Goal: Information Seeking & Learning: Learn about a topic

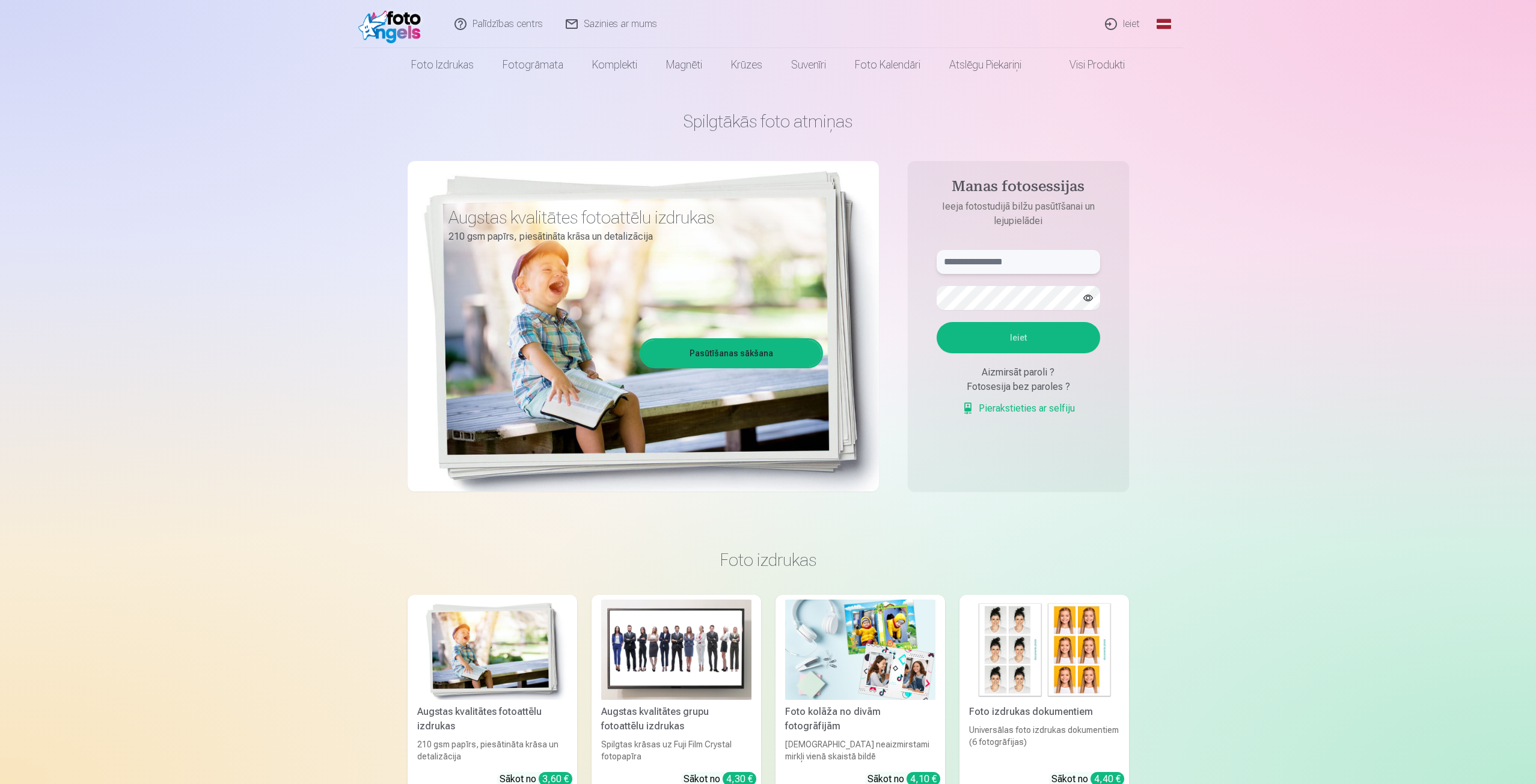
click at [1018, 257] on input "text" at bounding box center [1018, 262] width 164 height 24
type input "*"
click at [1086, 207] on p "Ieeja fotostudijā bilžu pasūtīšanai un lejupielādei" at bounding box center [1019, 214] width 187 height 29
click at [983, 265] on input "*" at bounding box center [1018, 262] width 164 height 24
drag, startPoint x: 1492, startPoint y: 258, endPoint x: 1396, endPoint y: 263, distance: 96.1
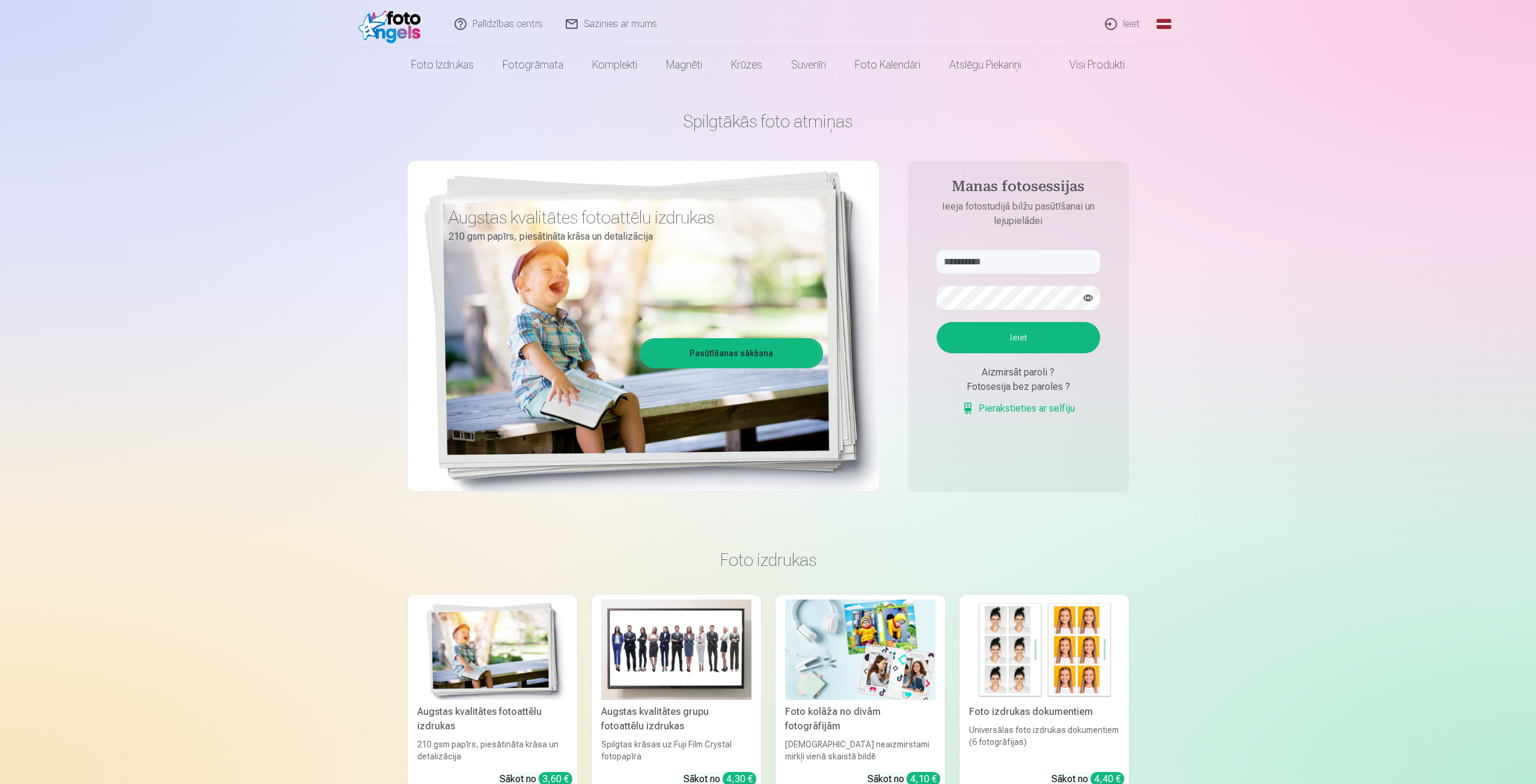
click at [1026, 251] on input "**********" at bounding box center [1018, 262] width 164 height 24
type input "**********"
click at [1088, 297] on button "button" at bounding box center [1088, 298] width 23 height 23
click at [936, 322] on button "Ieiet" at bounding box center [1018, 338] width 164 height 32
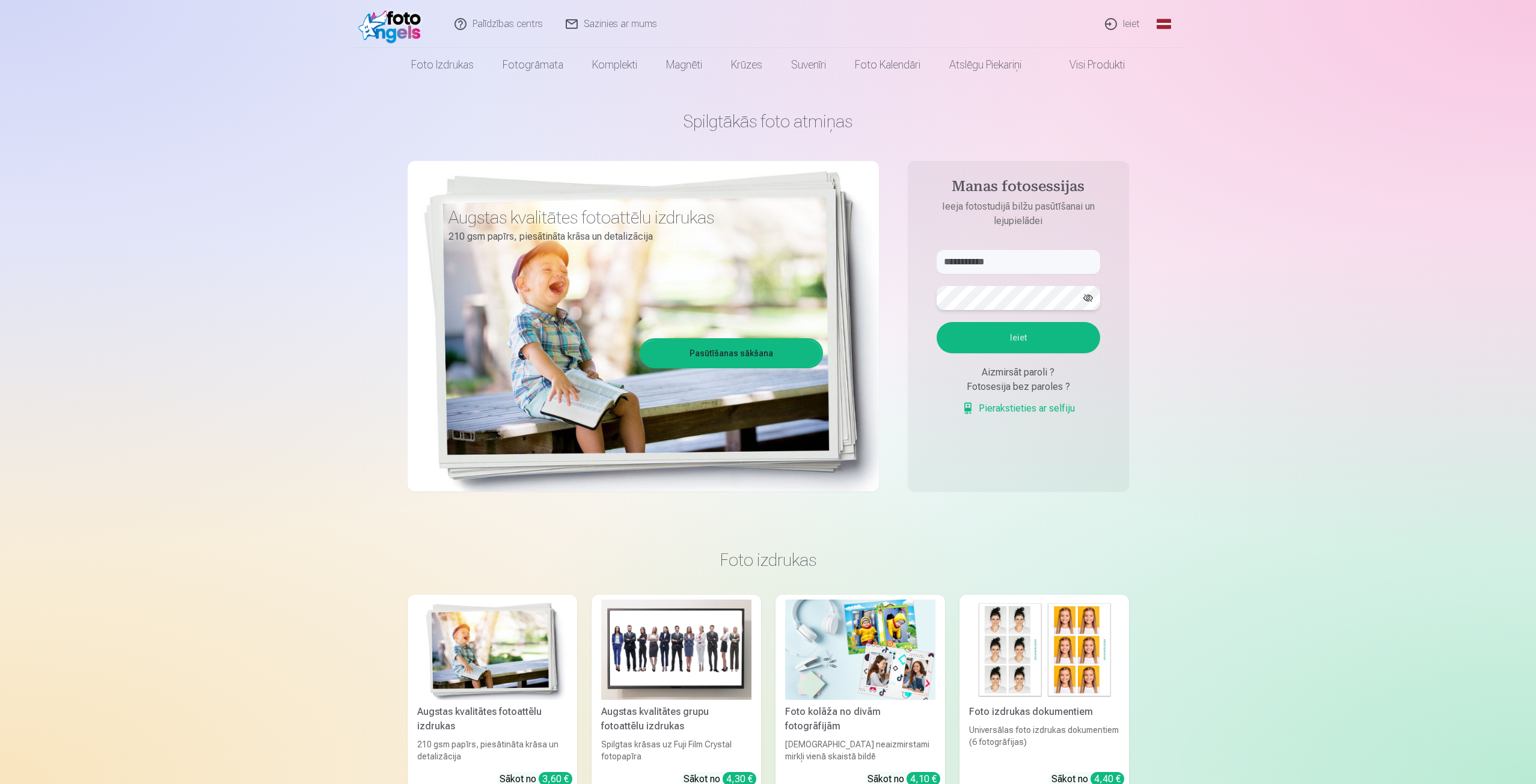
click at [936, 322] on button "Ieiet" at bounding box center [1018, 338] width 164 height 32
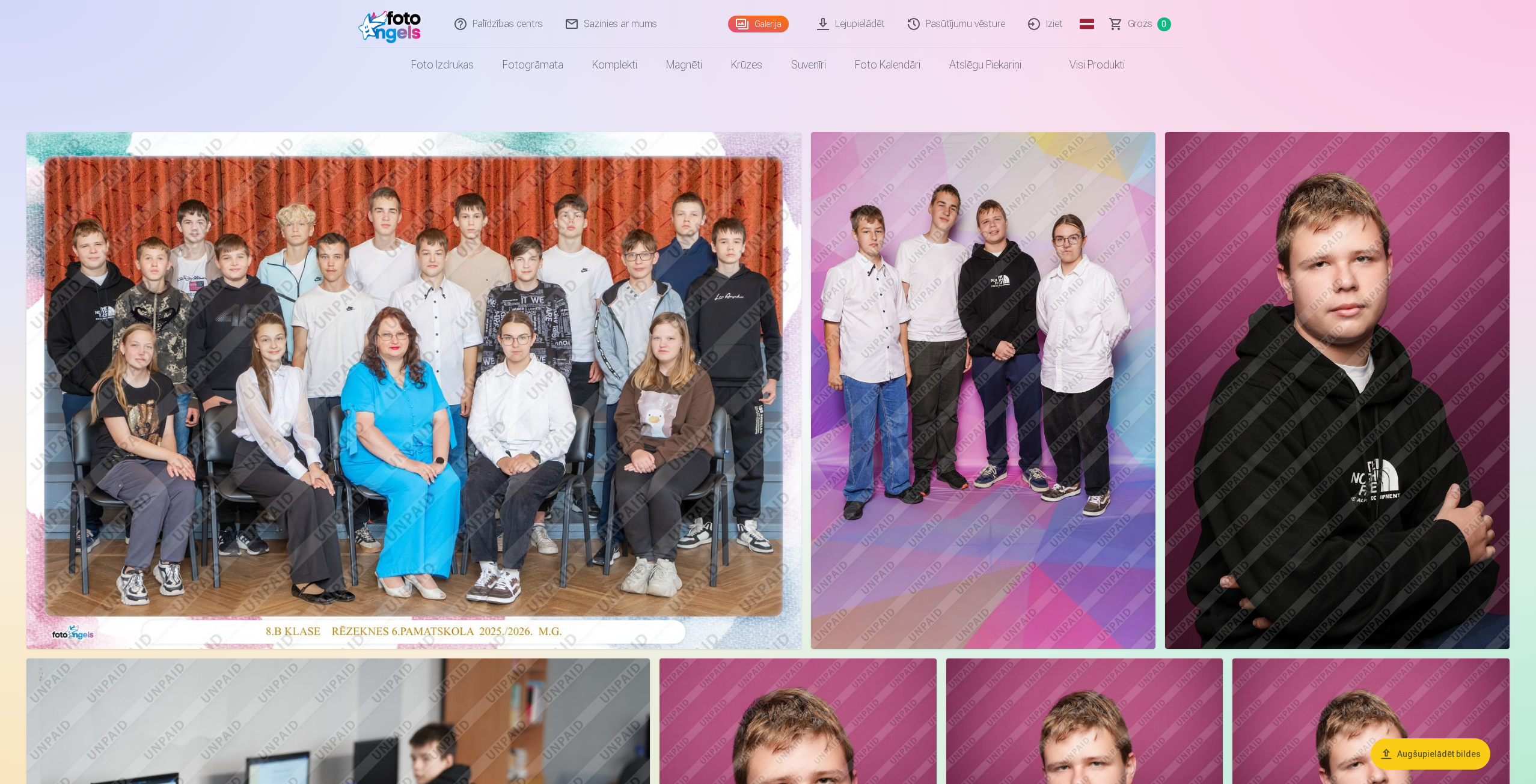
click at [1351, 250] on img at bounding box center [1337, 390] width 344 height 517
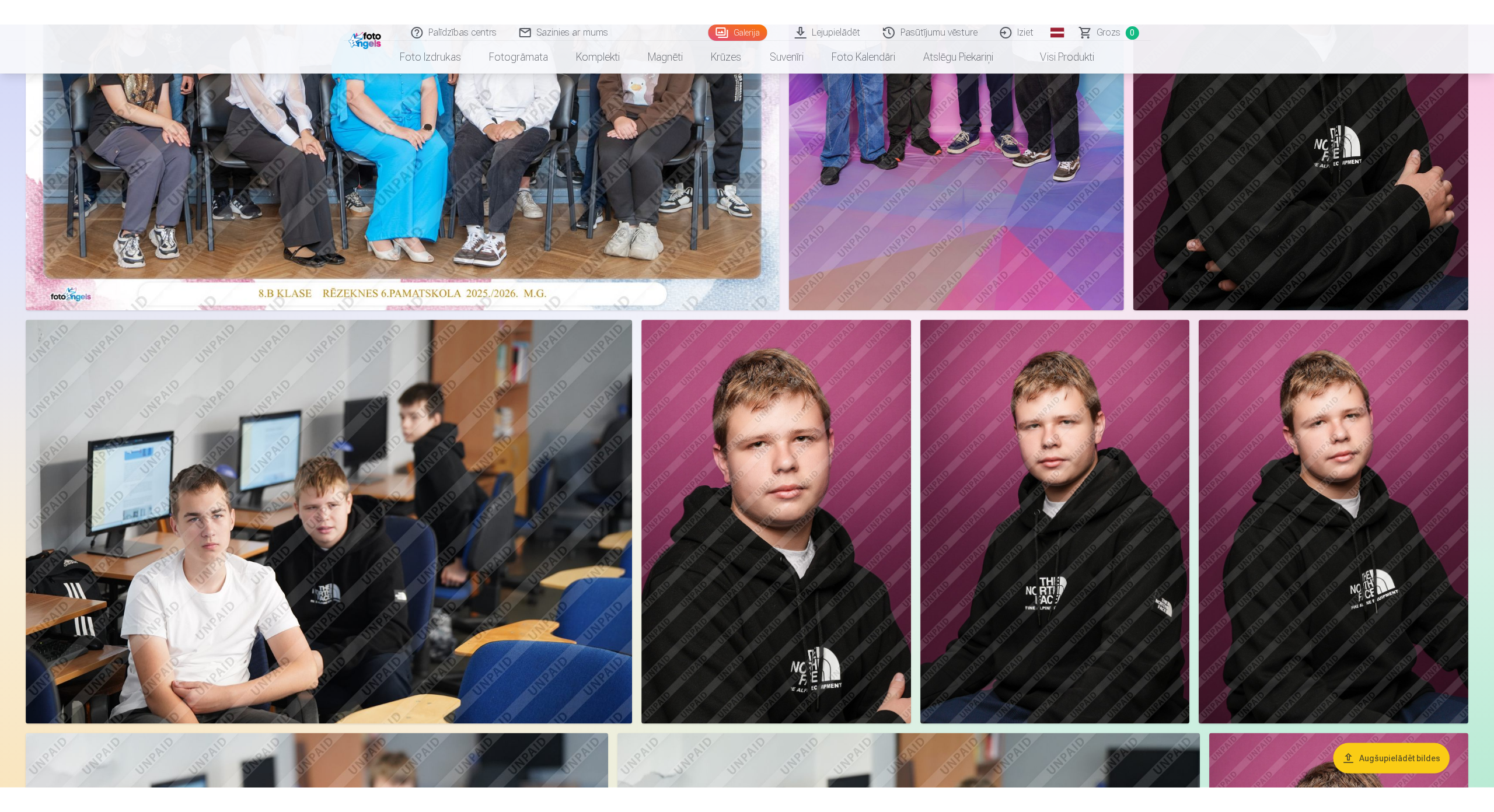
scroll to position [350, 0]
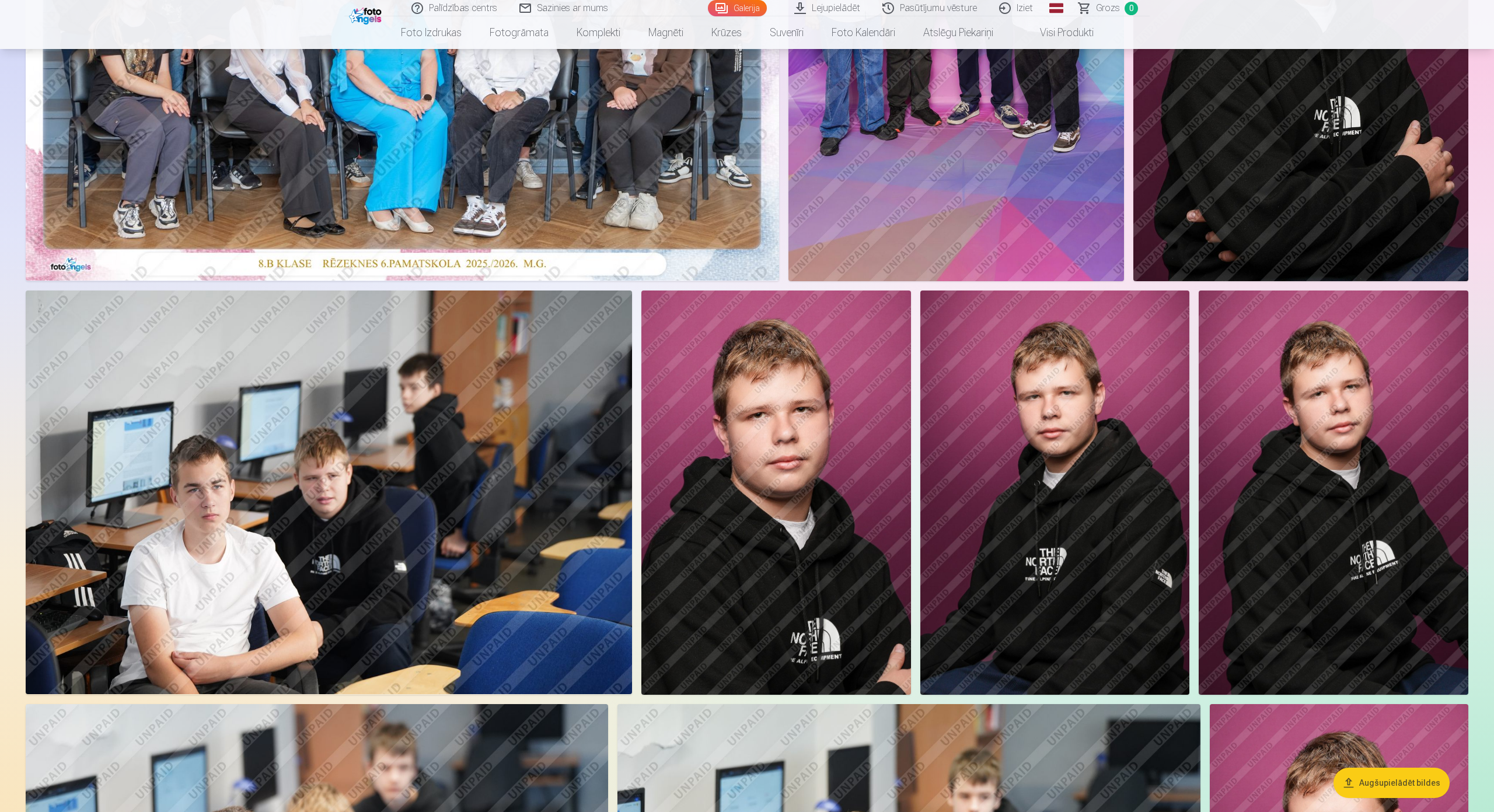
click at [288, 447] on img at bounding box center [329, 492] width 606 height 404
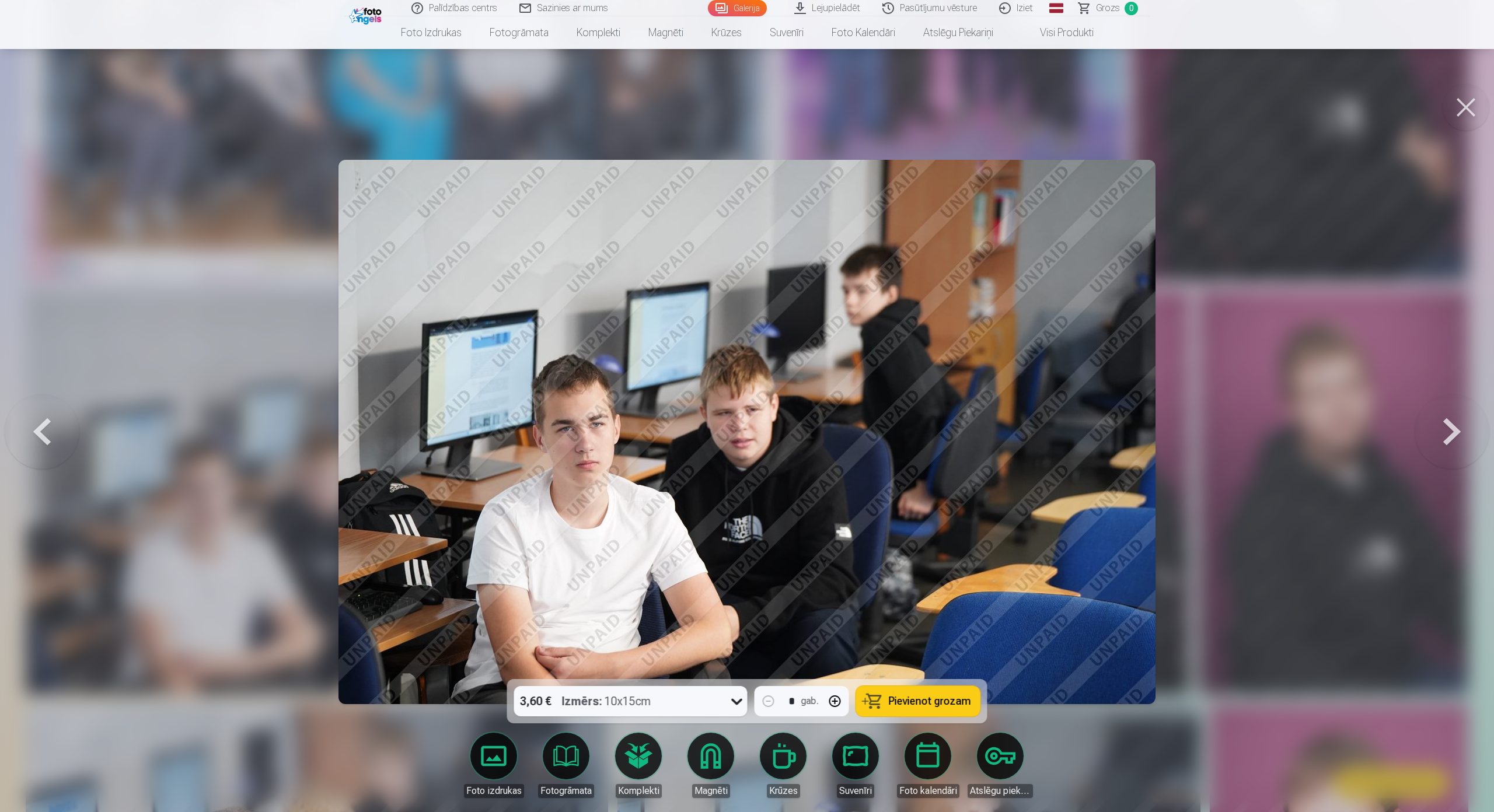
click at [1475, 98] on button at bounding box center [1466, 108] width 46 height 46
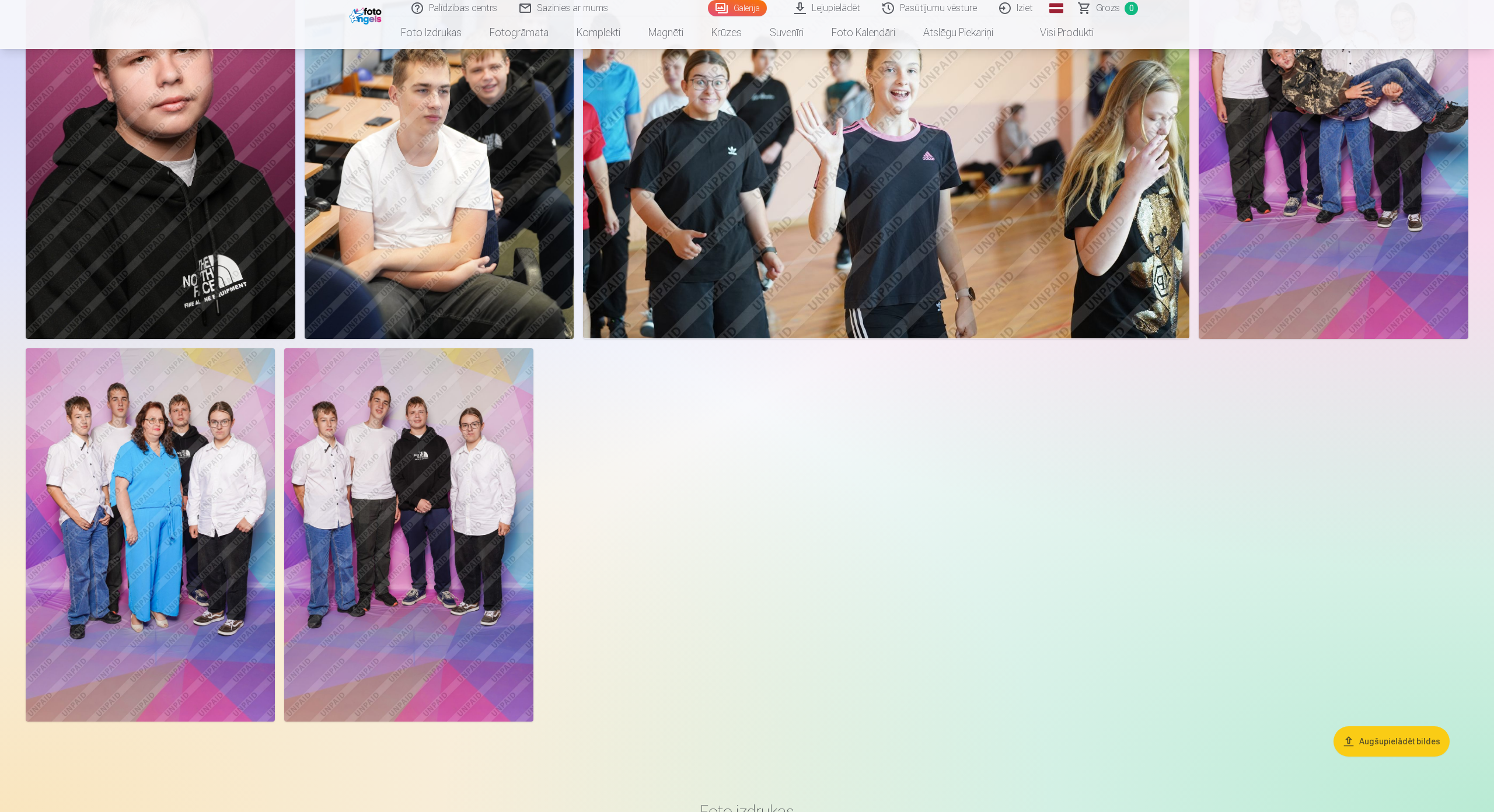
click at [1366, 183] on img at bounding box center [1333, 137] width 269 height 405
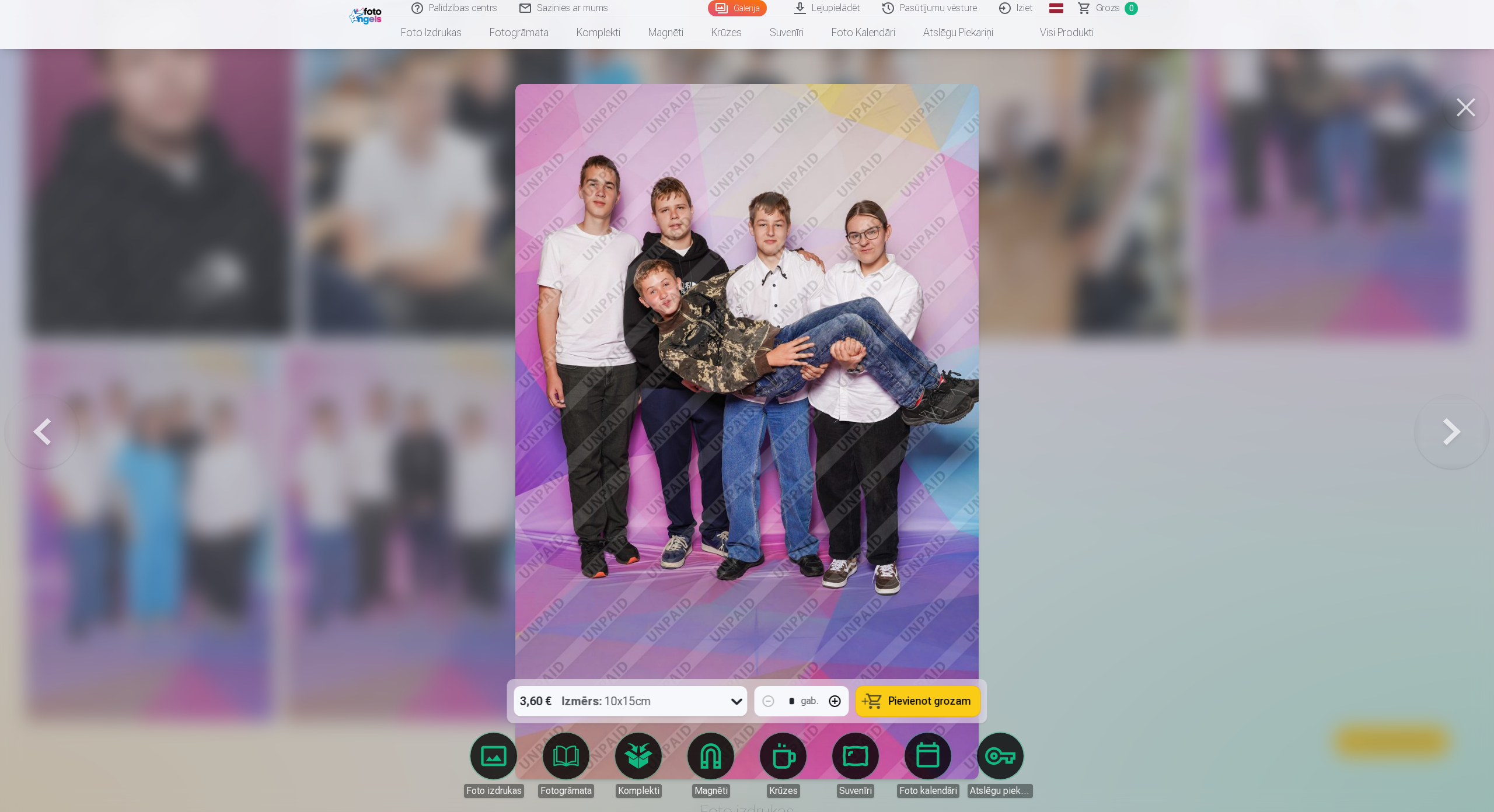
scroll to position [1520, 0]
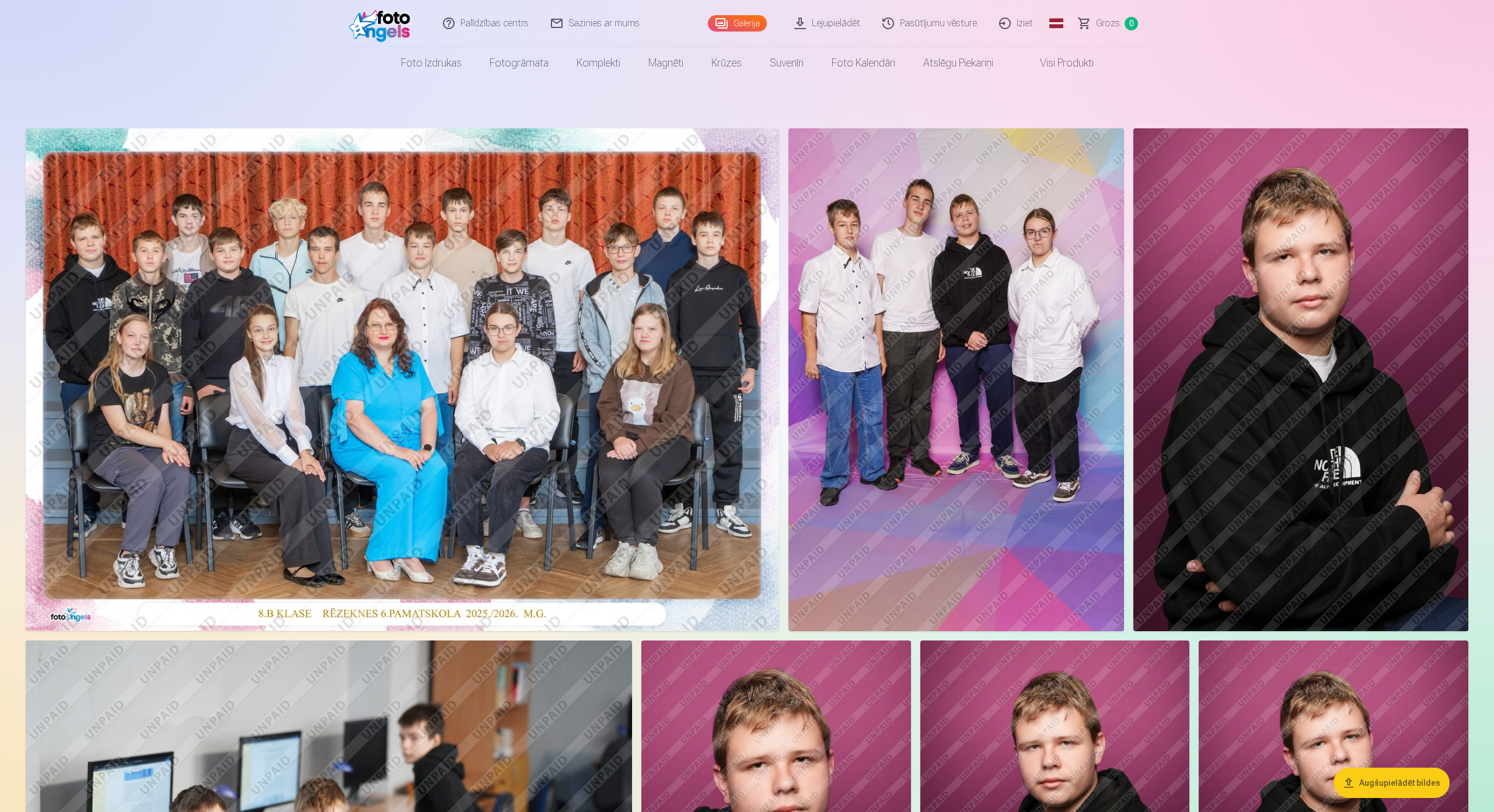
click at [1032, 249] on img at bounding box center [955, 380] width 335 height 503
click at [1215, 282] on img at bounding box center [1301, 380] width 335 height 503
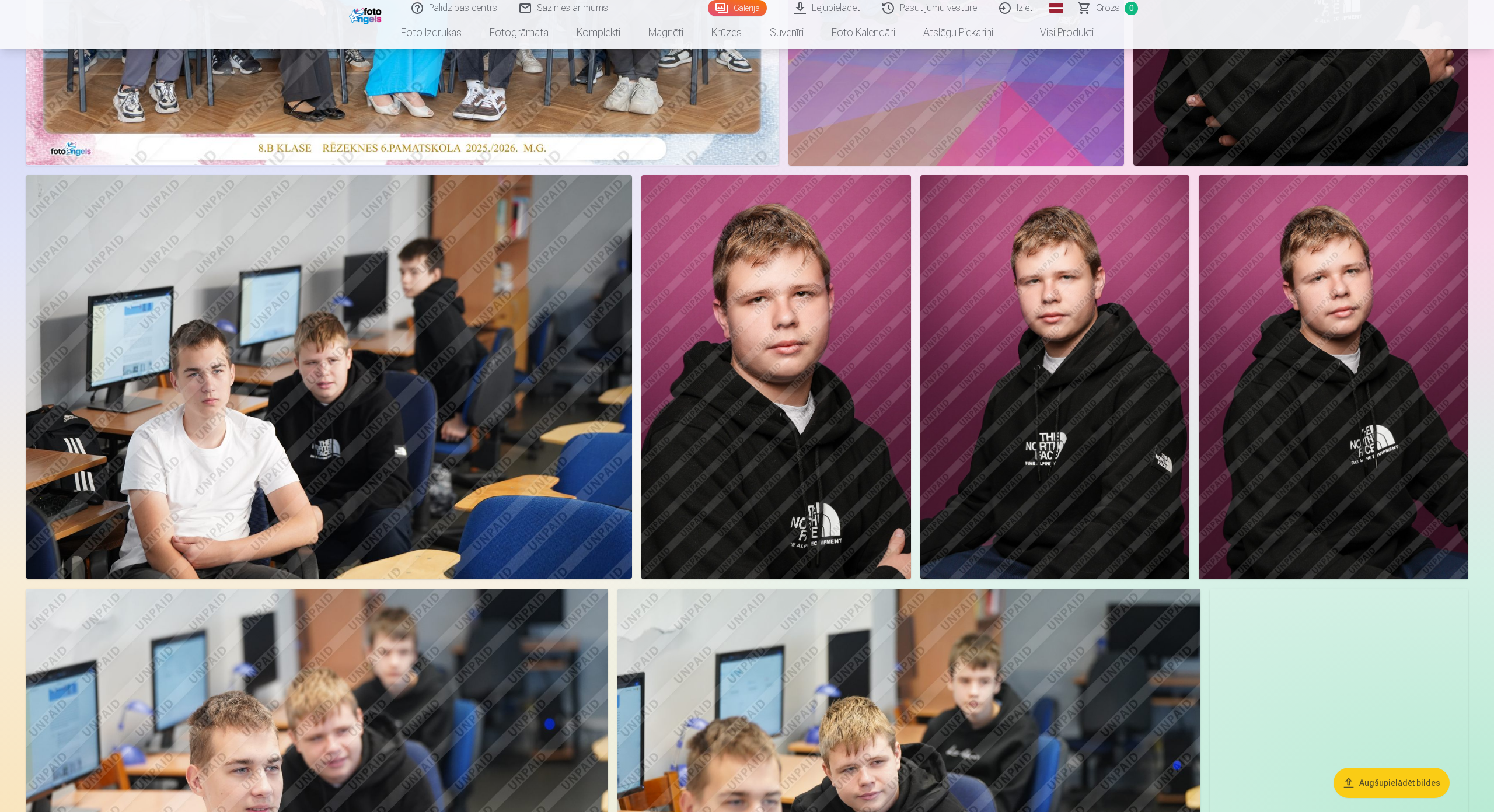
scroll to position [467, 0]
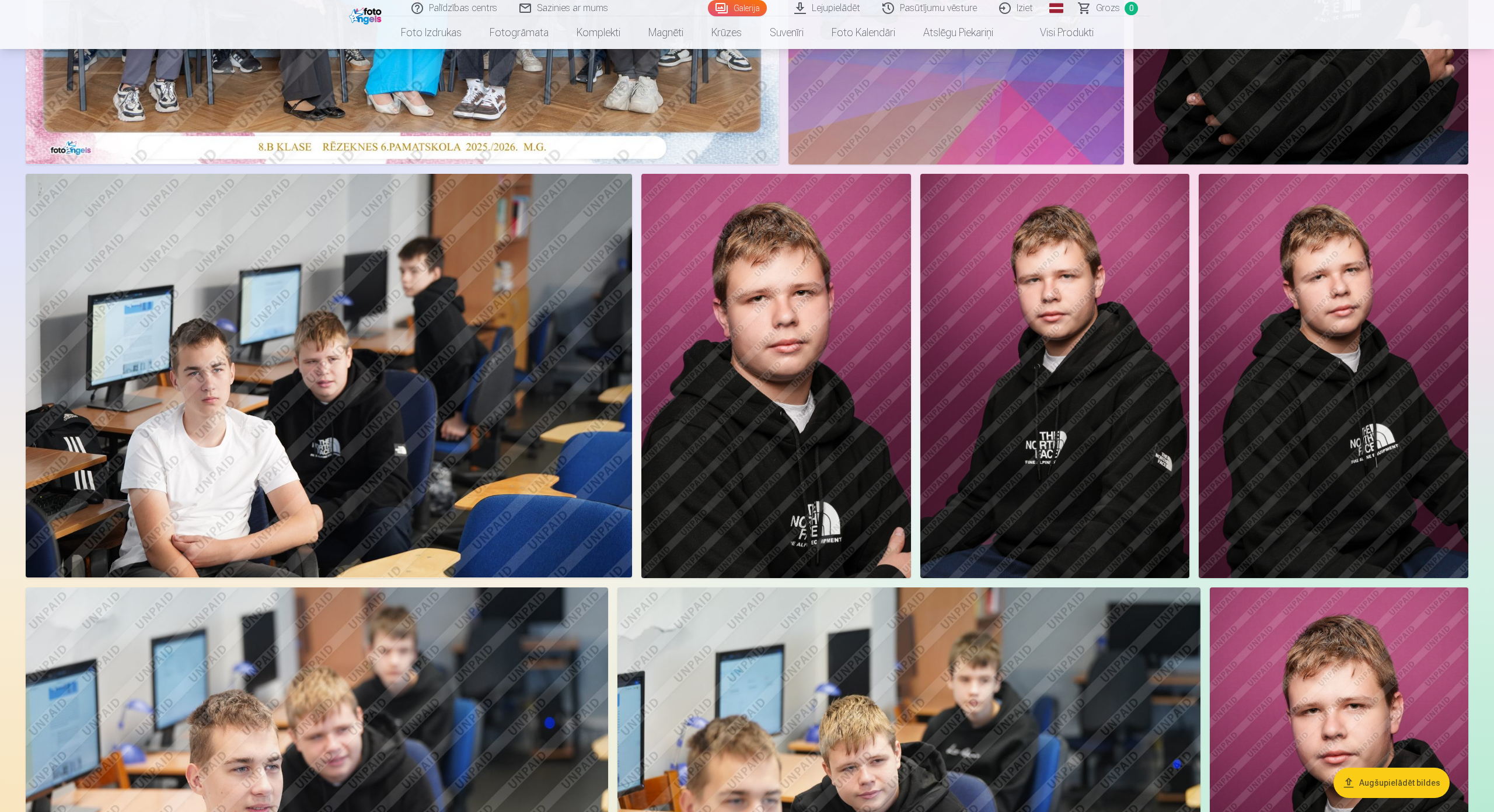
click at [396, 363] on img at bounding box center [329, 375] width 606 height 404
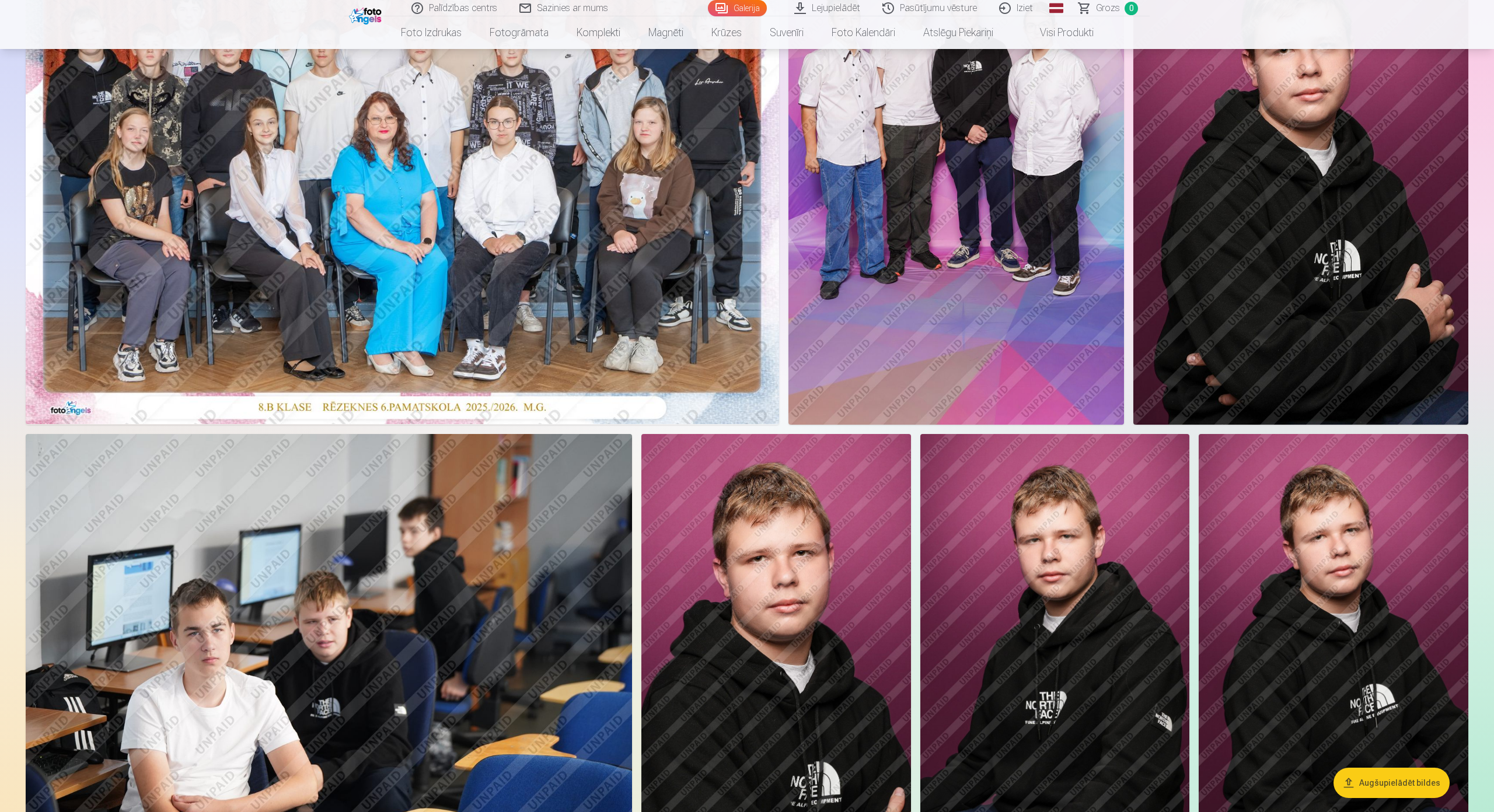
scroll to position [350, 0]
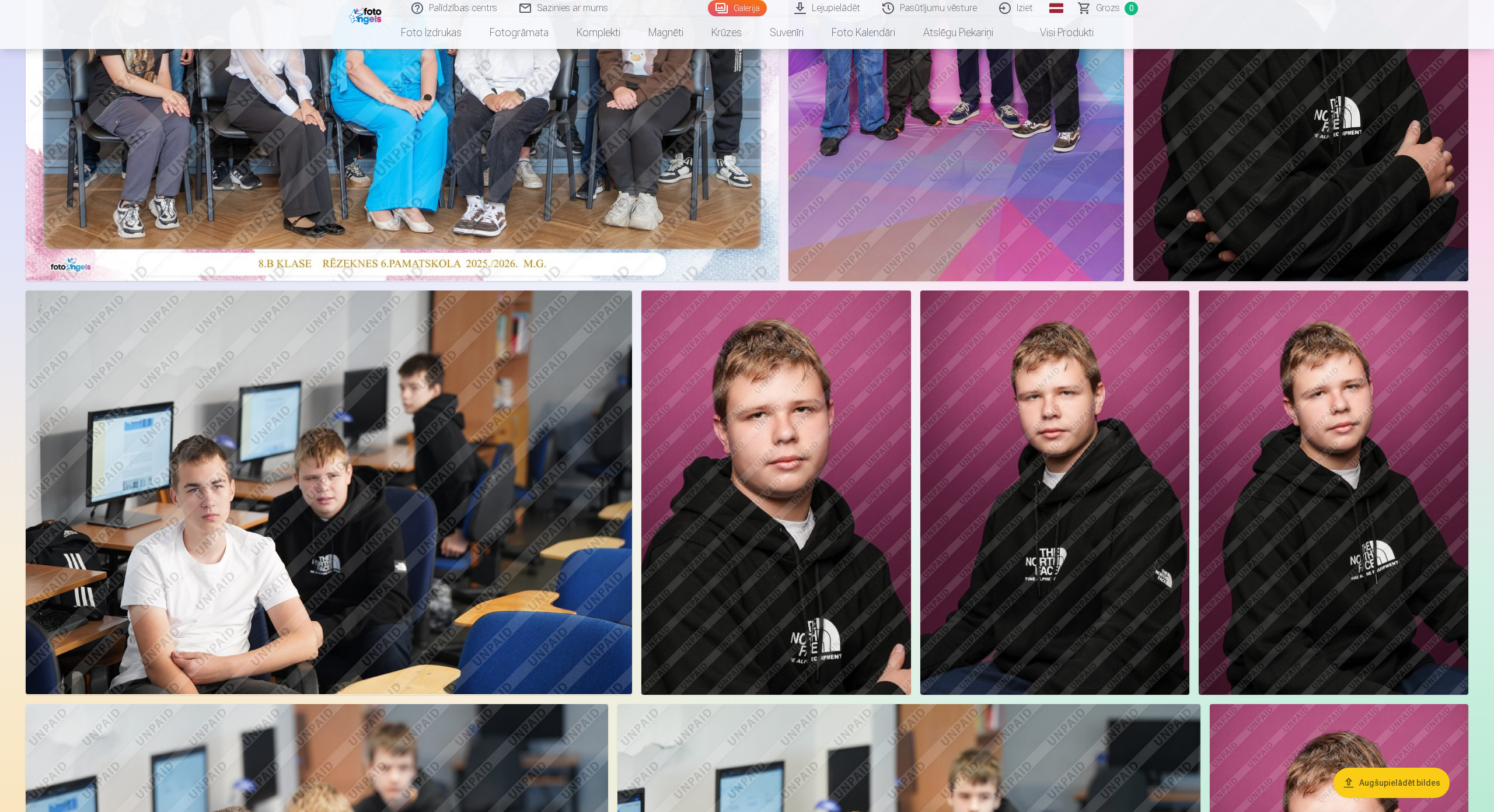
click at [845, 434] on img at bounding box center [776, 493] width 269 height 405
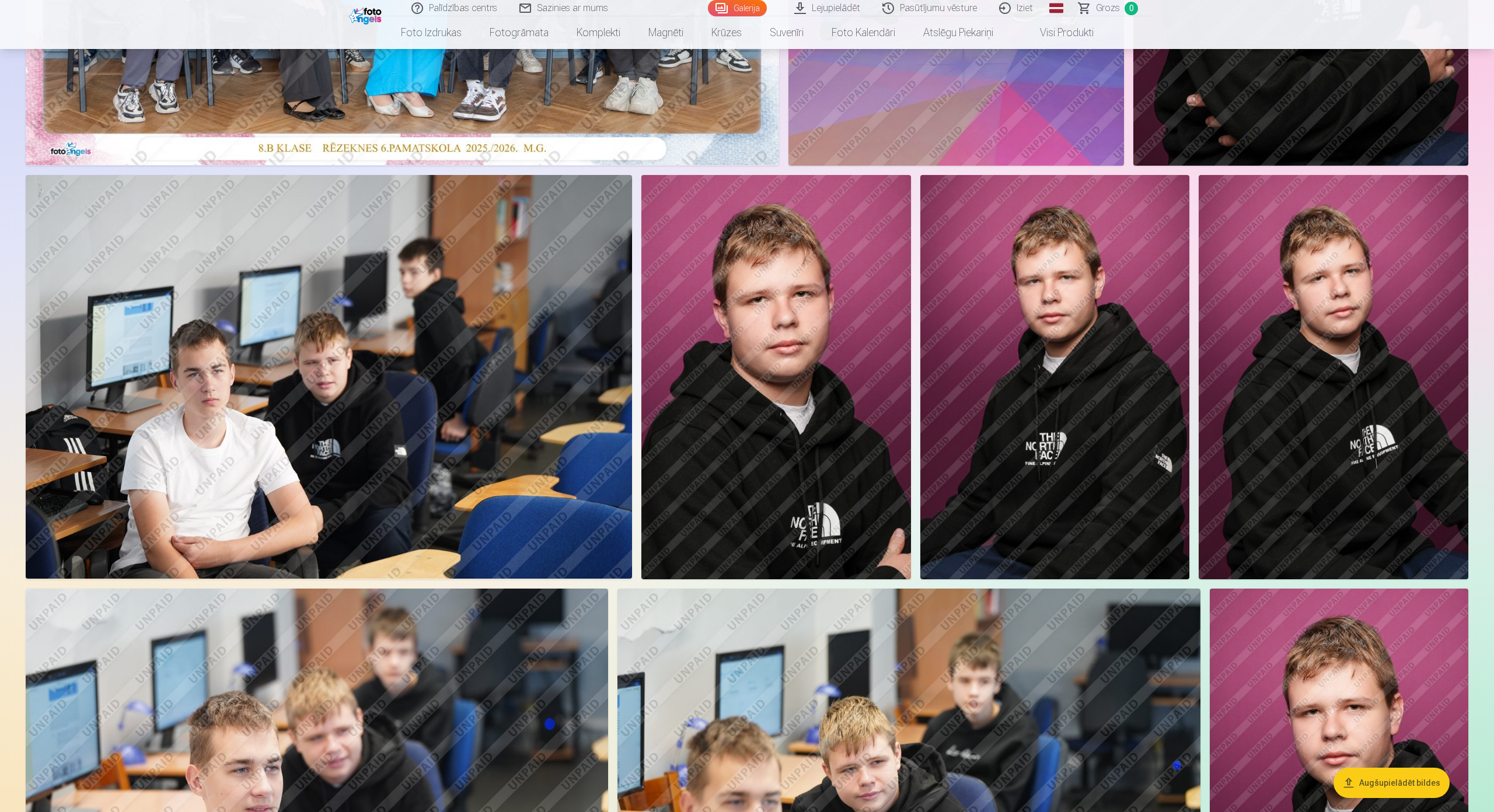
scroll to position [467, 0]
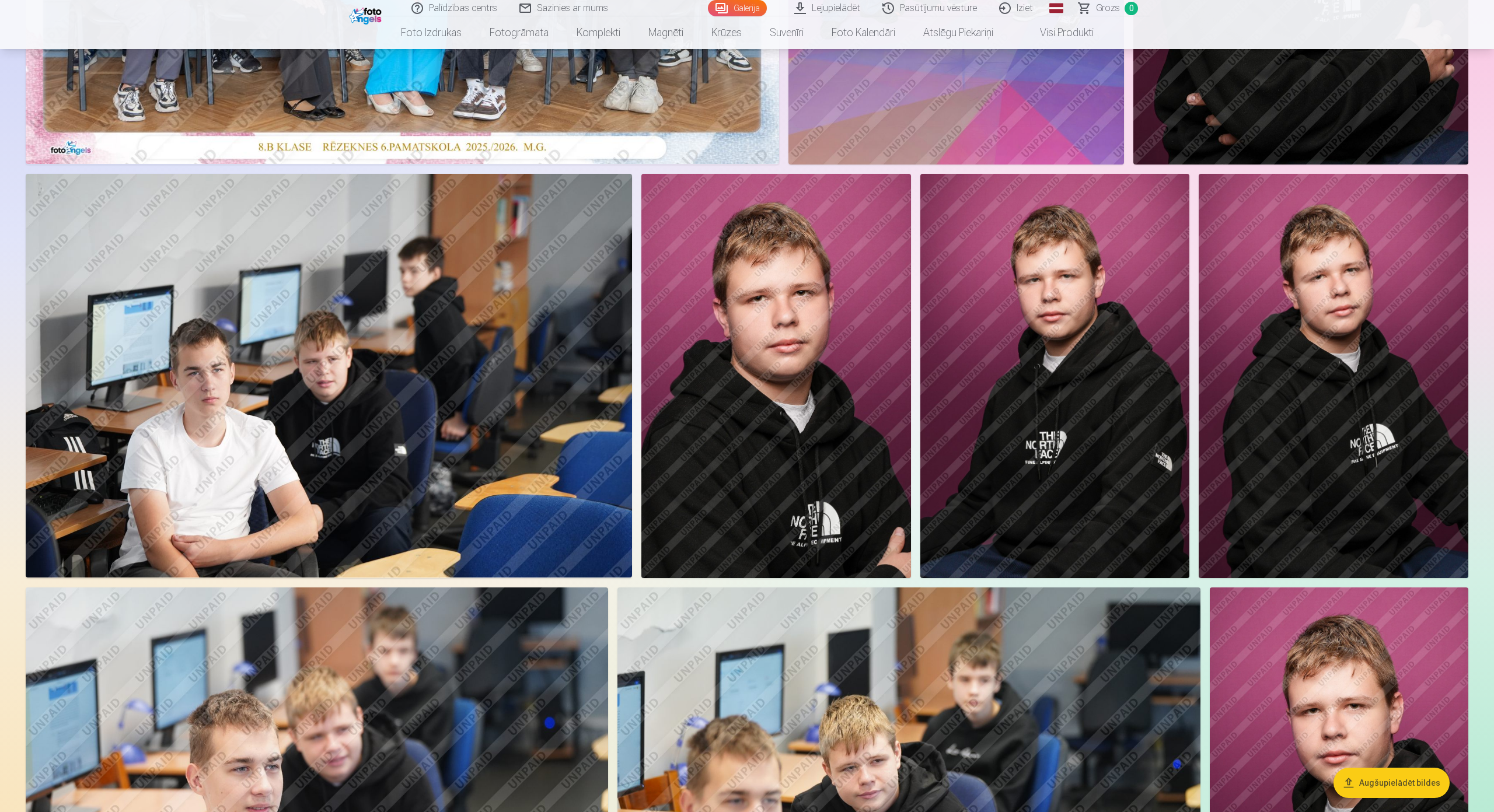
click at [1067, 350] on img at bounding box center [1055, 376] width 269 height 405
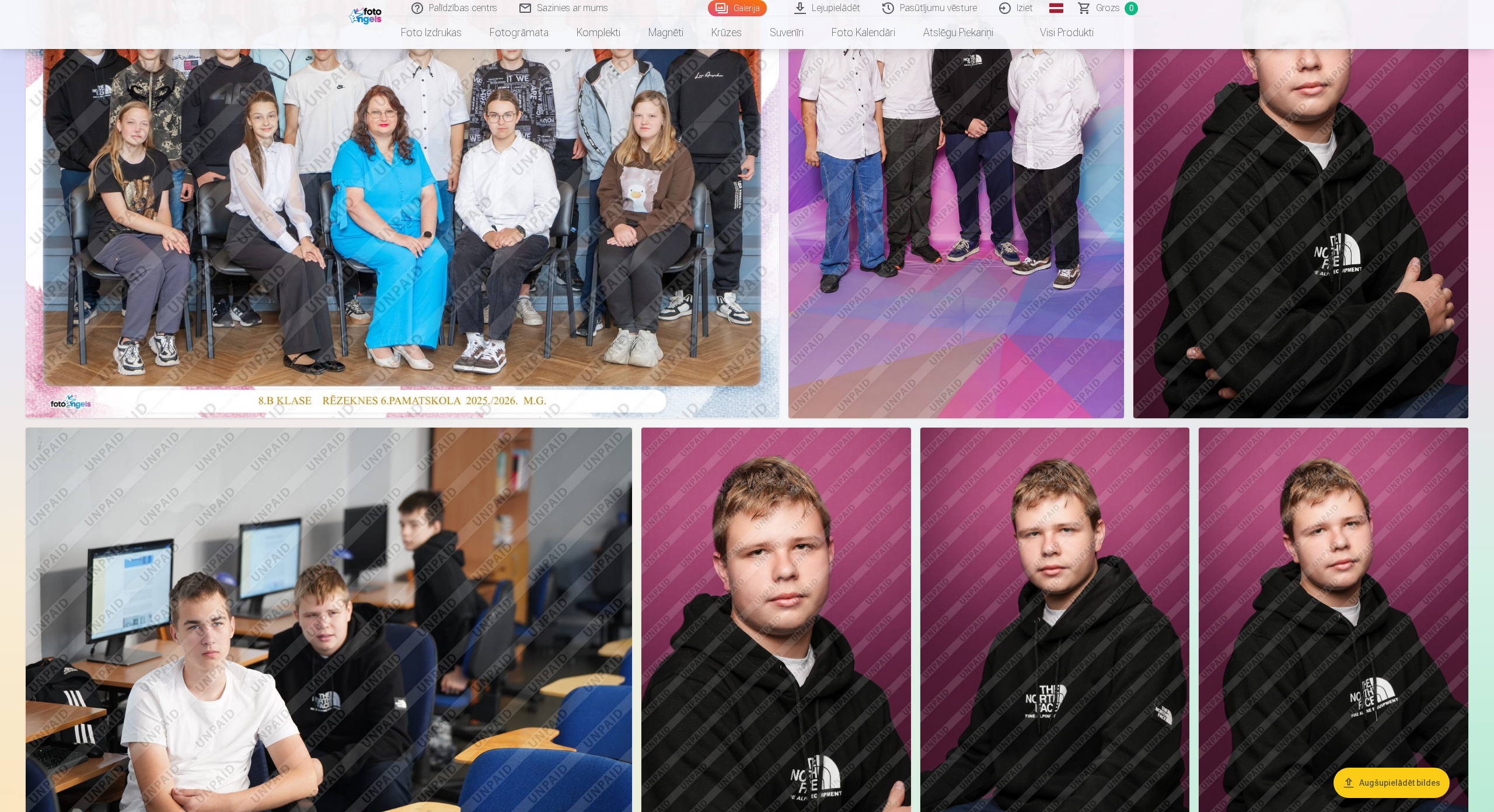
scroll to position [467, 0]
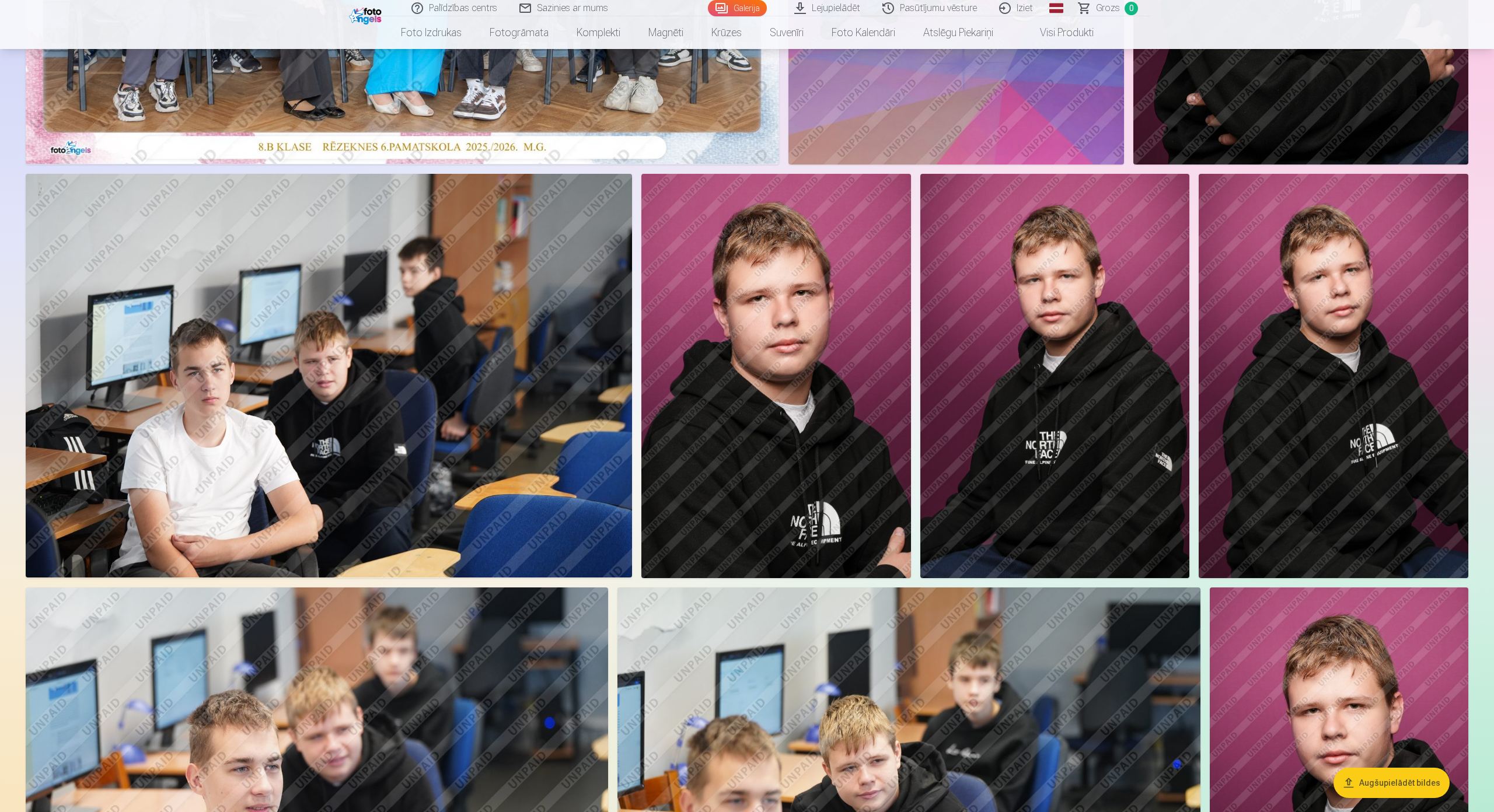
click at [1331, 330] on img at bounding box center [1333, 376] width 269 height 405
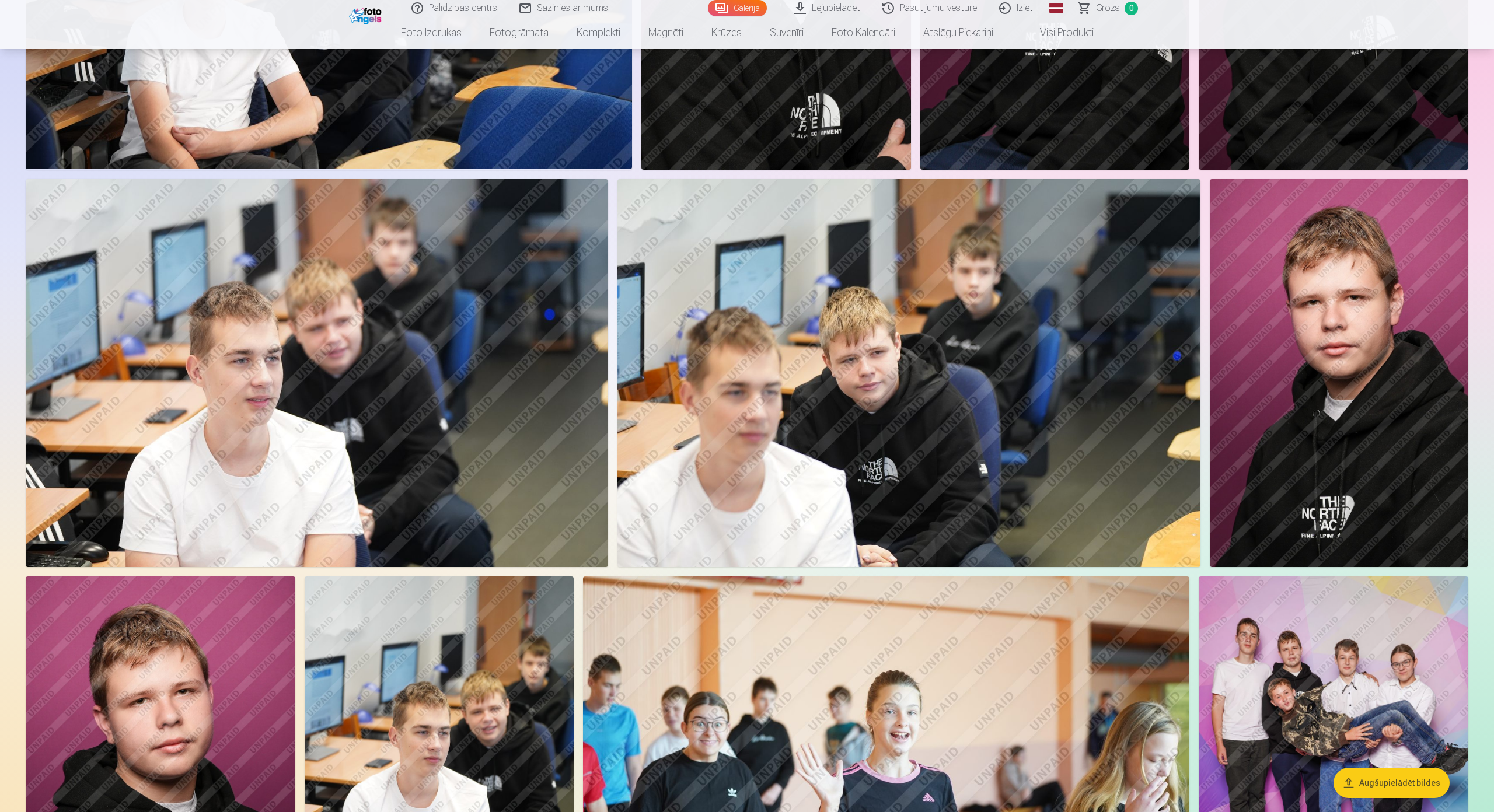
click at [501, 357] on img at bounding box center [317, 373] width 582 height 388
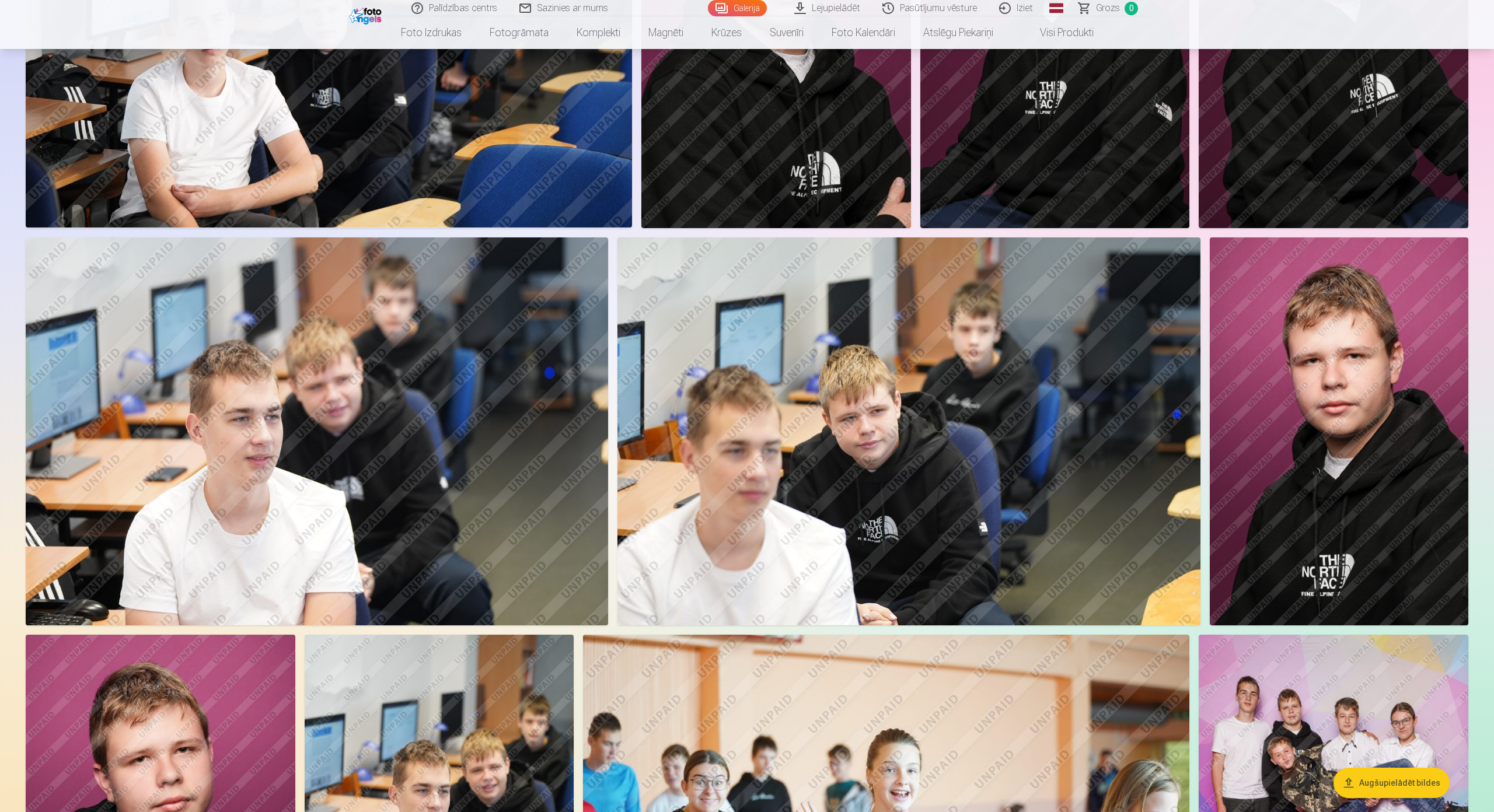
click at [892, 431] on img at bounding box center [908, 432] width 582 height 388
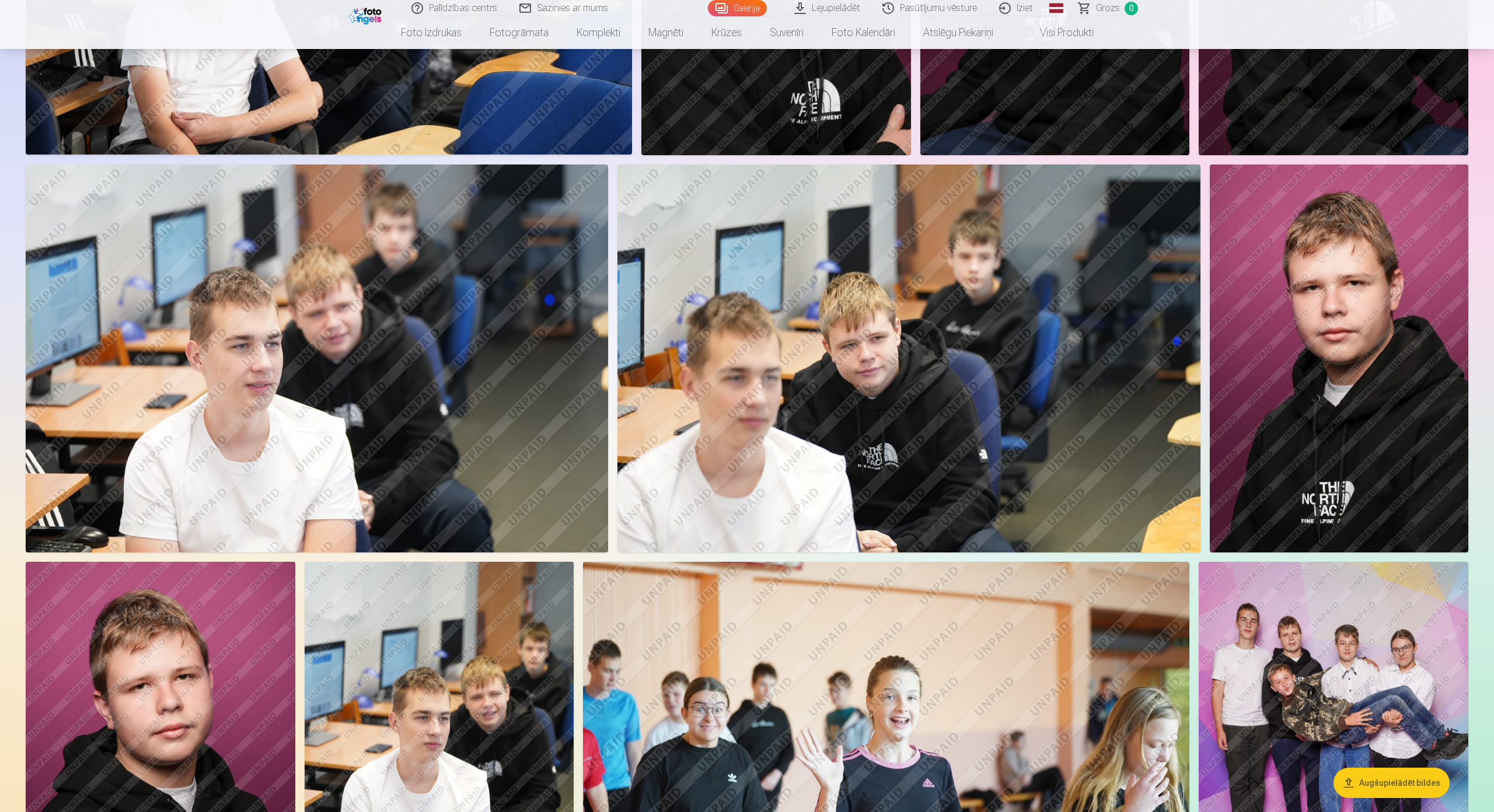
scroll to position [934, 0]
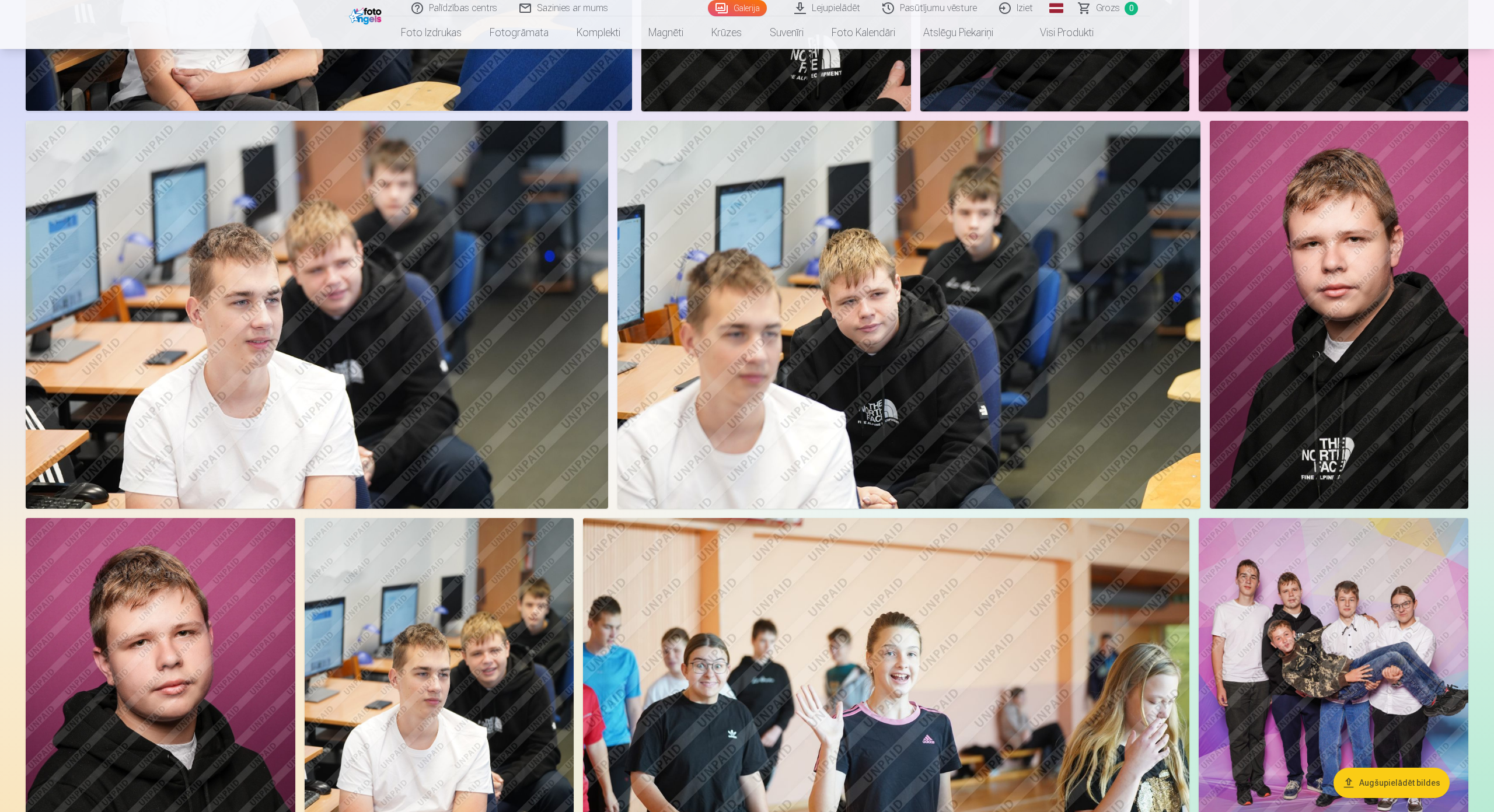
click at [1321, 238] on img at bounding box center [1339, 315] width 258 height 388
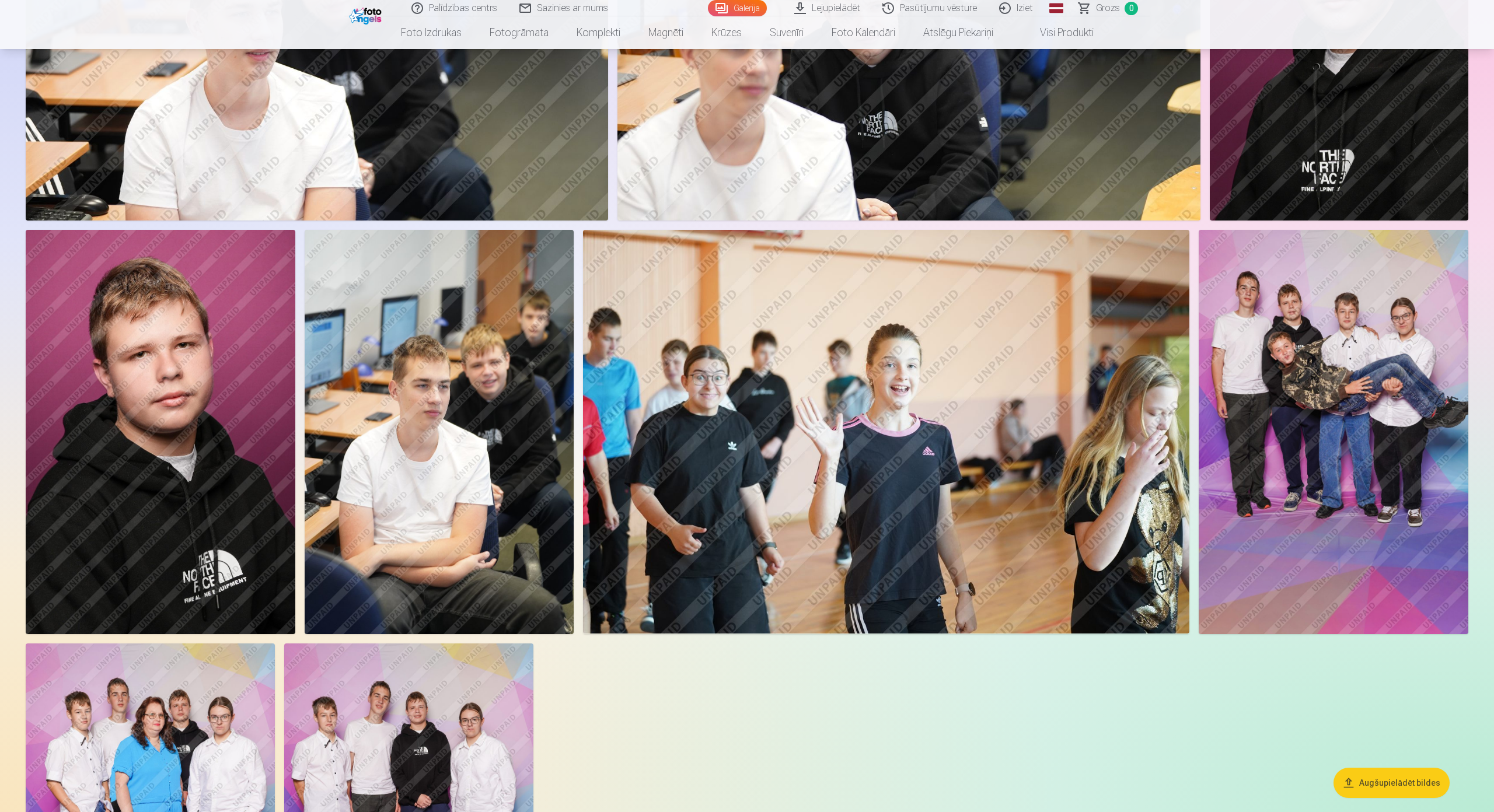
scroll to position [1225, 0]
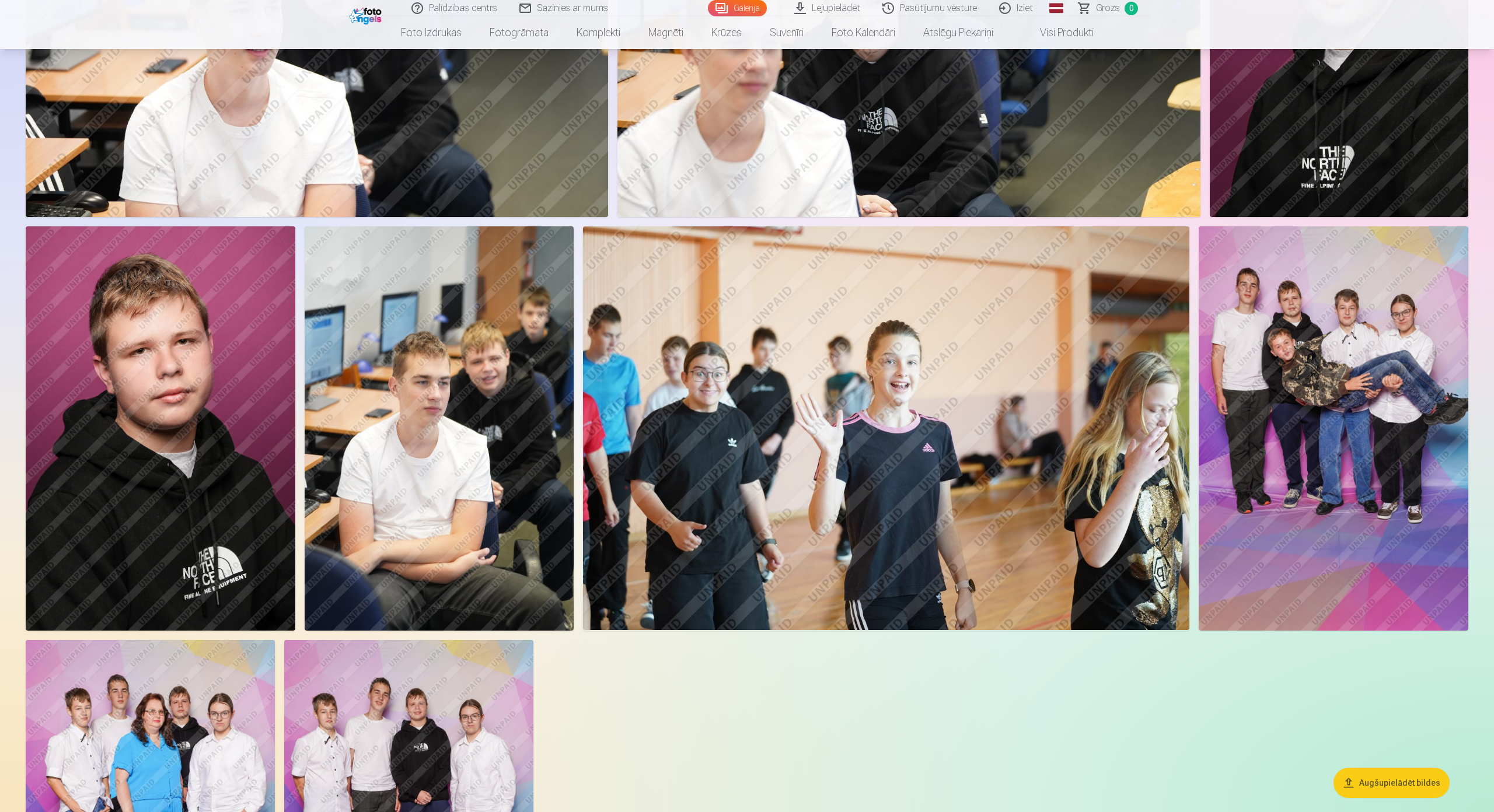
click at [189, 400] on img at bounding box center [161, 428] width 269 height 404
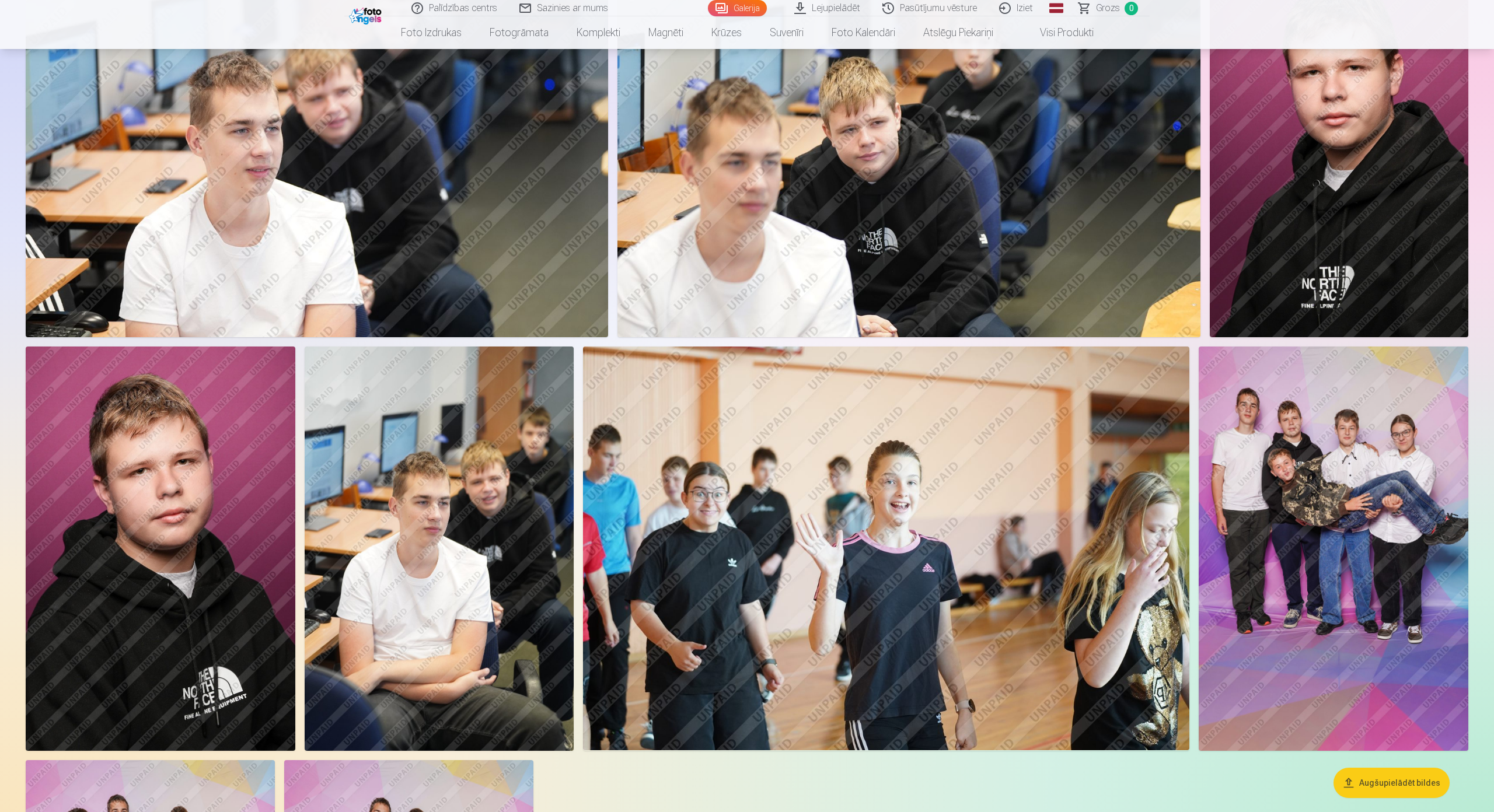
scroll to position [1108, 0]
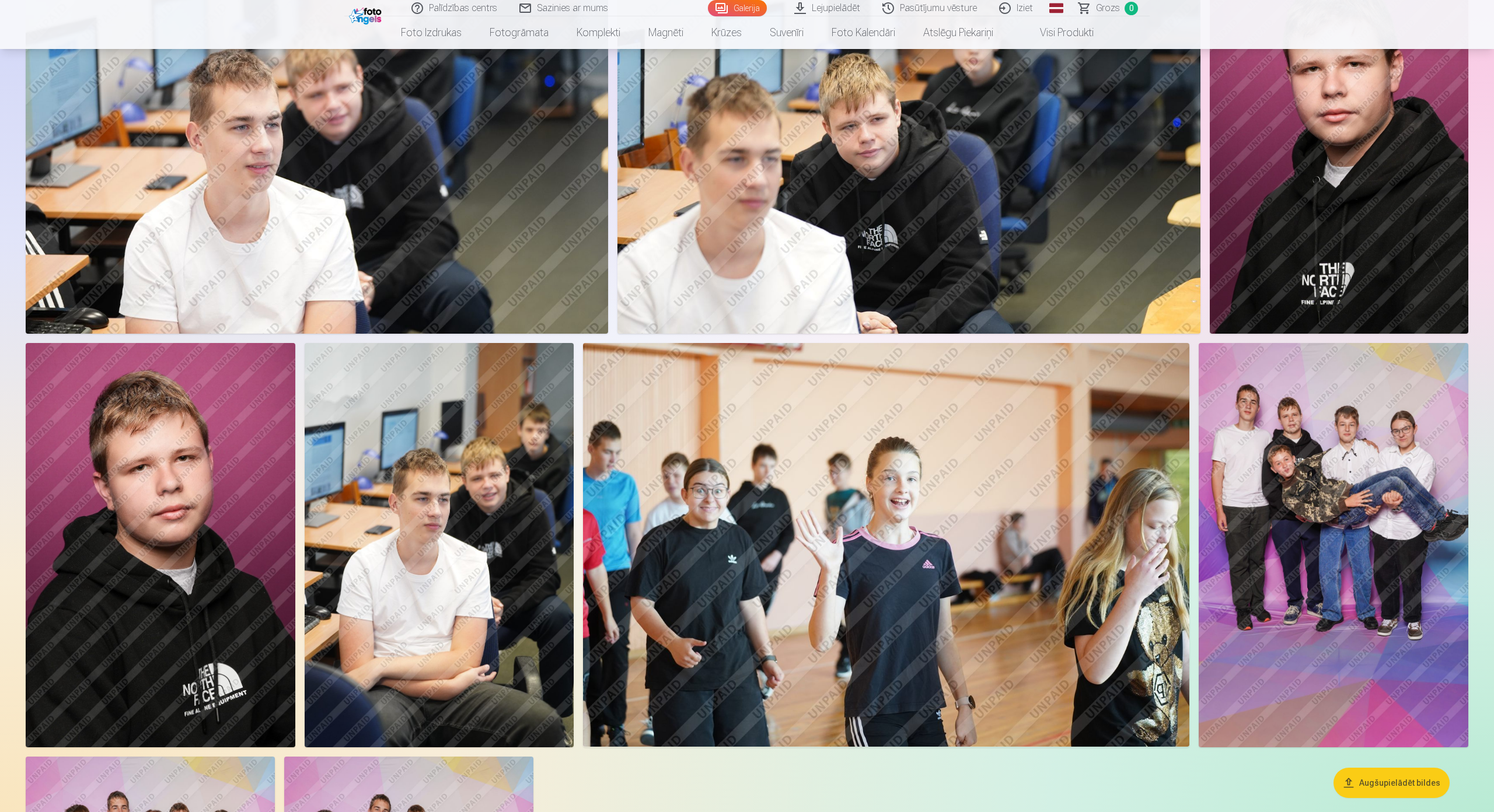
click at [493, 466] on img at bounding box center [439, 546] width 269 height 405
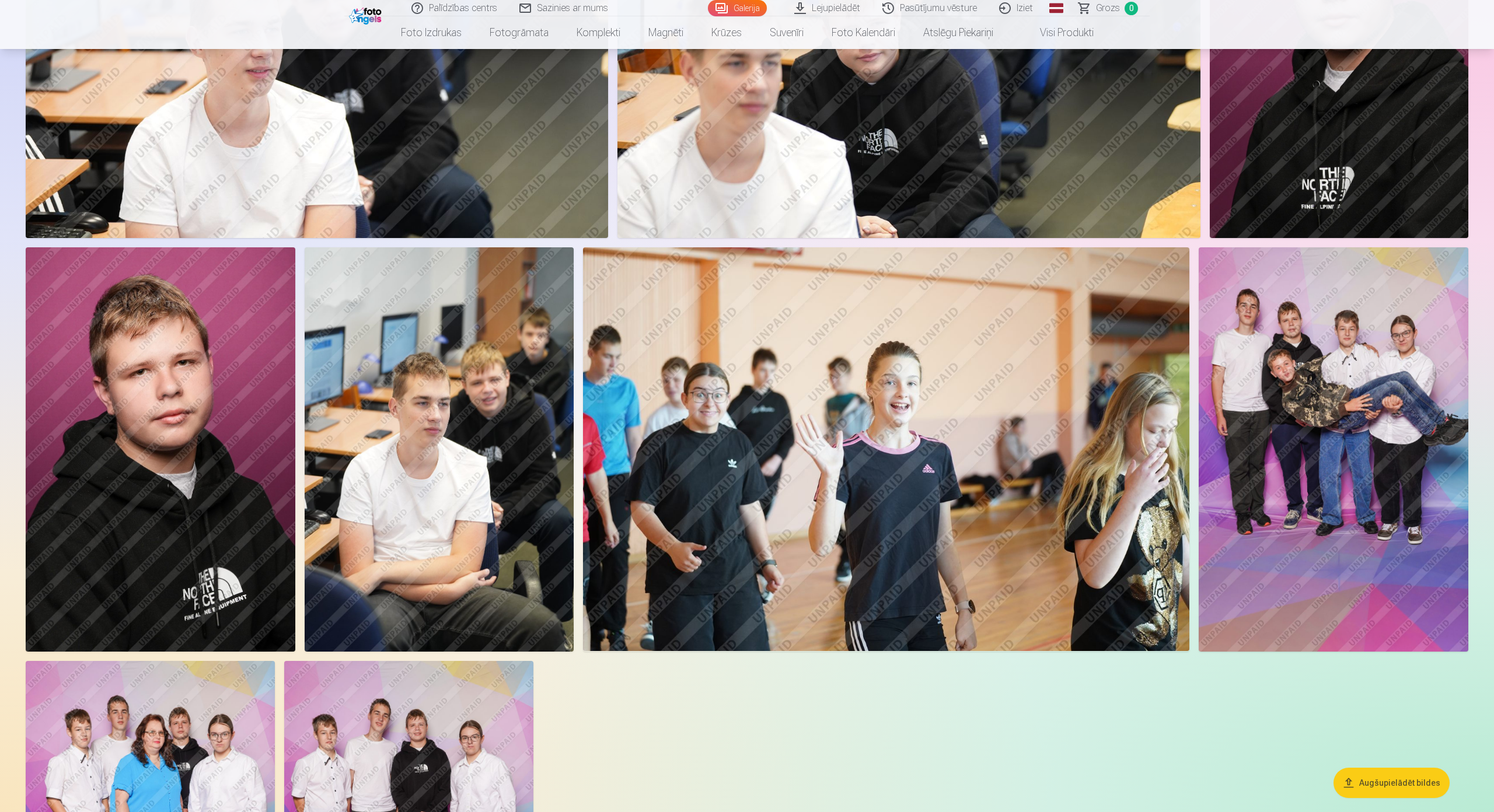
scroll to position [1283, 0]
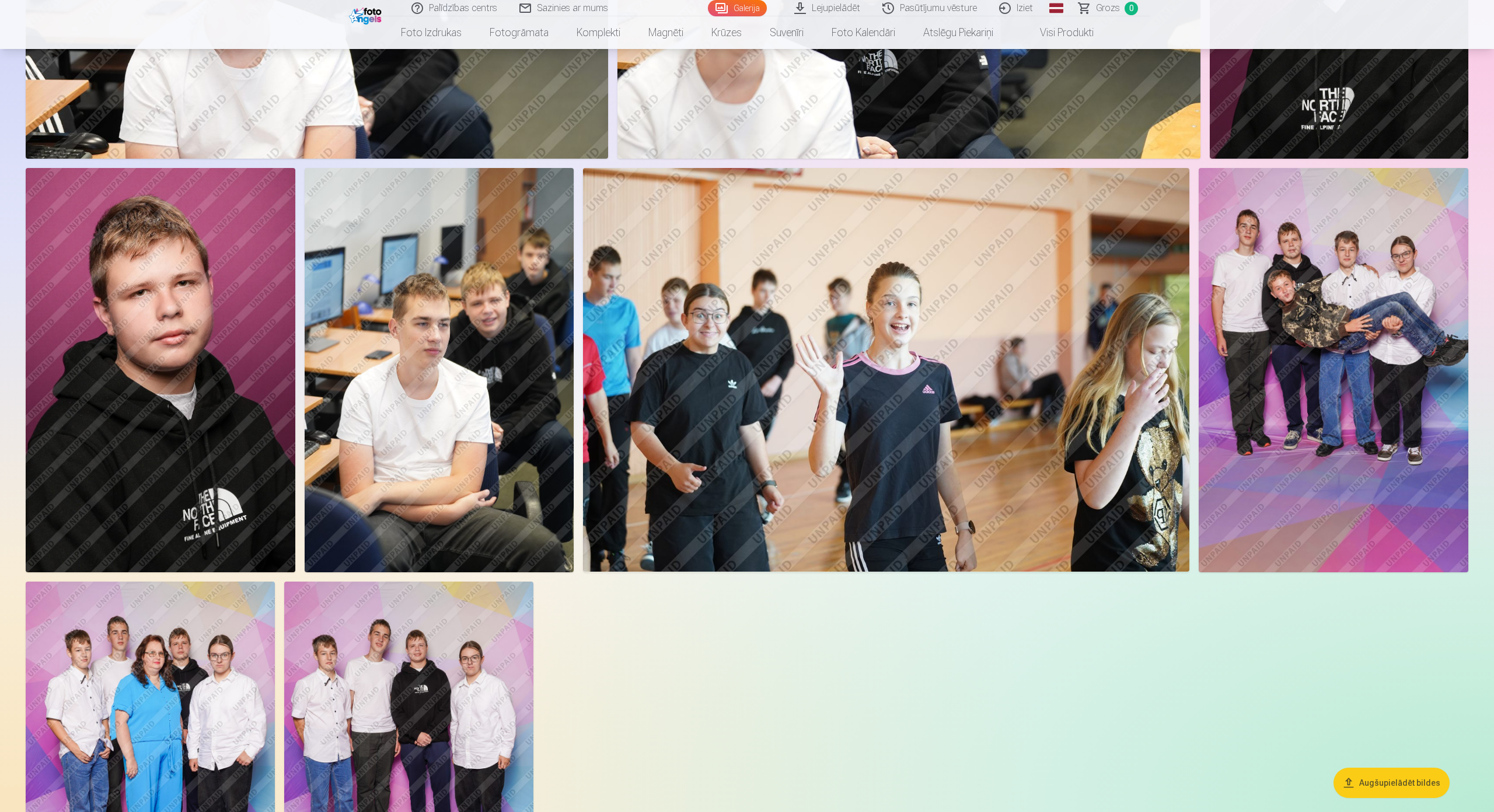
click at [826, 367] on img at bounding box center [886, 369] width 606 height 404
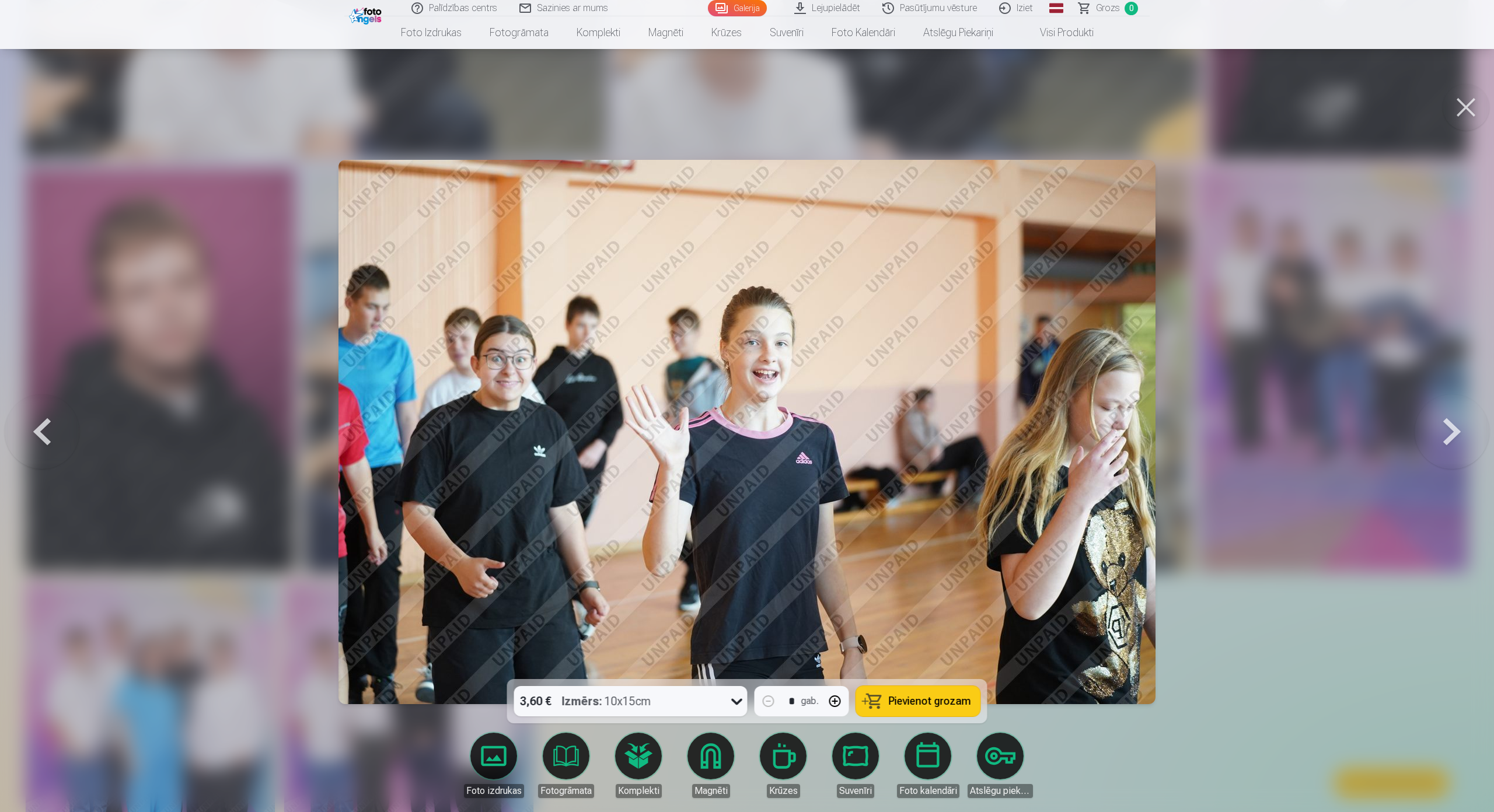
scroll to position [1286, 0]
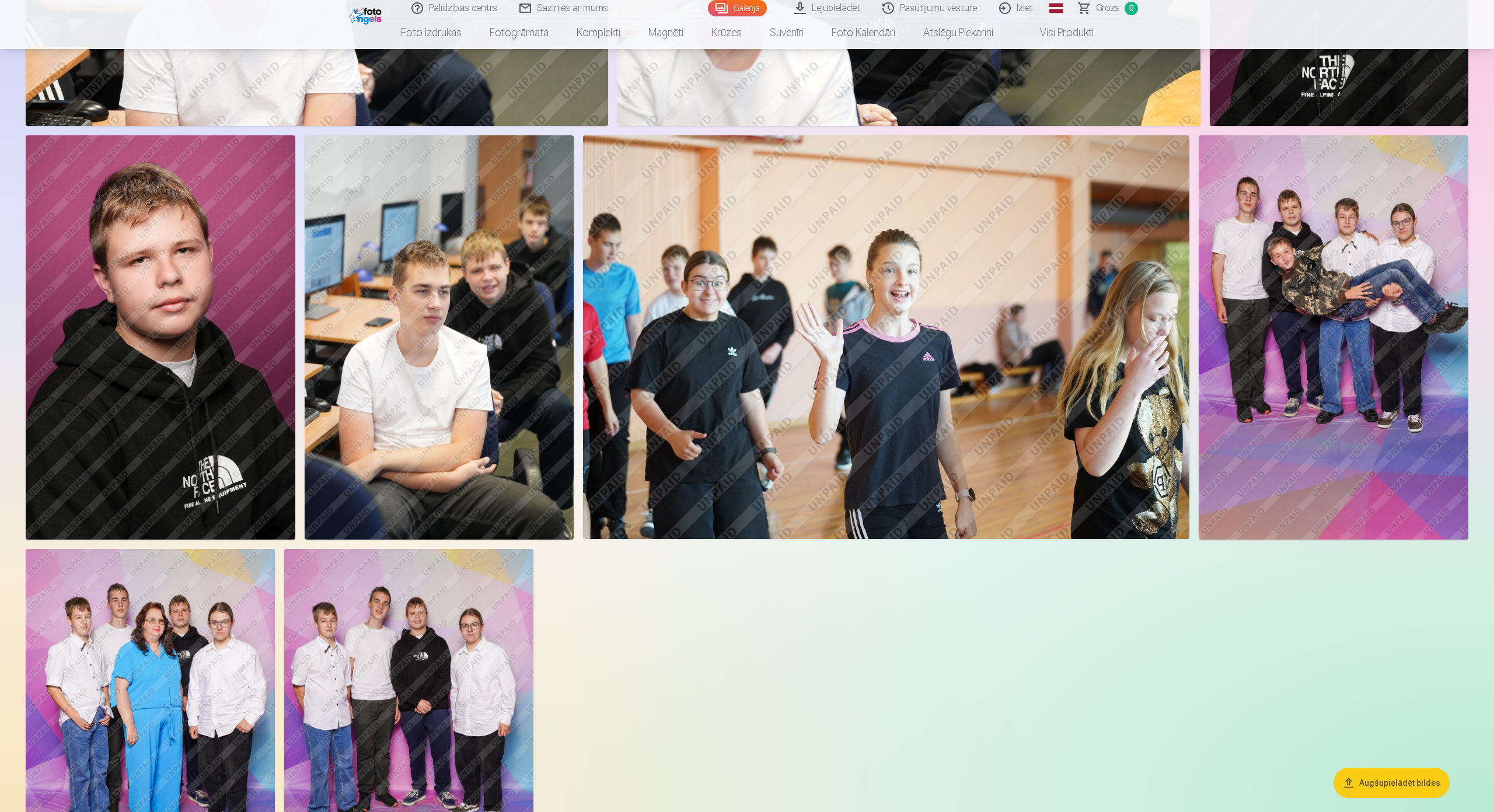
scroll to position [1400, 0]
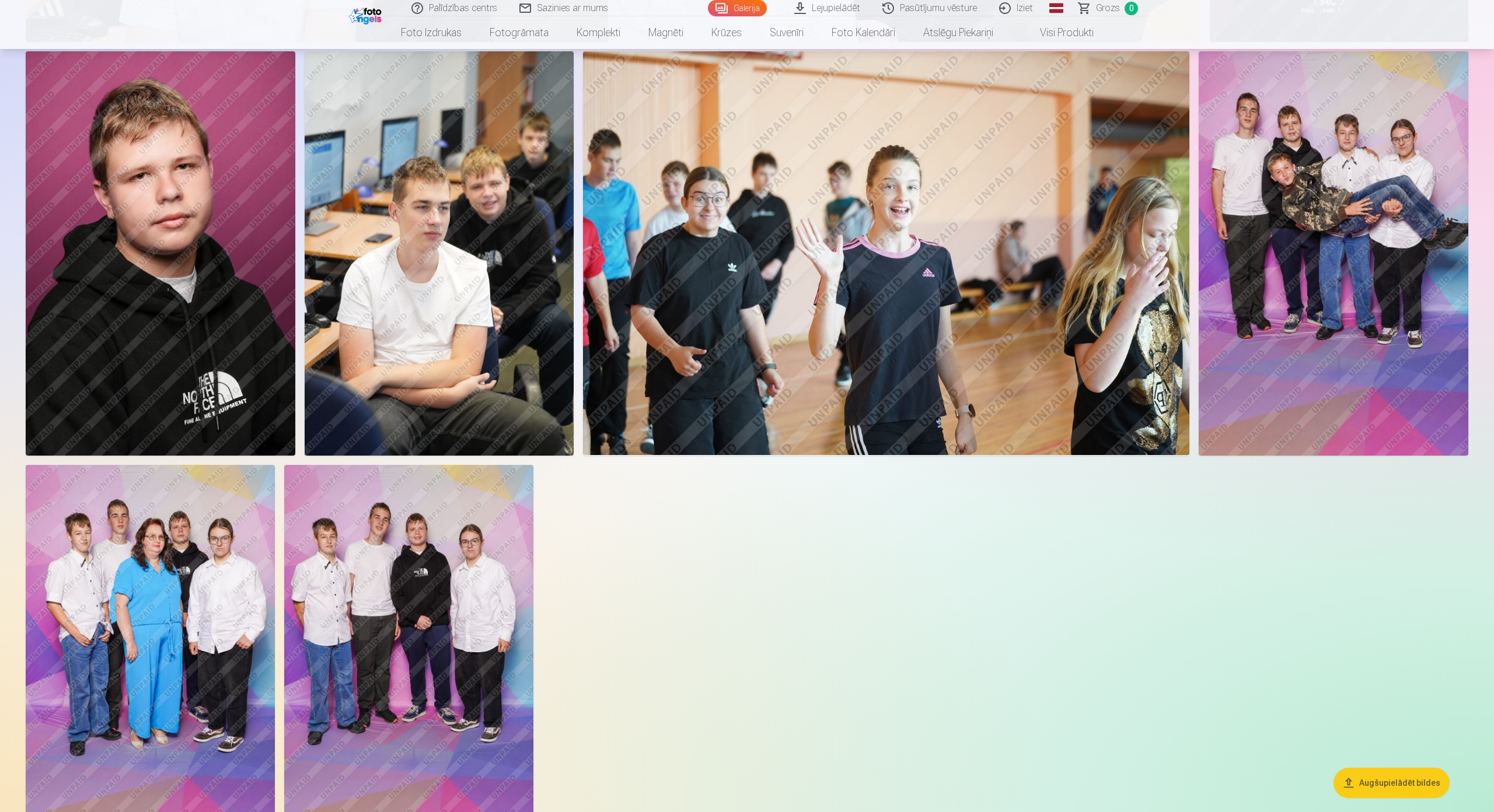
click at [253, 538] on img at bounding box center [150, 651] width 249 height 373
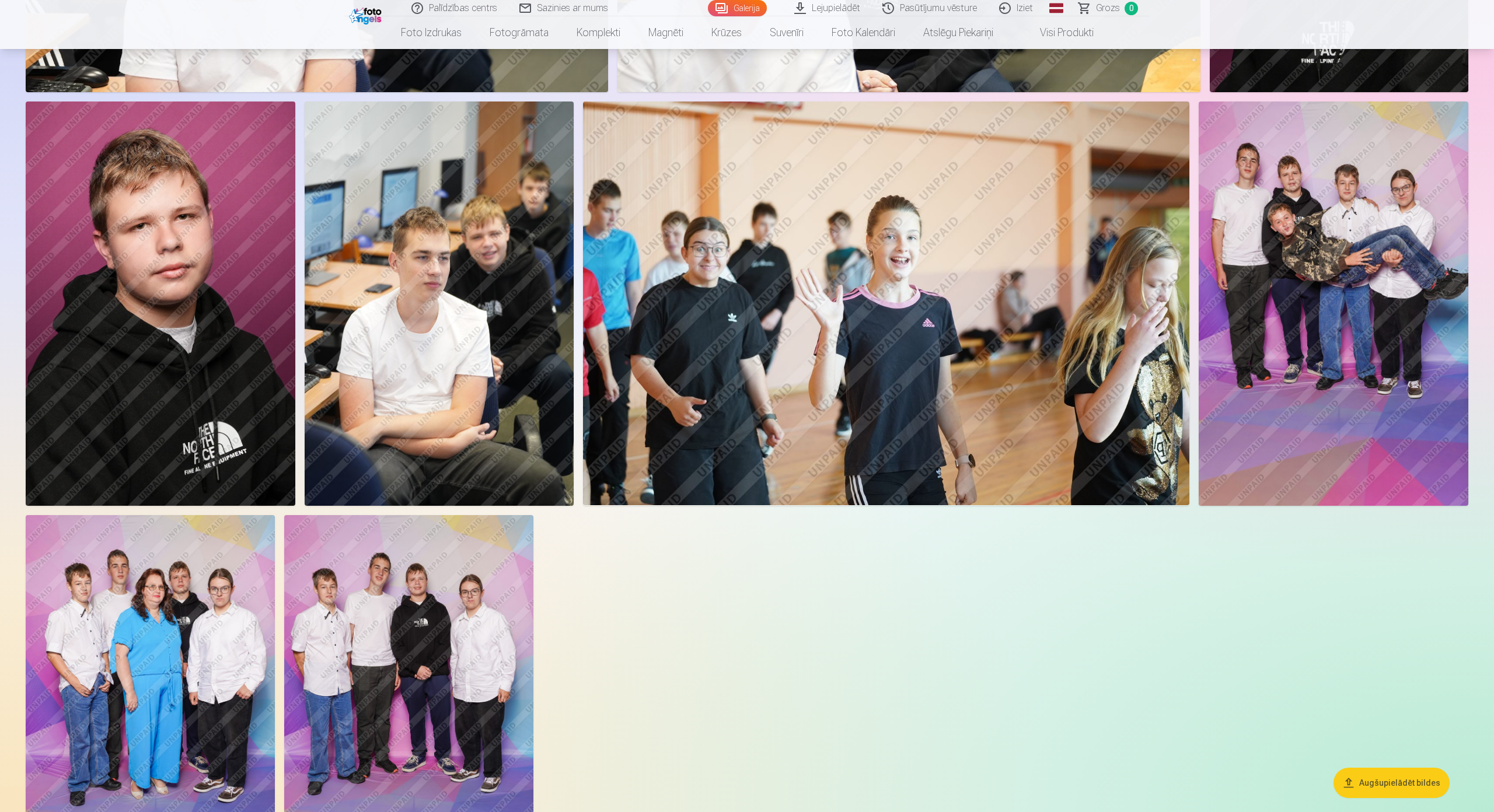
scroll to position [1459, 0]
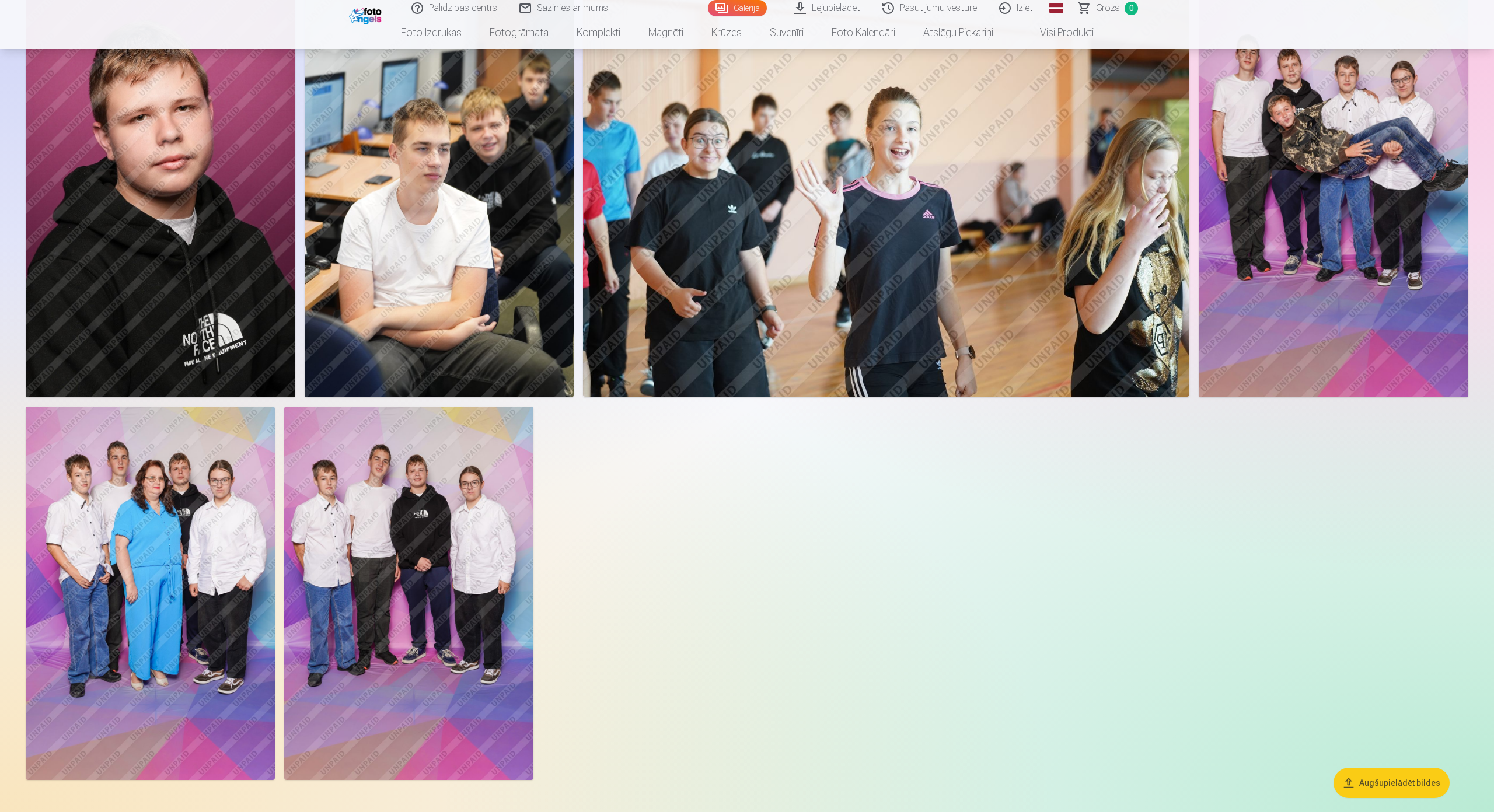
click at [478, 490] on img at bounding box center [409, 593] width 249 height 373
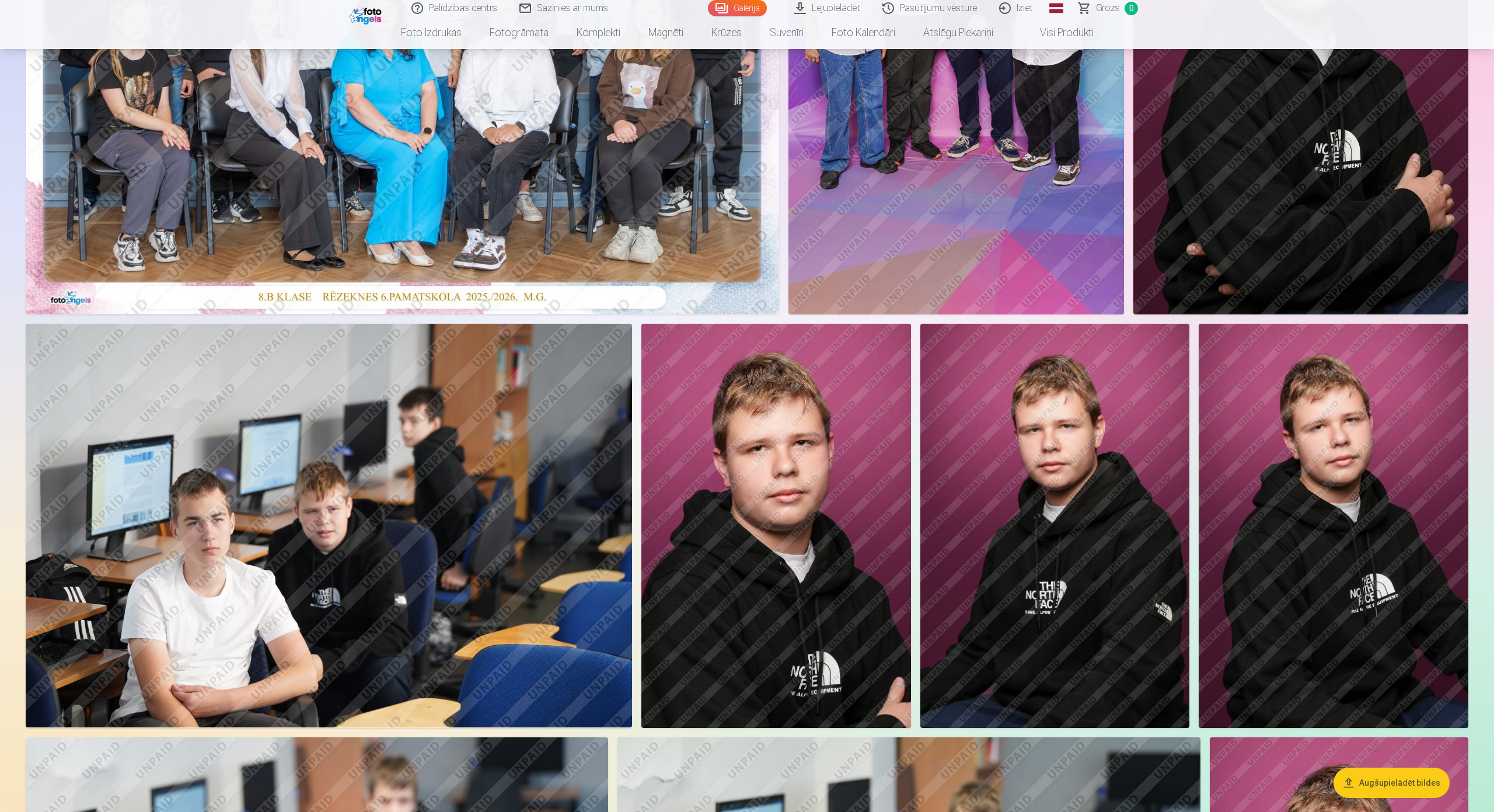
scroll to position [350, 0]
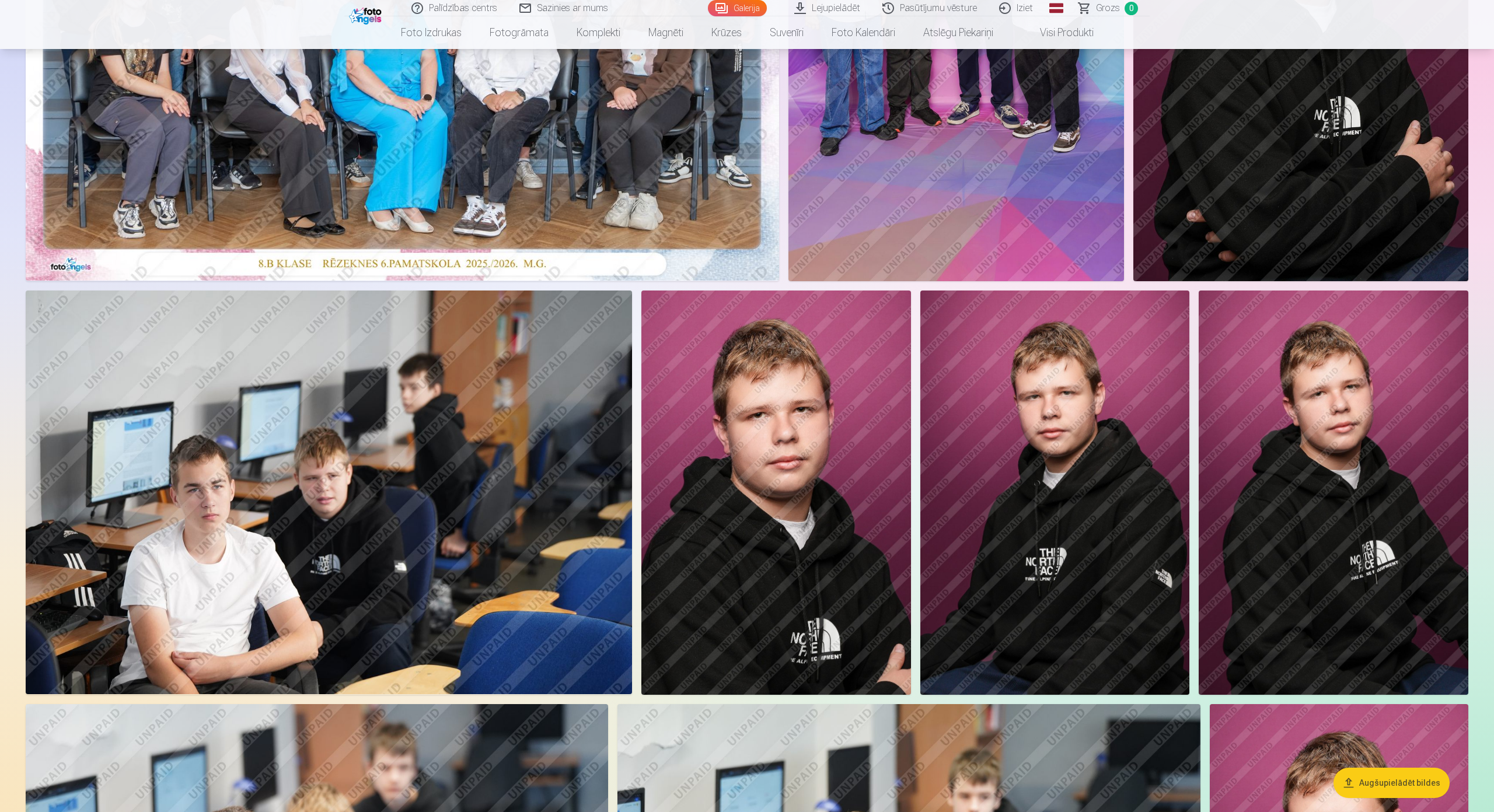
click at [1068, 421] on img at bounding box center [1055, 493] width 269 height 405
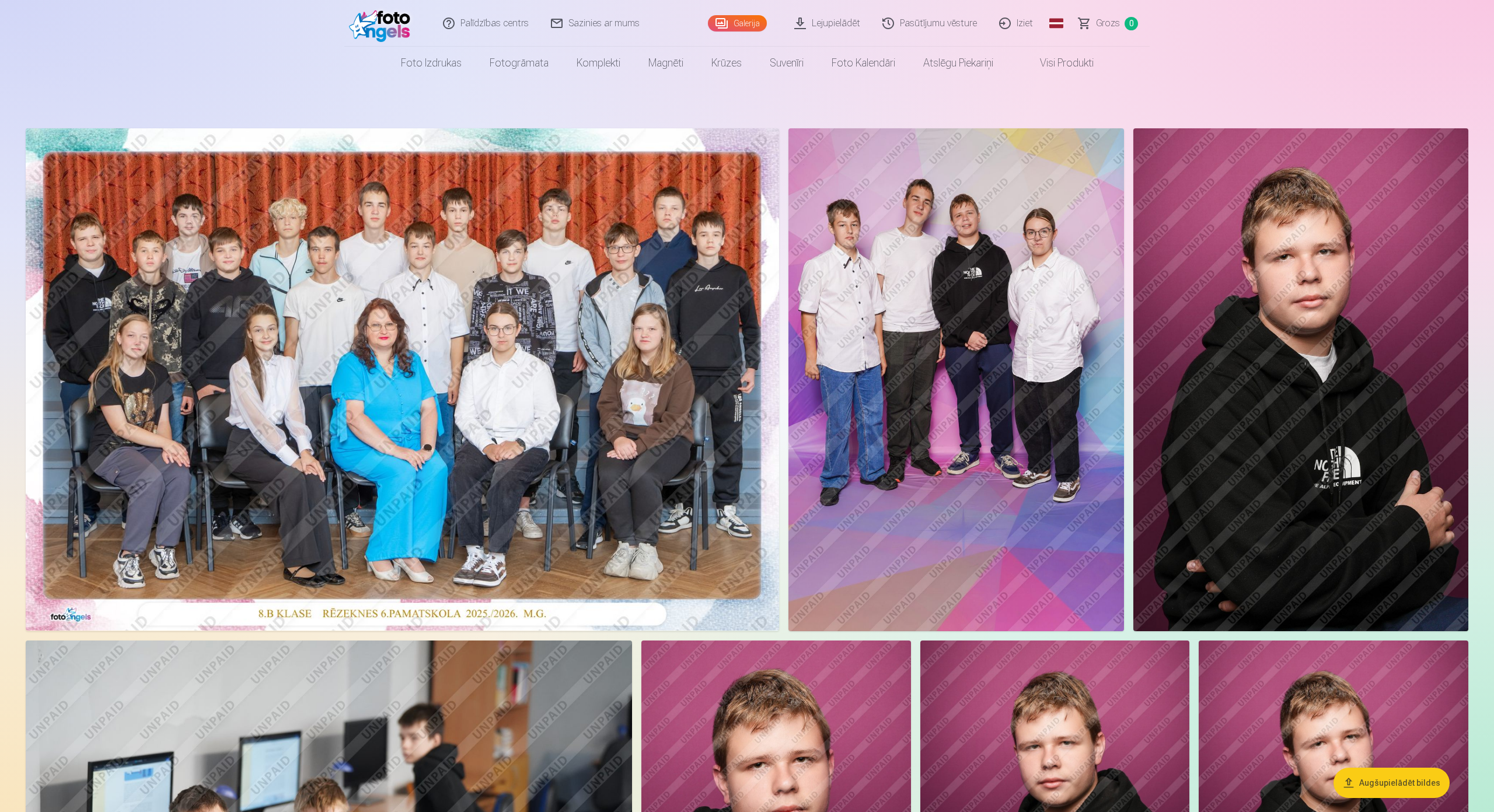
click at [424, 277] on img at bounding box center [403, 379] width 754 height 502
click at [902, 241] on img at bounding box center [955, 380] width 335 height 503
click at [1263, 277] on img at bounding box center [1301, 380] width 335 height 503
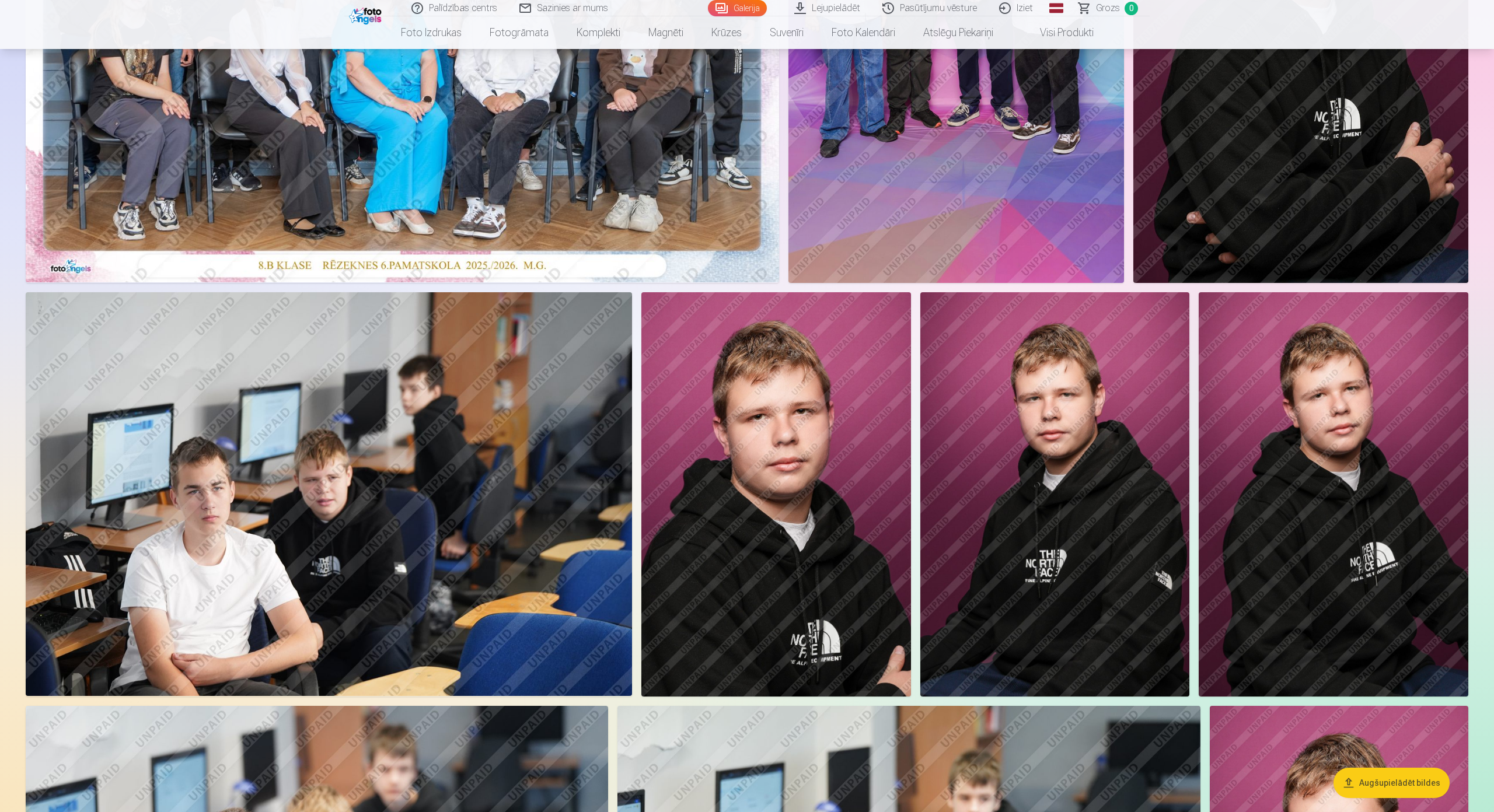
scroll to position [350, 0]
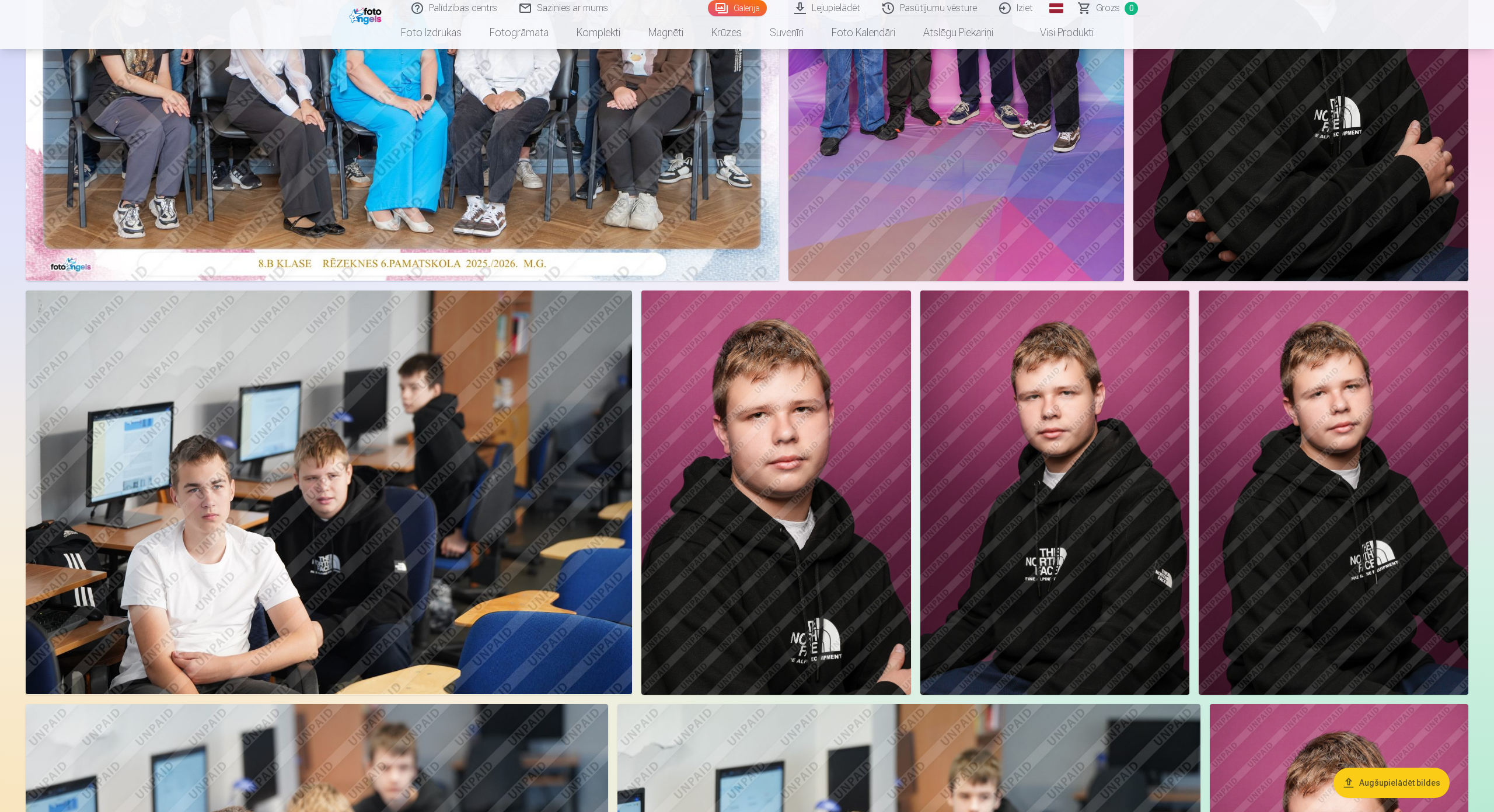
click at [394, 468] on img at bounding box center [329, 492] width 606 height 404
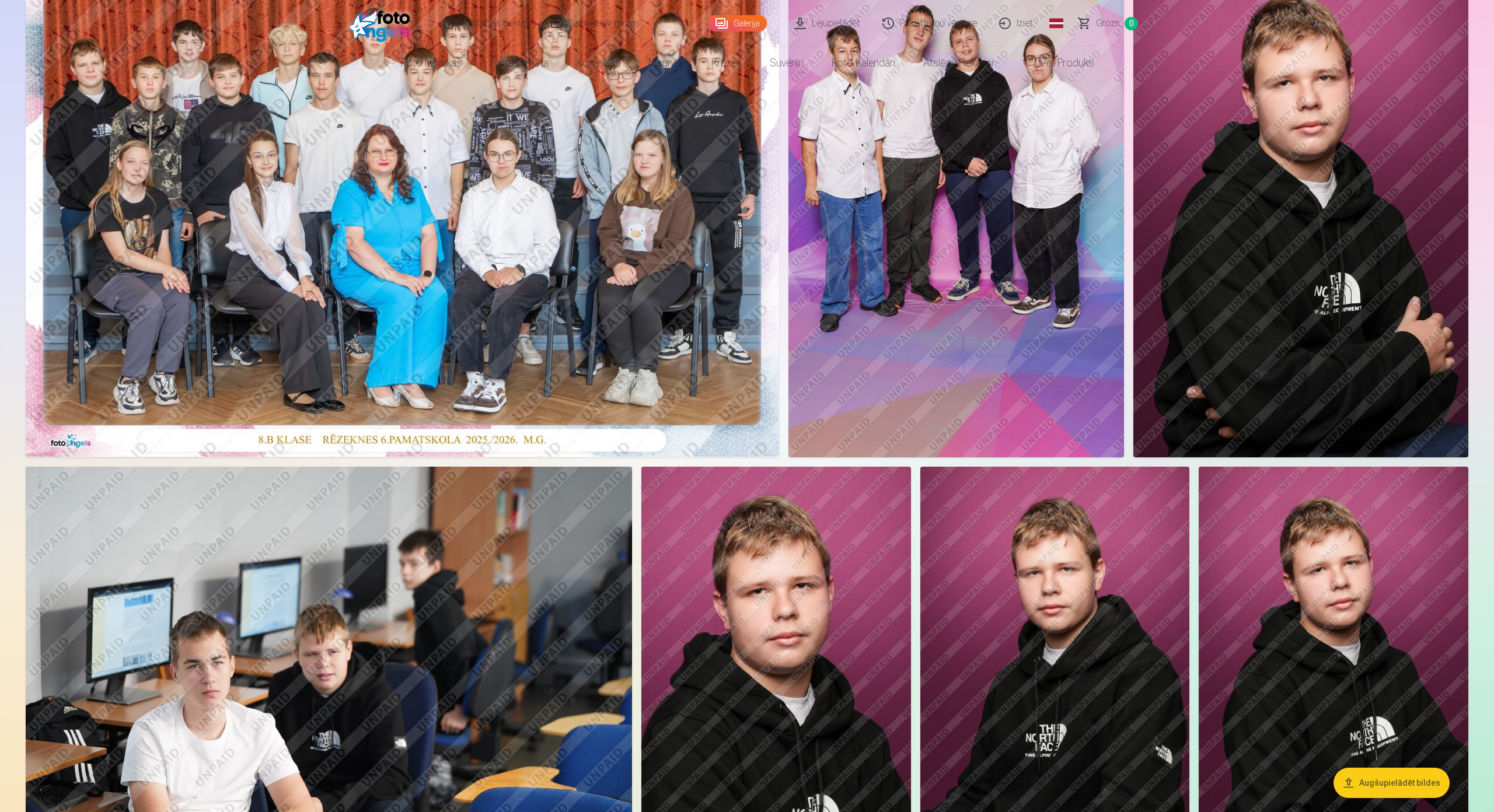
scroll to position [233, 0]
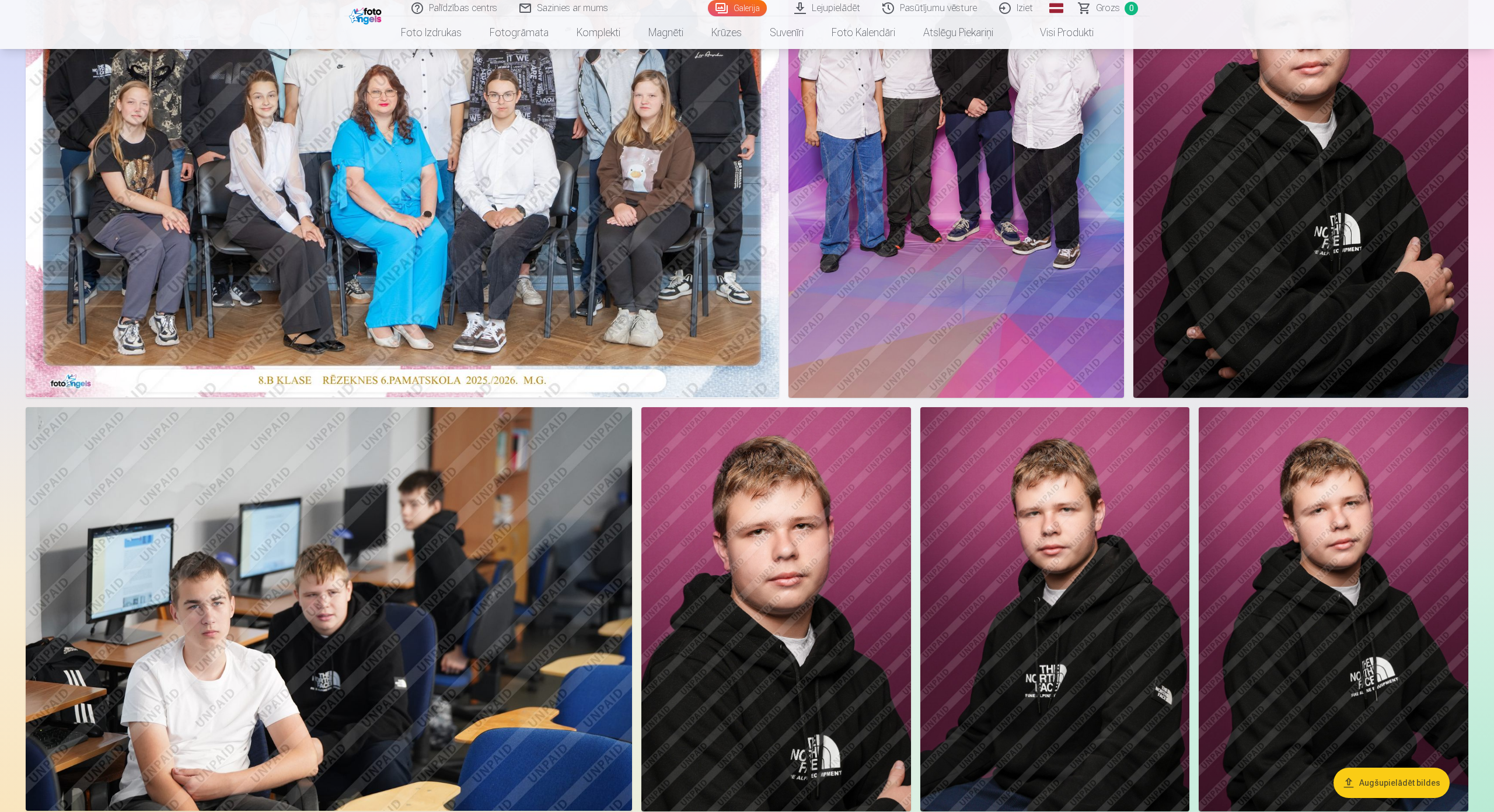
click at [808, 550] on img at bounding box center [776, 610] width 269 height 405
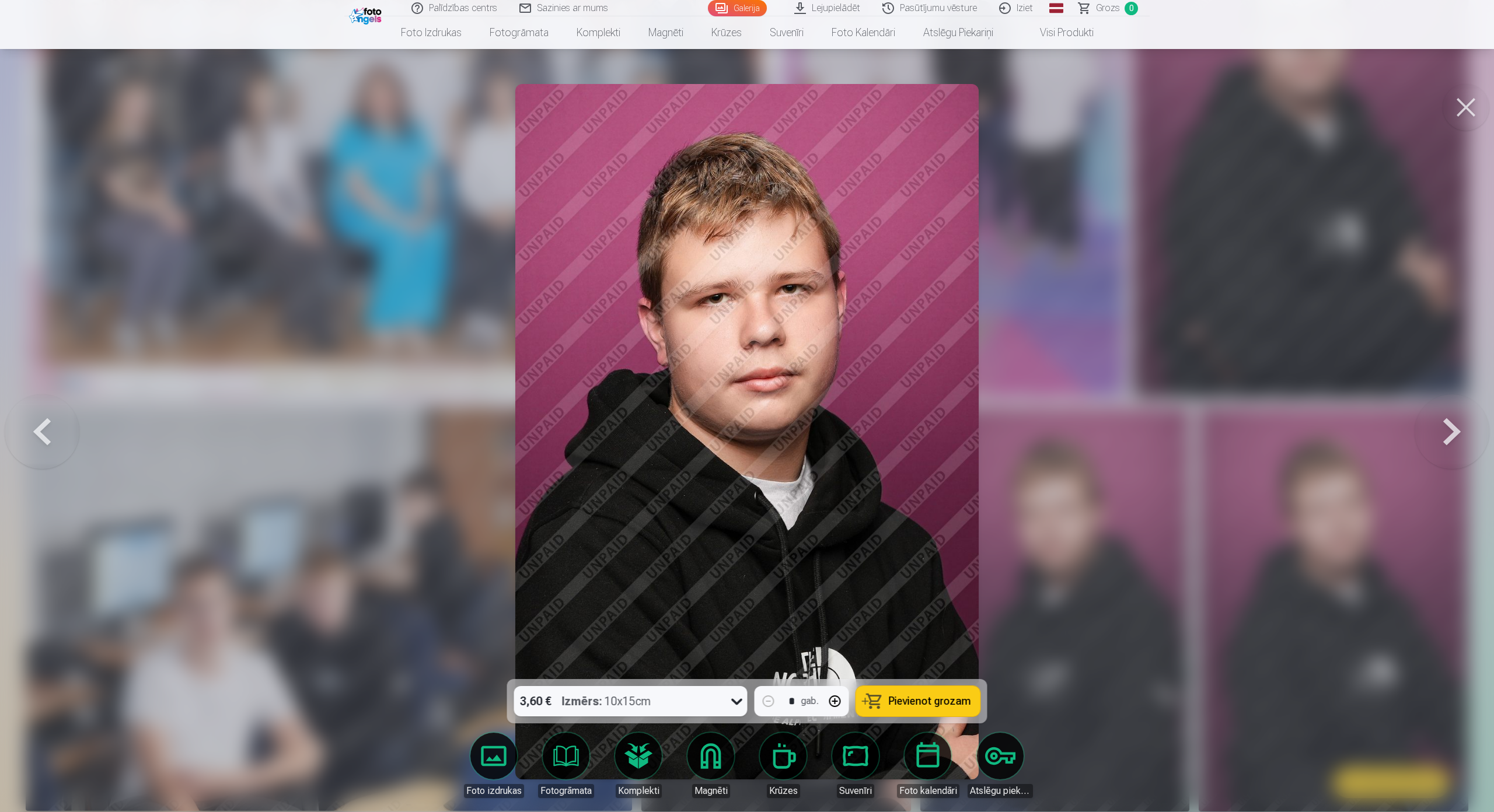
click at [1458, 405] on button at bounding box center [1452, 432] width 74 height 471
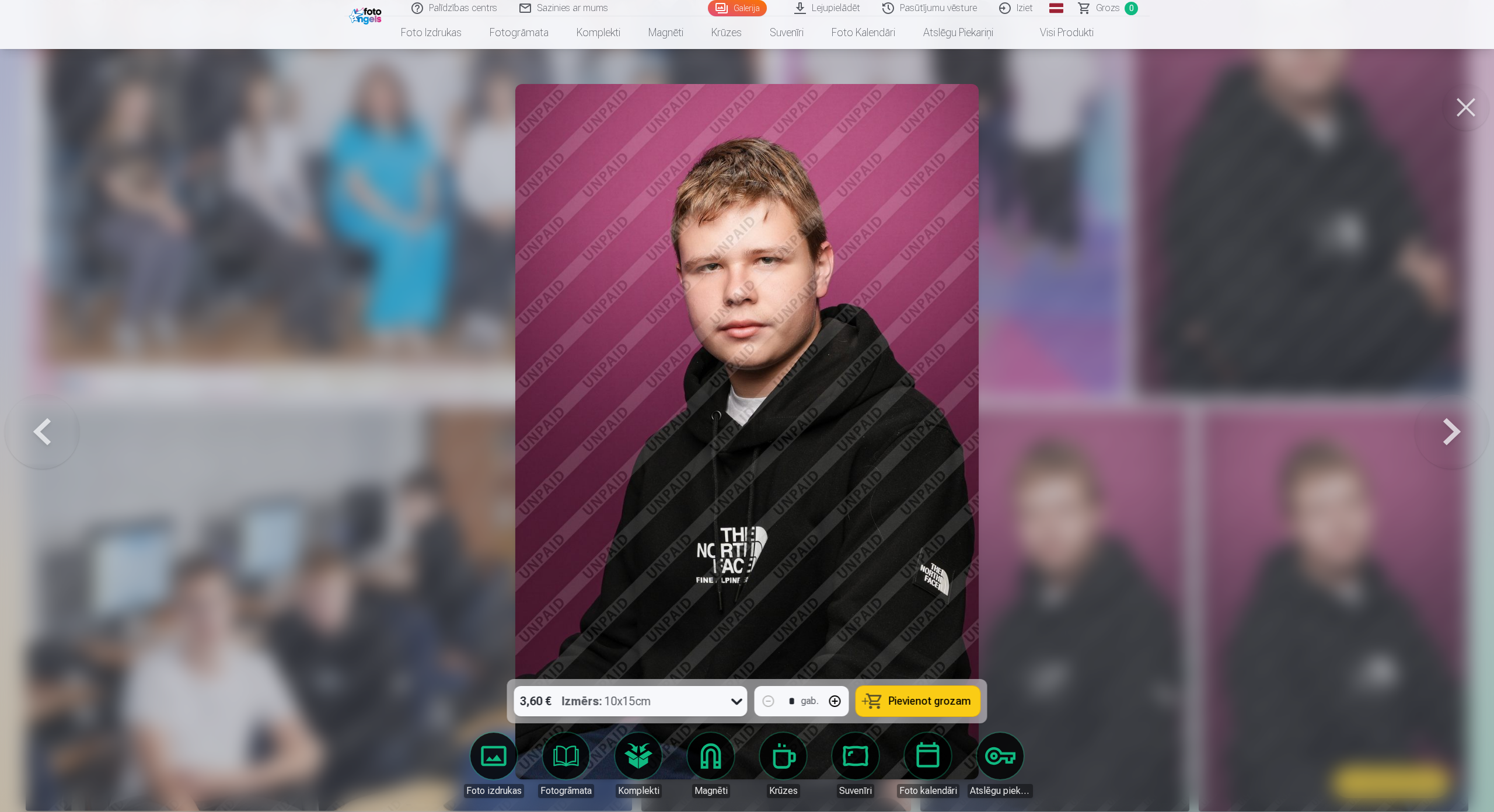
click at [1456, 406] on button at bounding box center [1452, 432] width 74 height 471
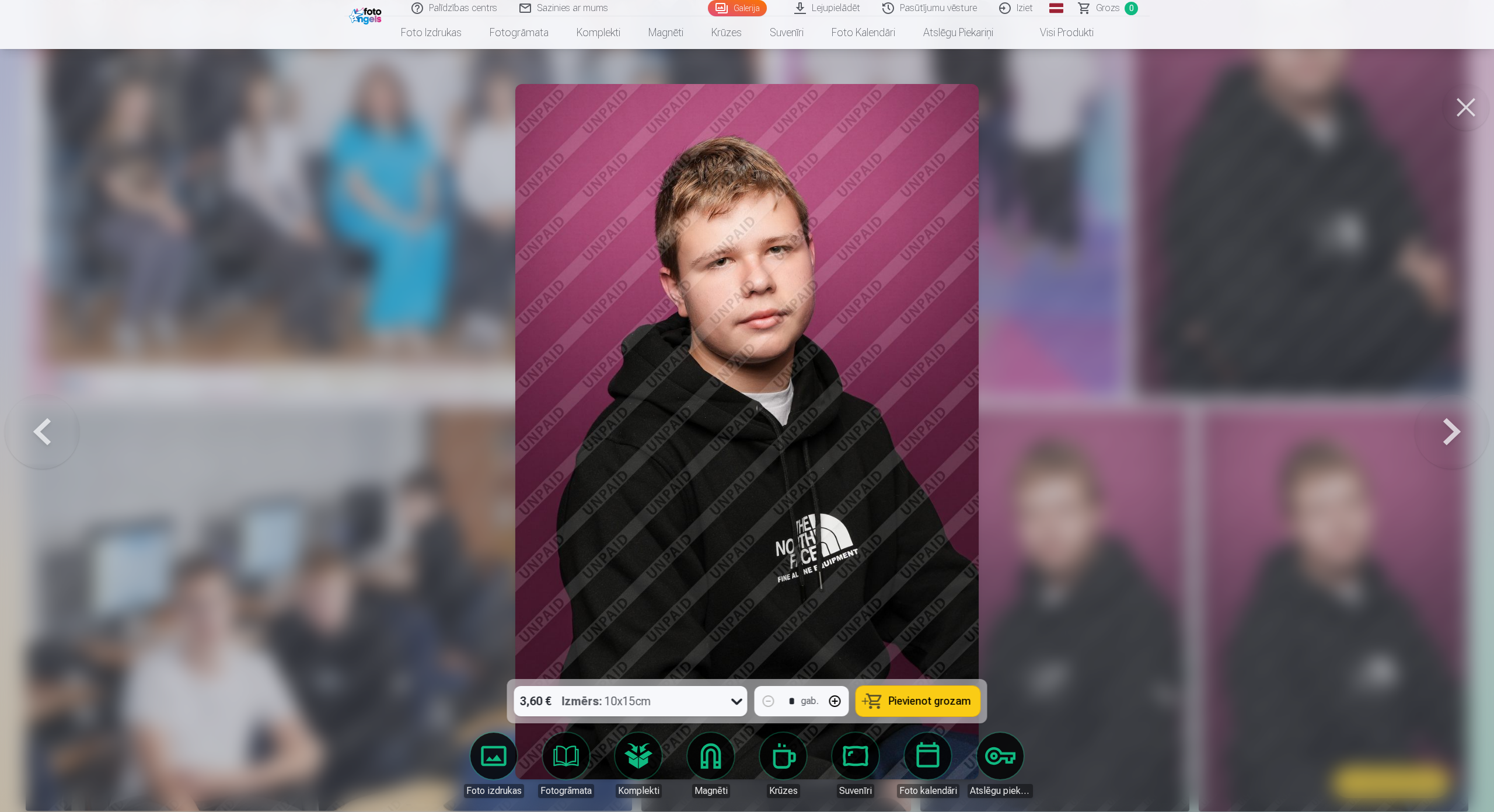
click at [45, 398] on button at bounding box center [42, 432] width 74 height 471
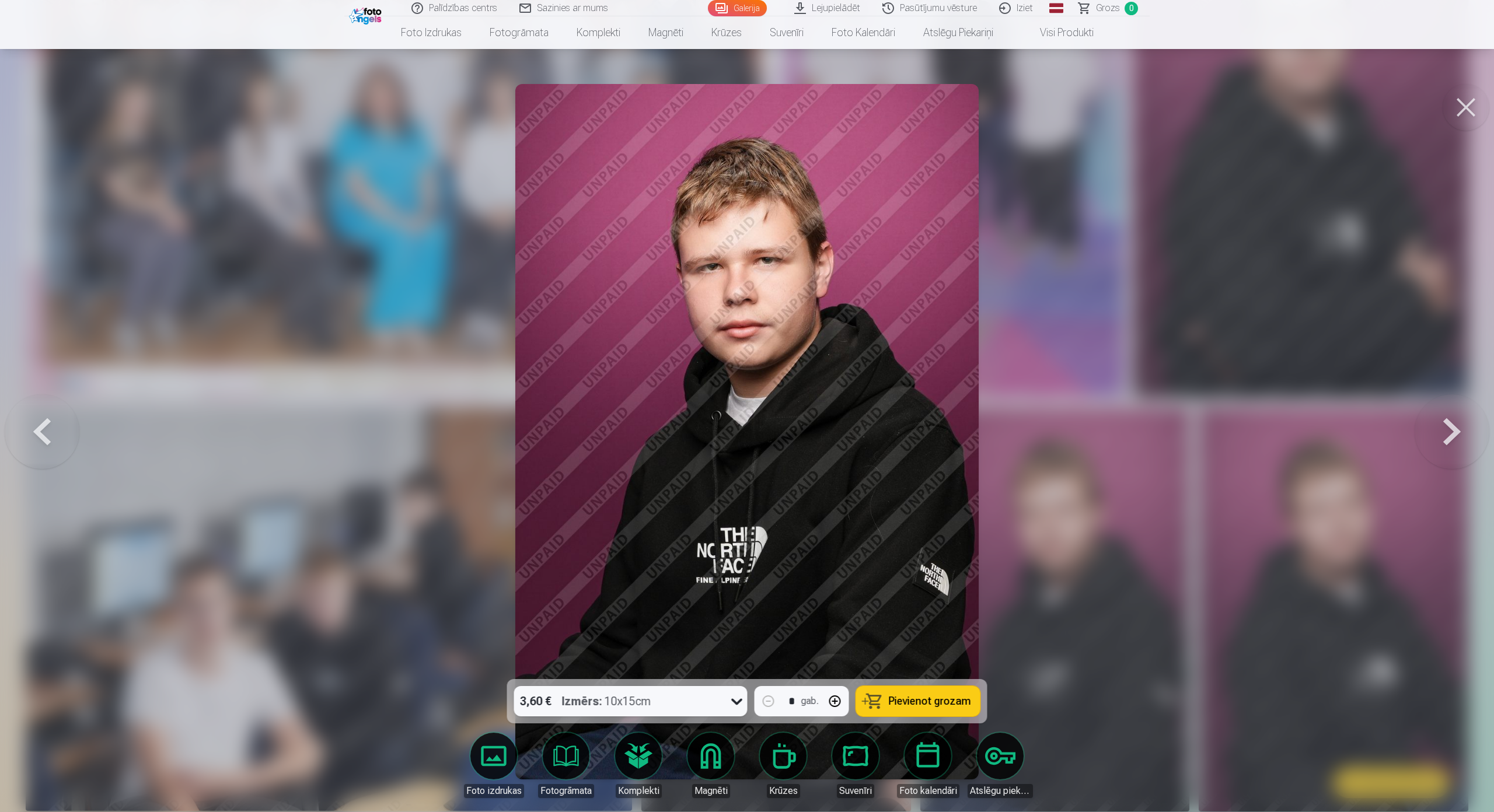
click at [1450, 409] on button at bounding box center [1452, 432] width 74 height 471
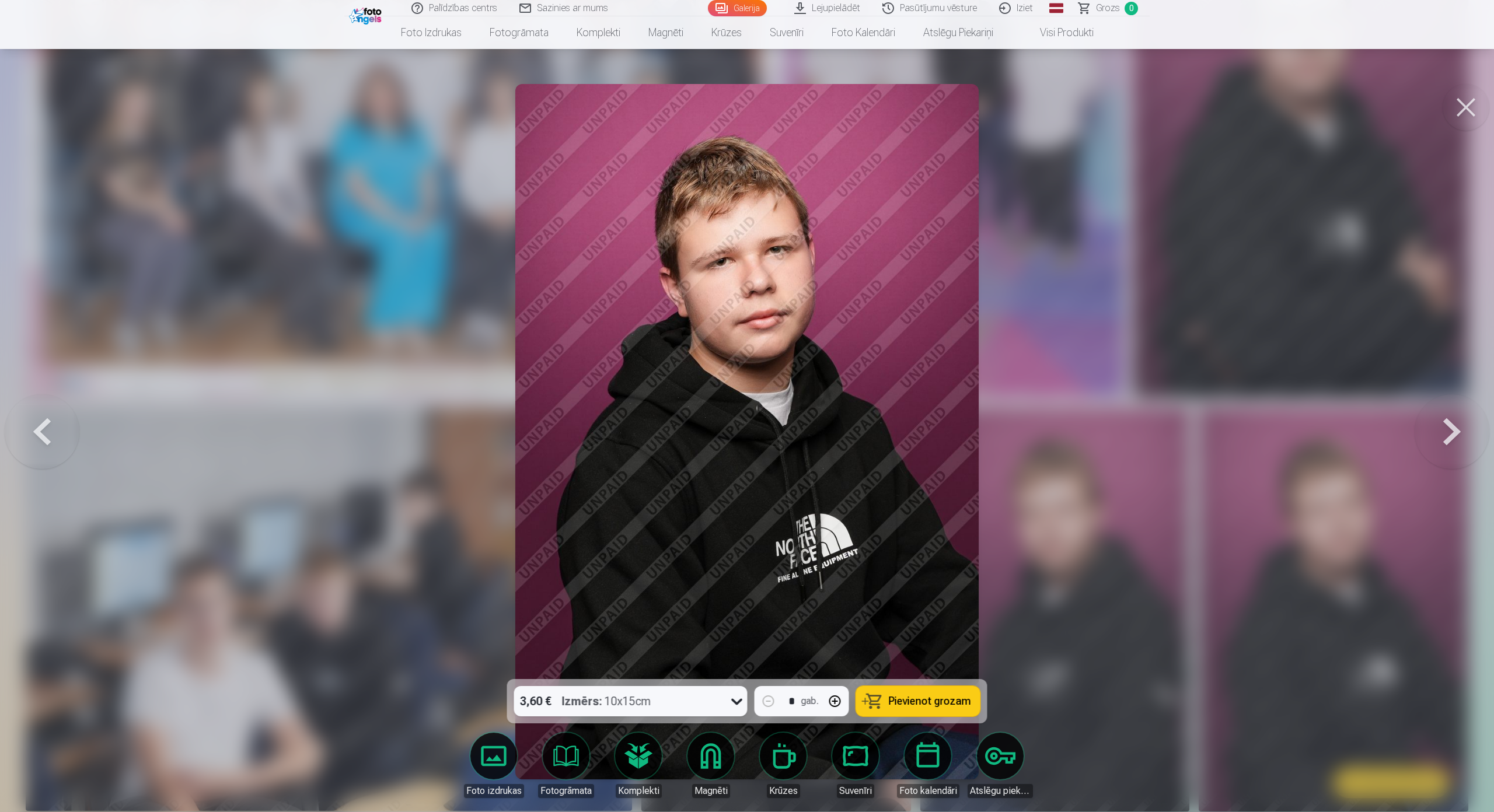
click at [1450, 409] on button at bounding box center [1452, 432] width 74 height 471
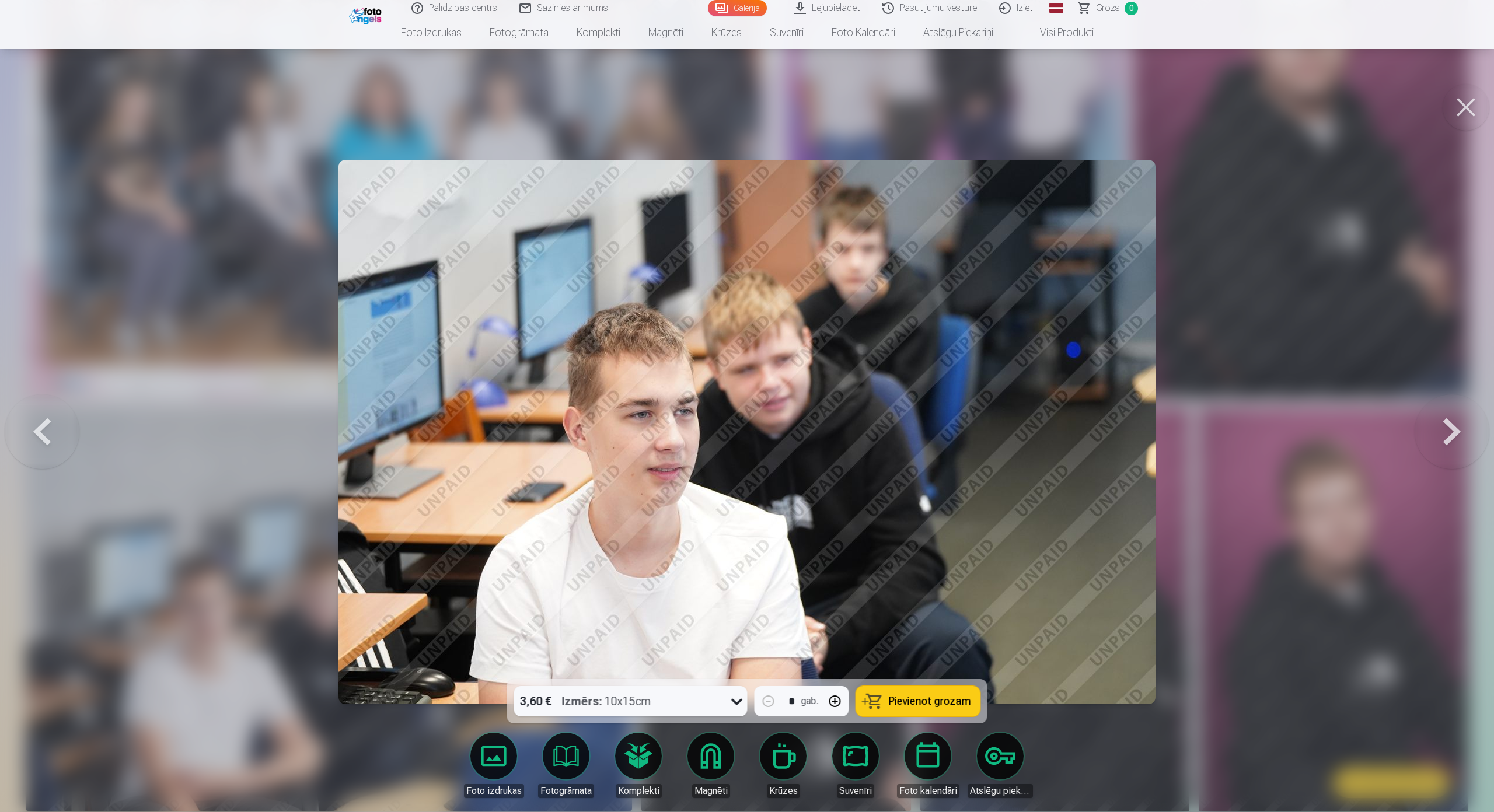
click at [1450, 409] on button at bounding box center [1452, 432] width 74 height 471
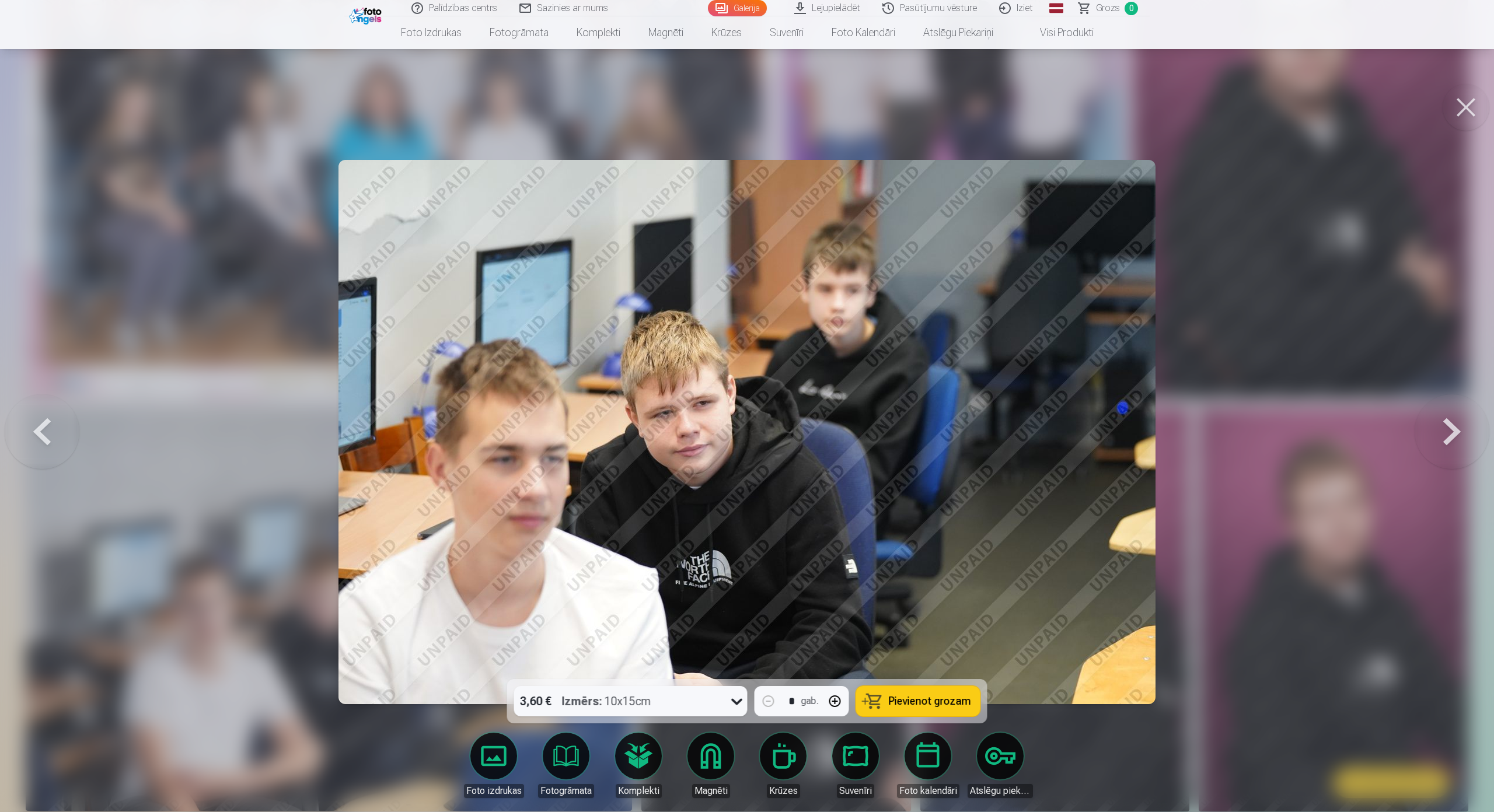
click at [1450, 409] on button at bounding box center [1452, 432] width 74 height 471
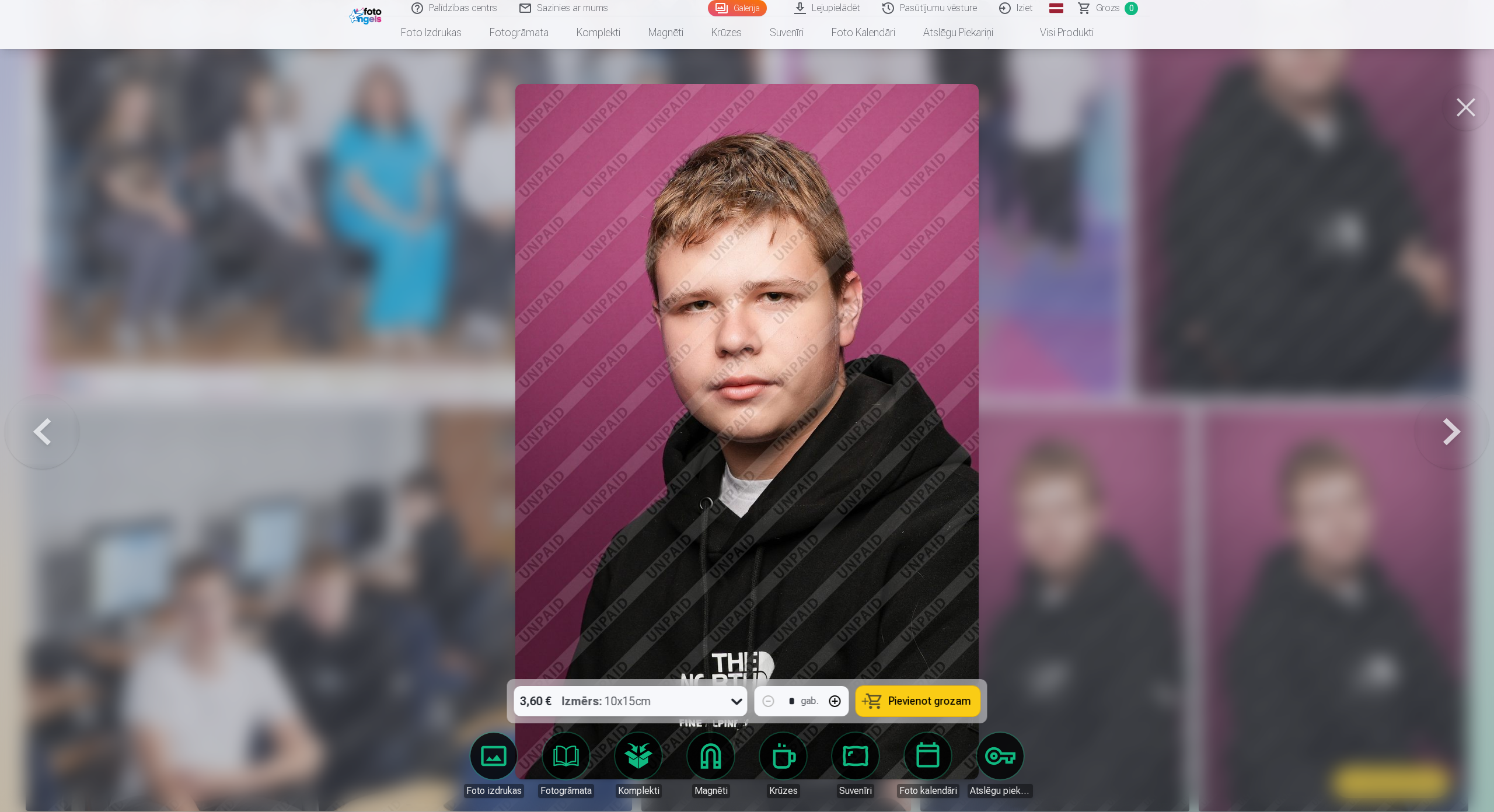
click at [1460, 405] on button at bounding box center [1452, 432] width 74 height 471
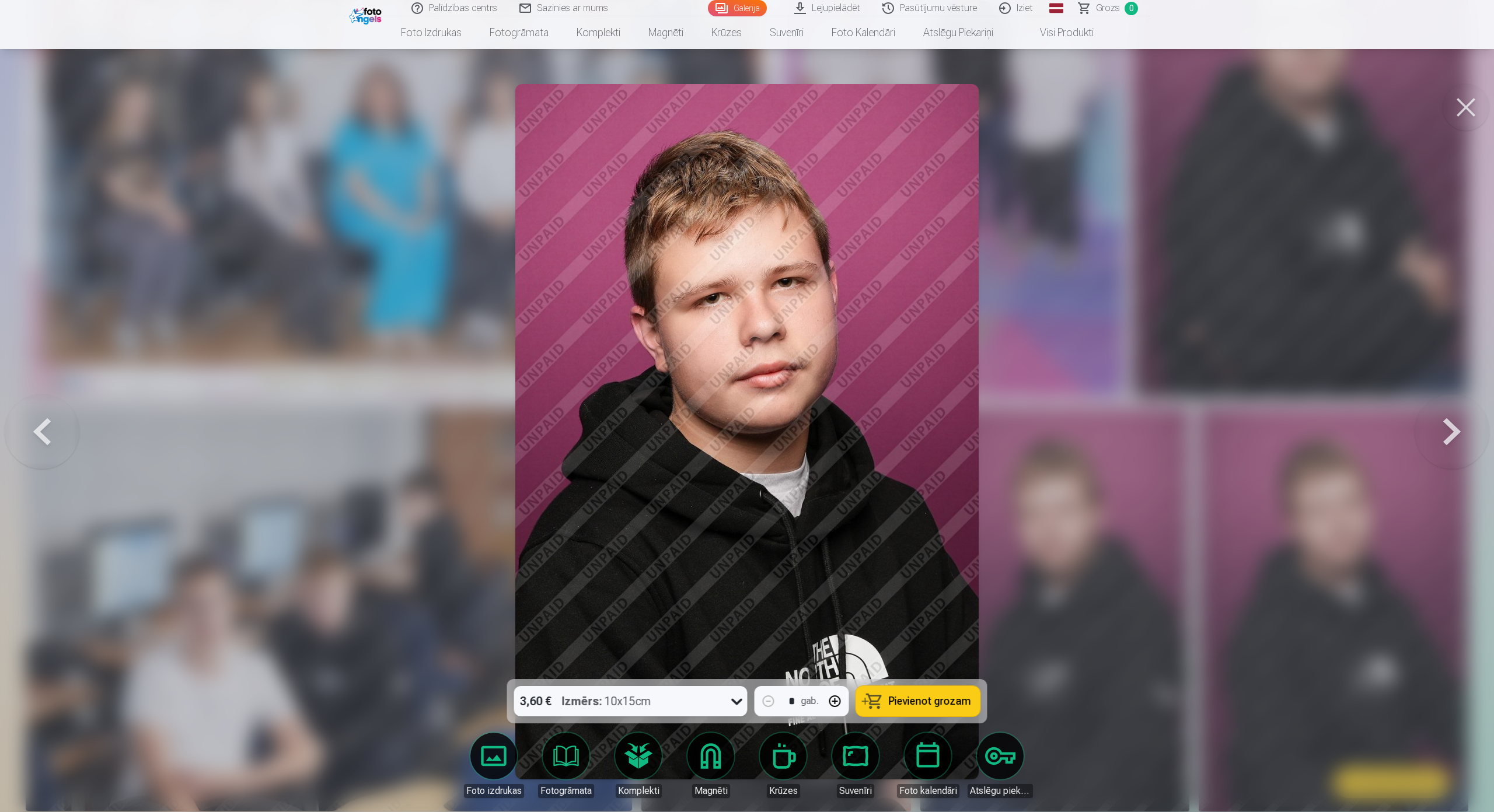
click at [1453, 410] on button at bounding box center [1452, 432] width 74 height 471
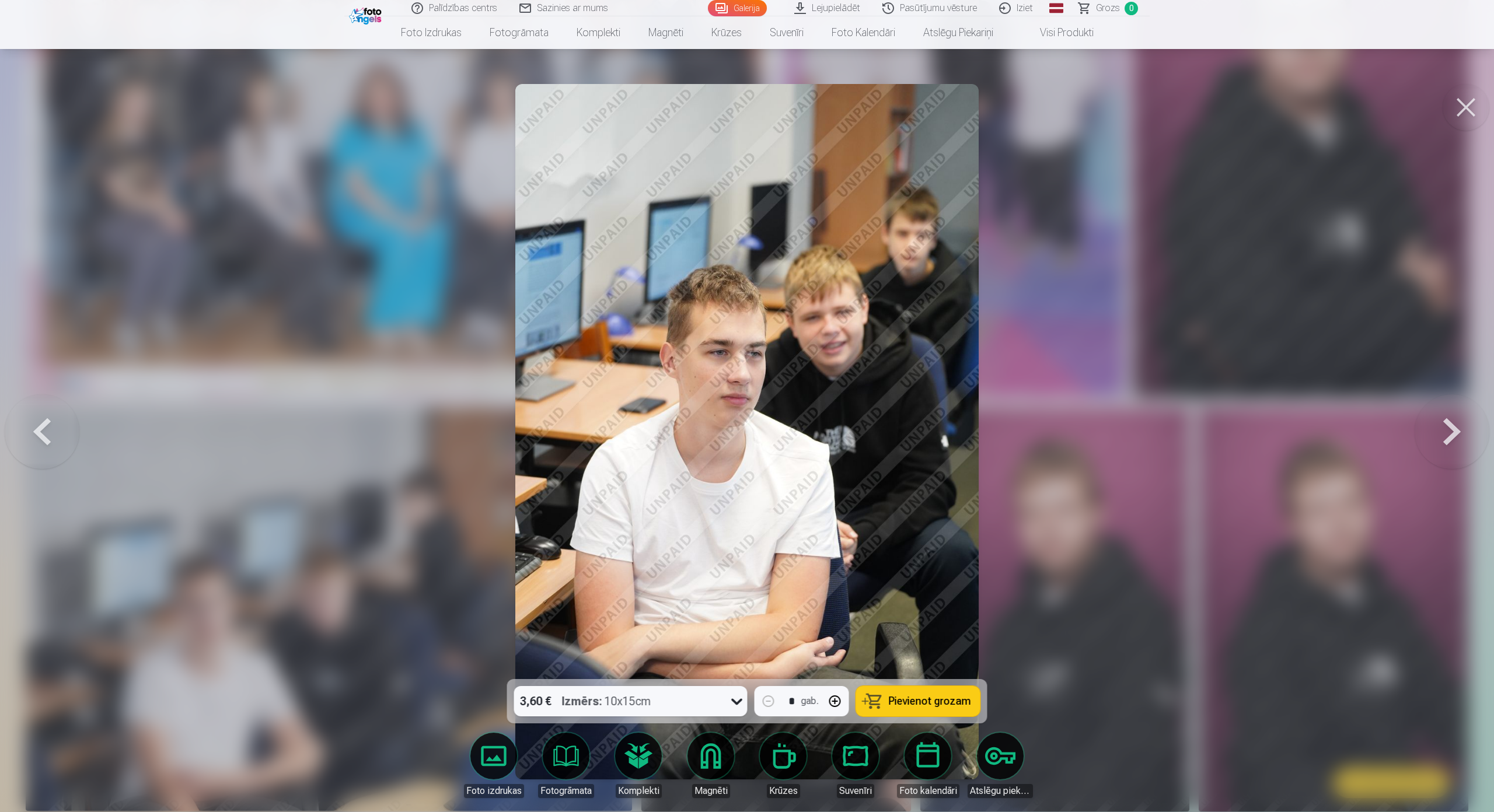
click at [1458, 410] on button at bounding box center [1452, 432] width 74 height 471
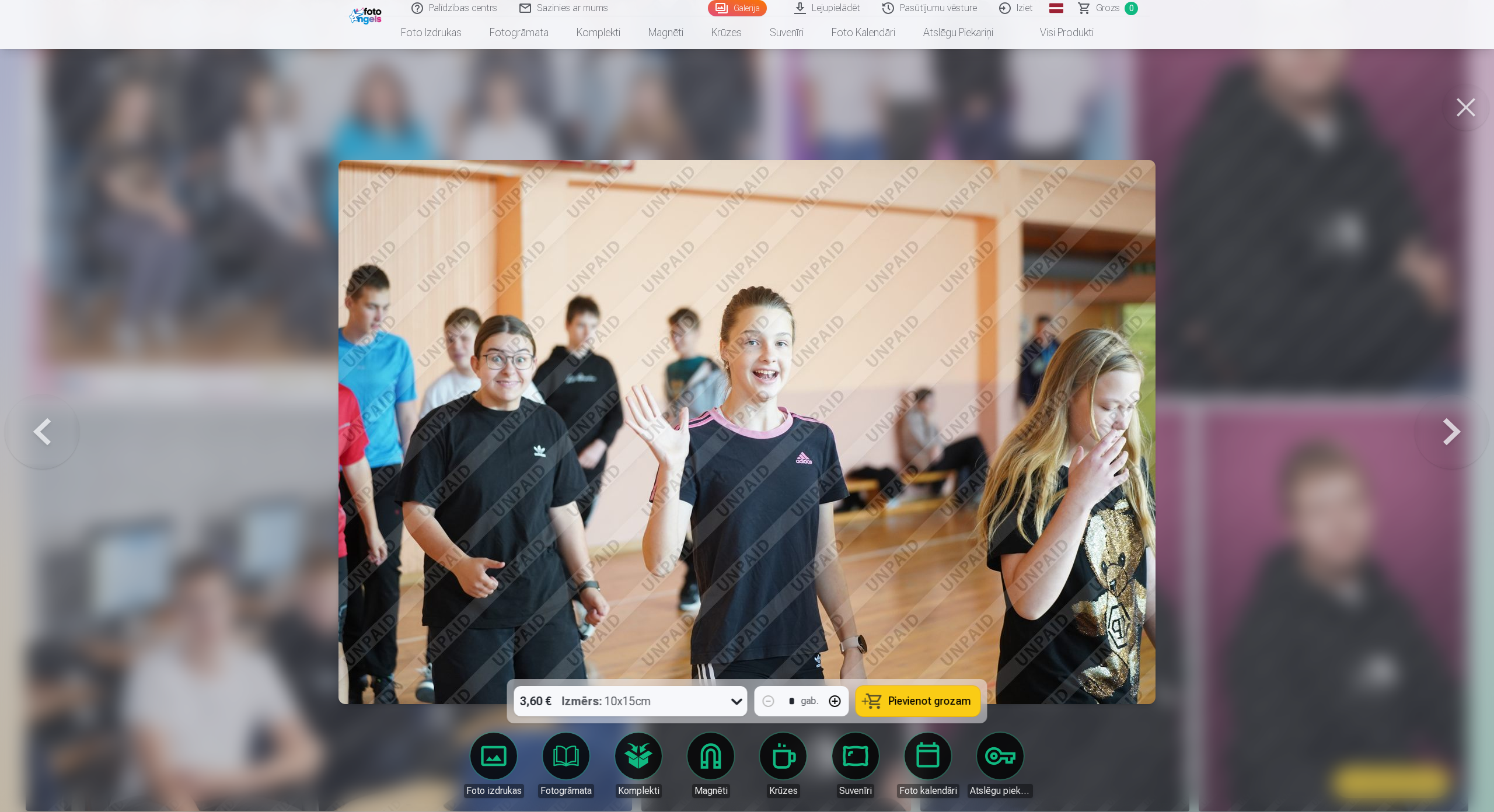
click at [1455, 405] on button at bounding box center [1452, 432] width 74 height 471
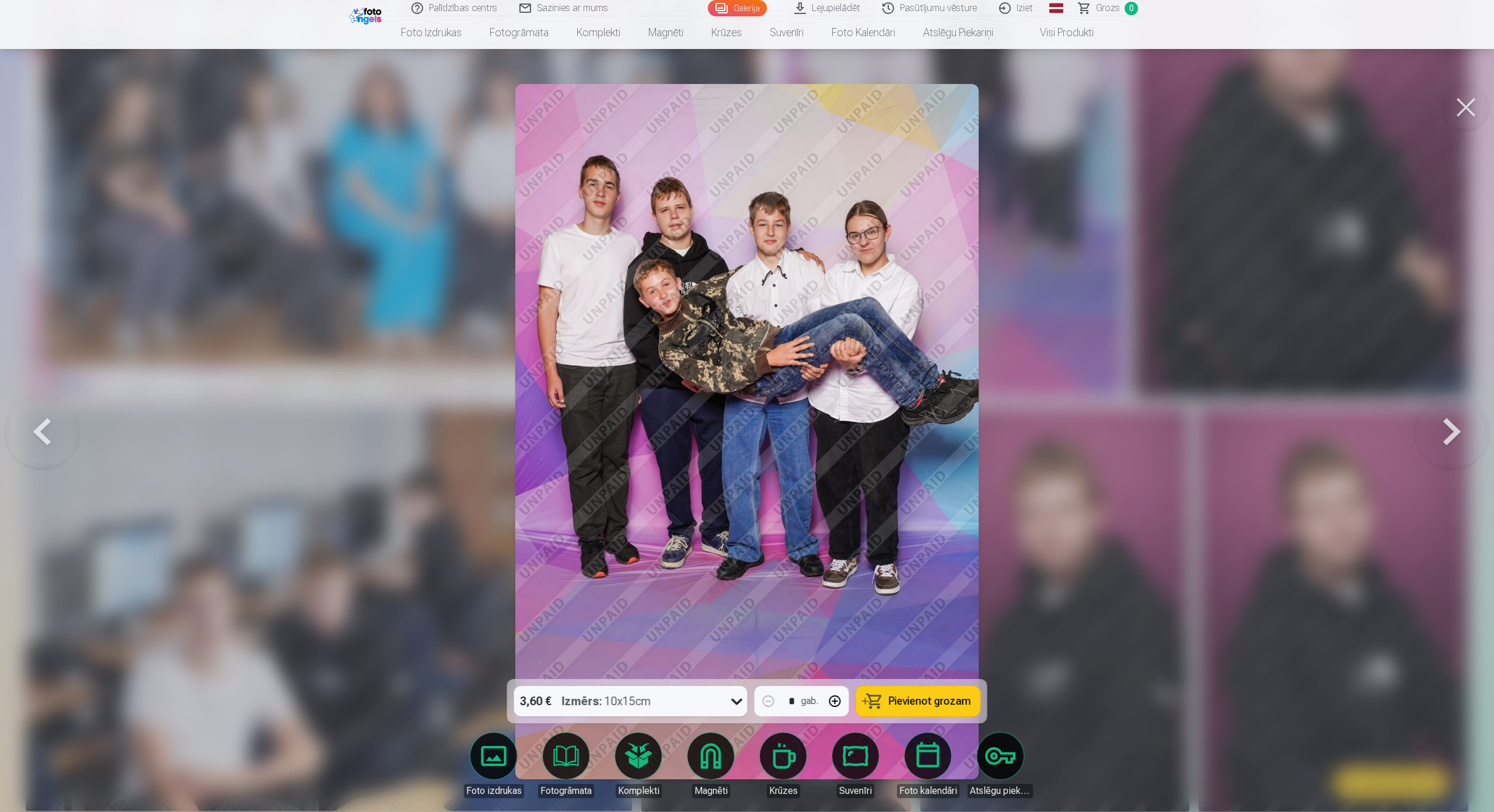
click at [1455, 406] on button at bounding box center [1452, 432] width 74 height 471
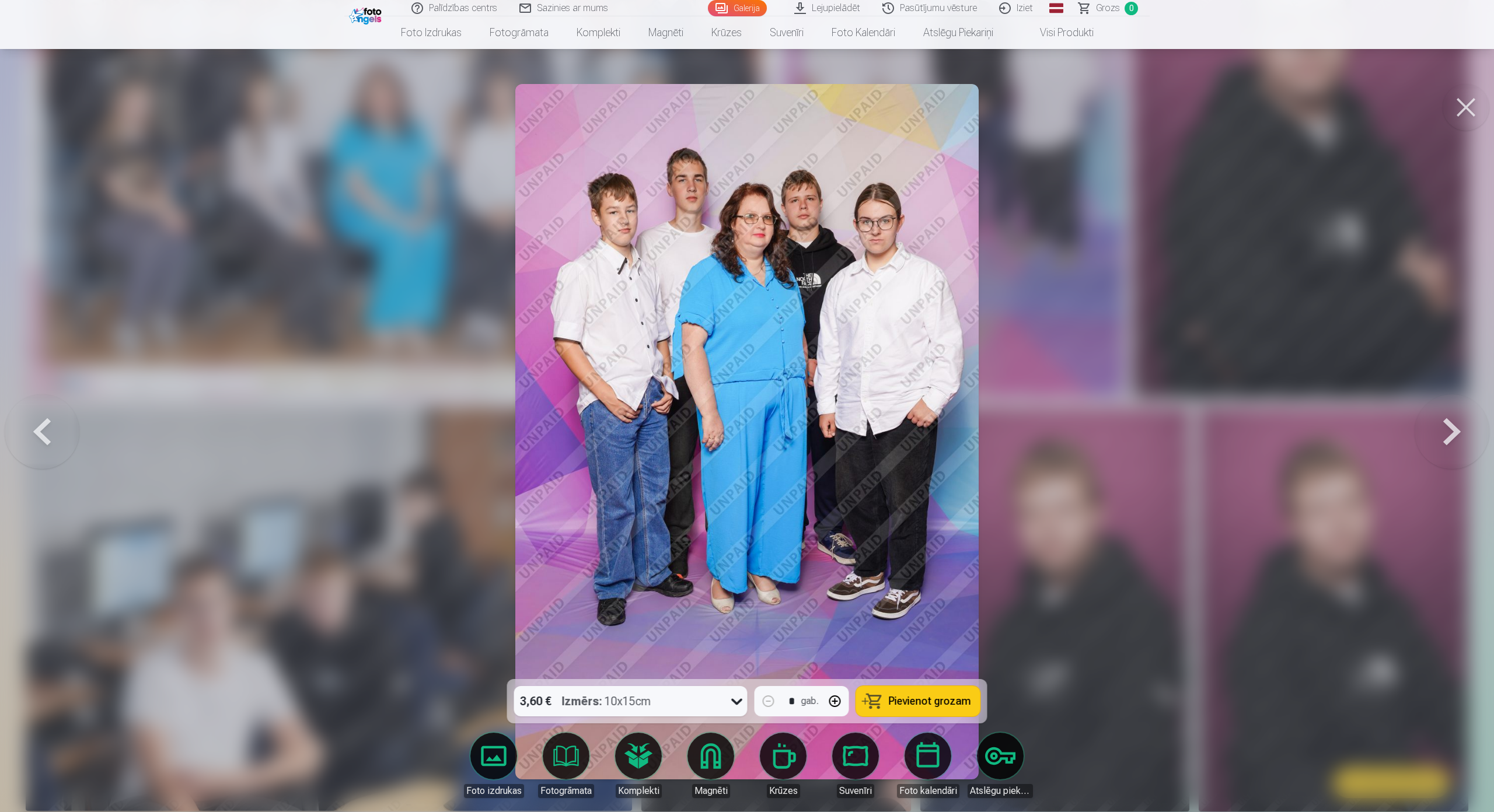
click at [1460, 408] on button at bounding box center [1452, 432] width 74 height 471
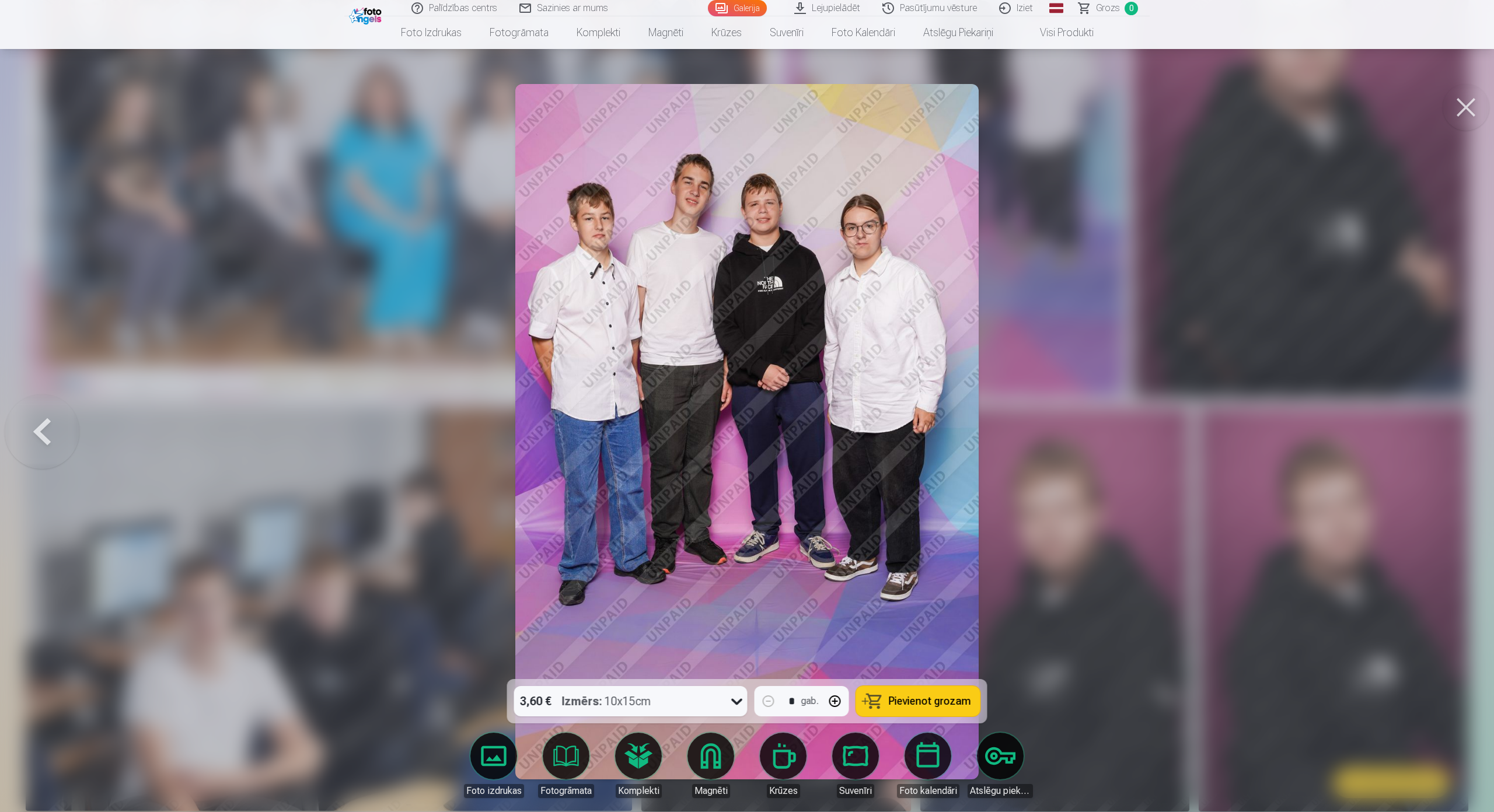
click at [45, 405] on button at bounding box center [42, 432] width 74 height 471
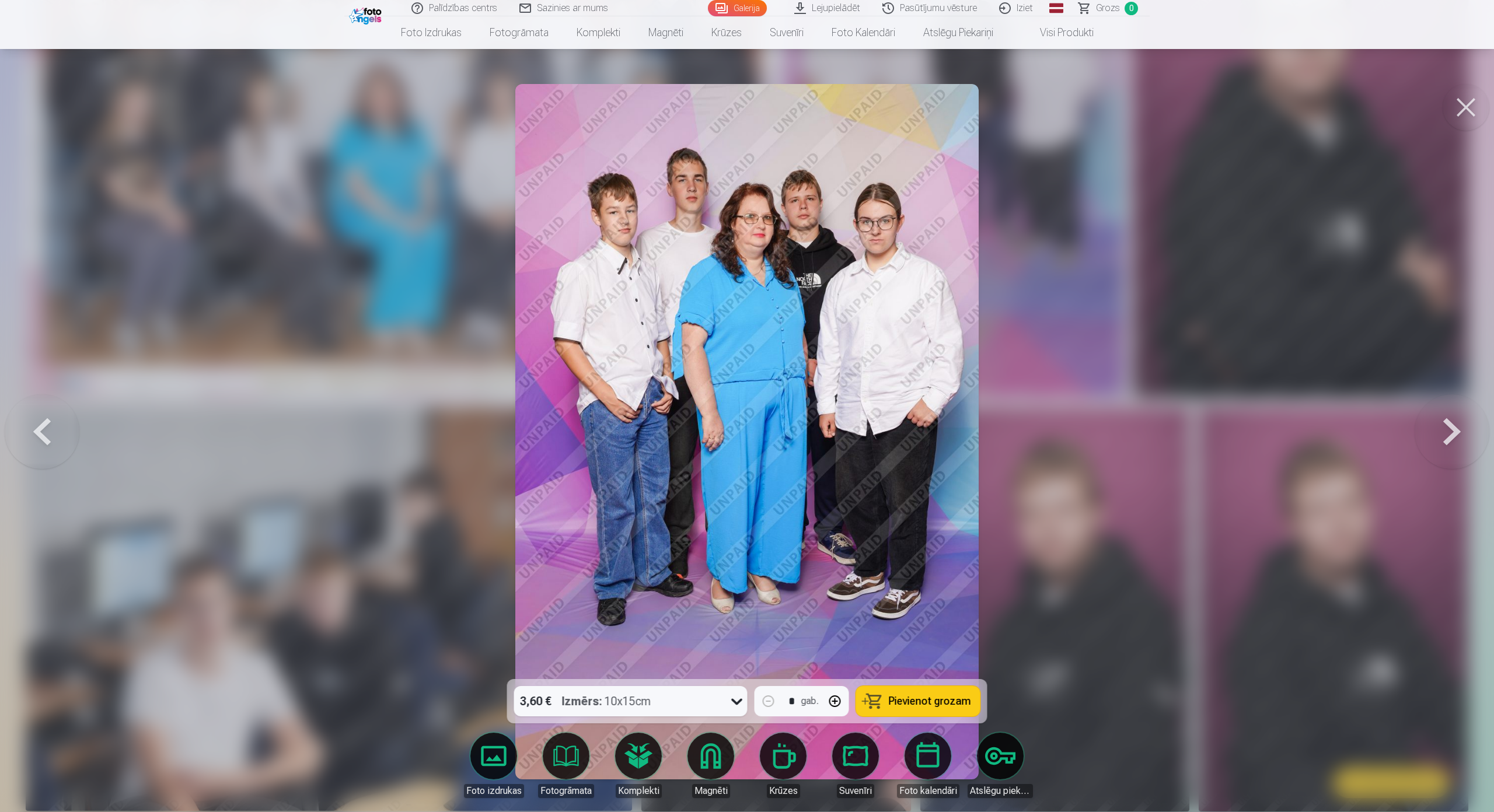
click at [45, 405] on button at bounding box center [42, 432] width 74 height 471
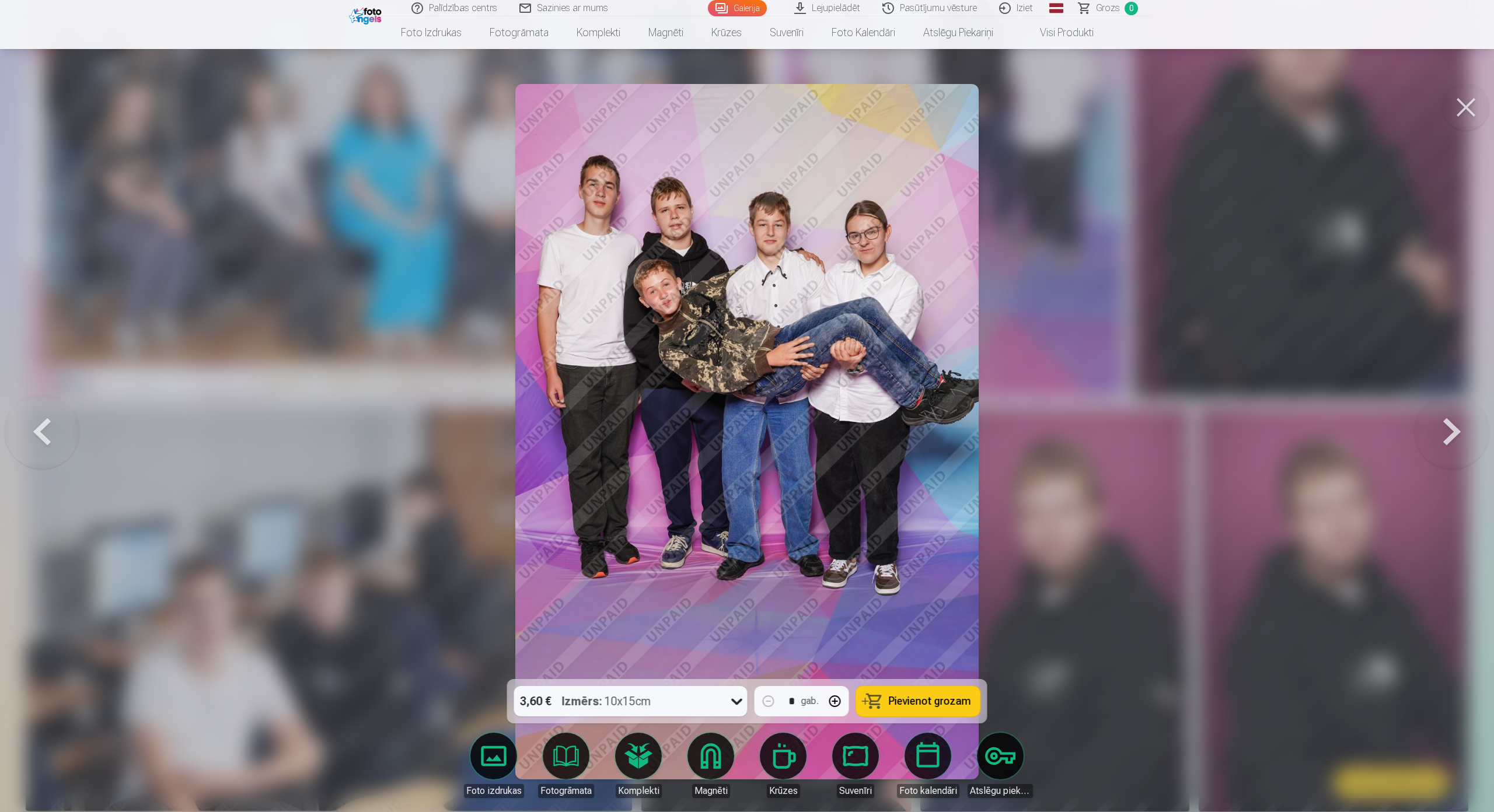
click at [45, 405] on button at bounding box center [42, 432] width 74 height 471
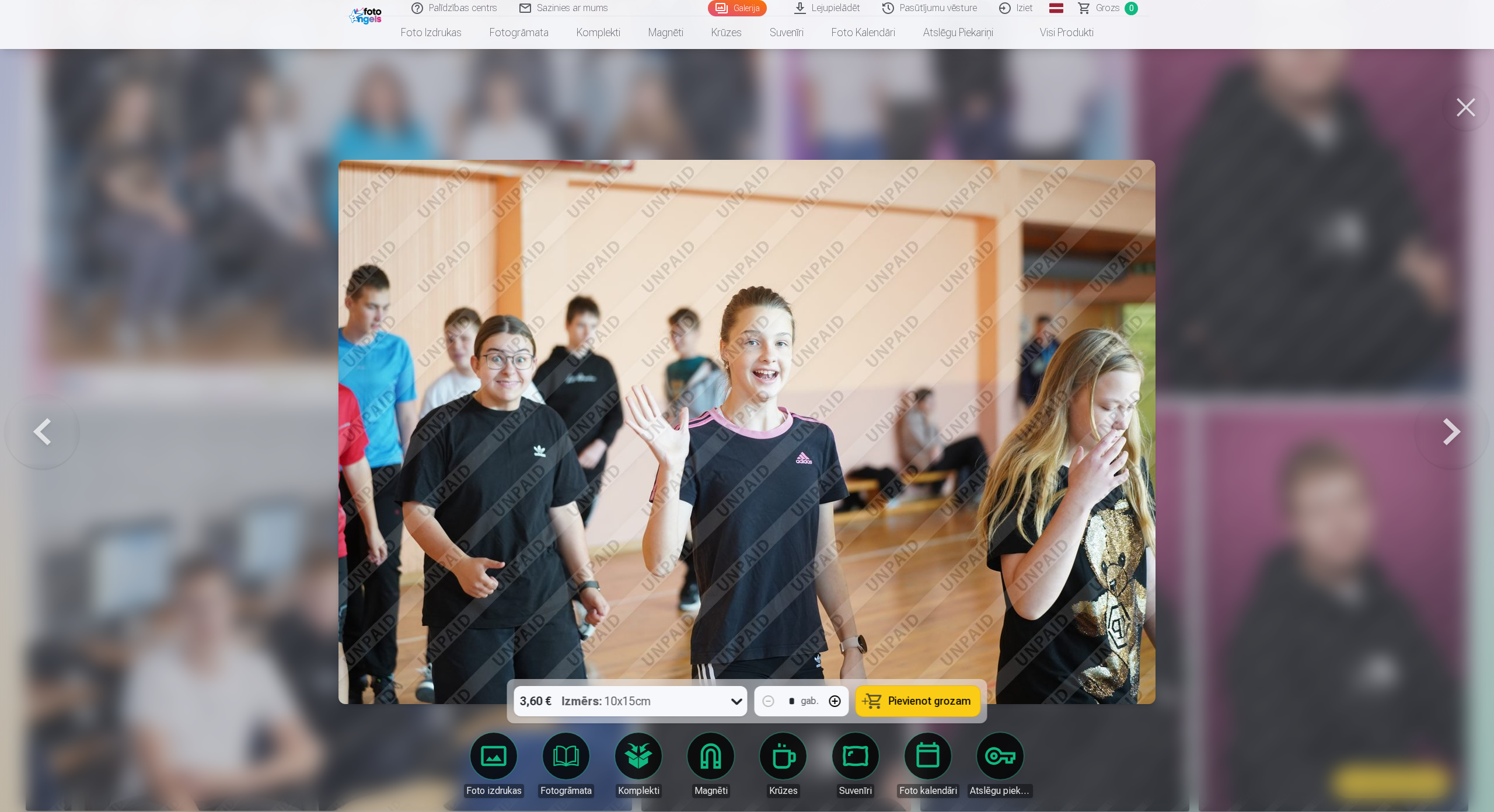
click at [45, 405] on button at bounding box center [42, 432] width 74 height 471
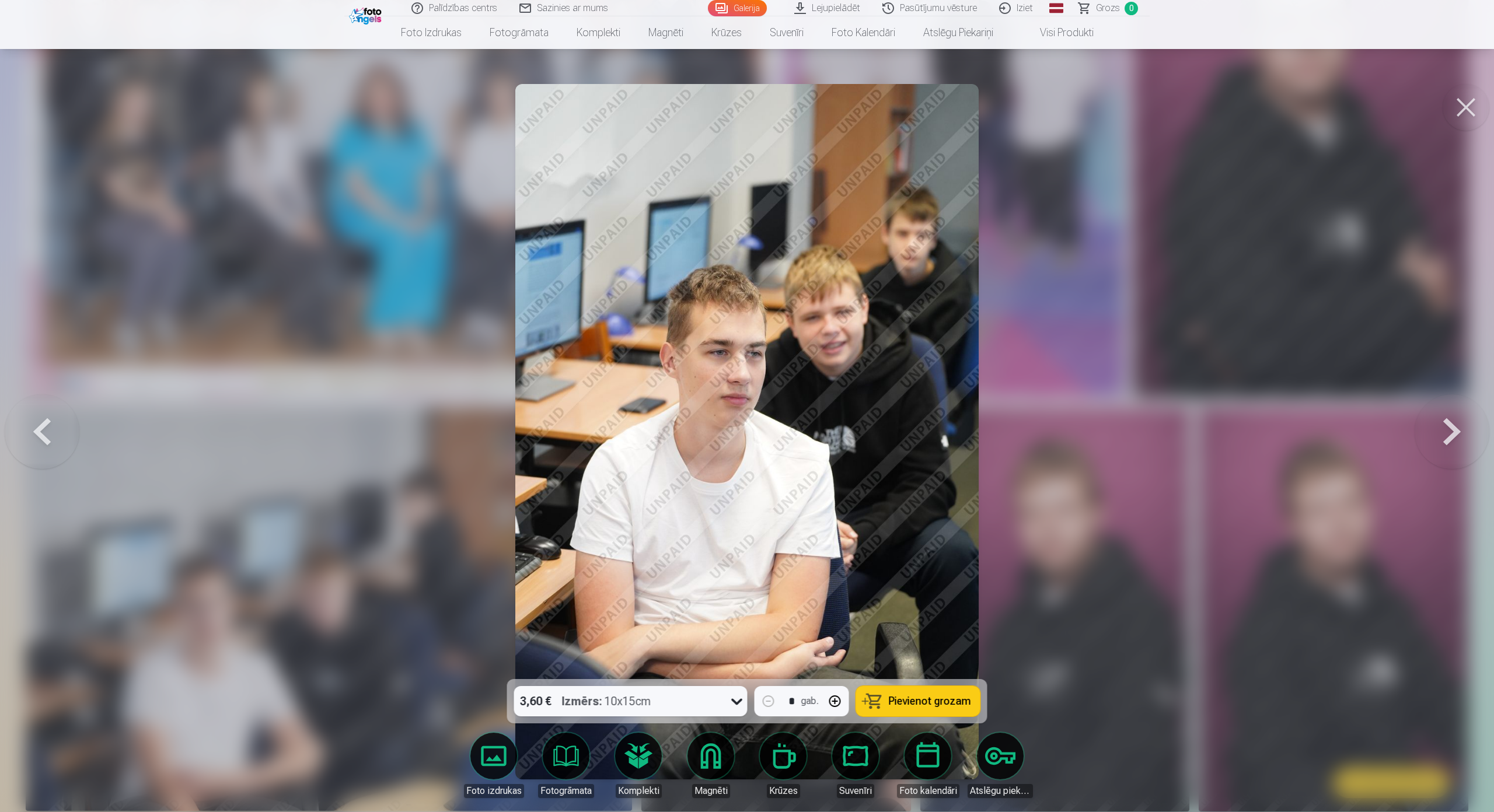
click at [45, 405] on button at bounding box center [42, 432] width 74 height 471
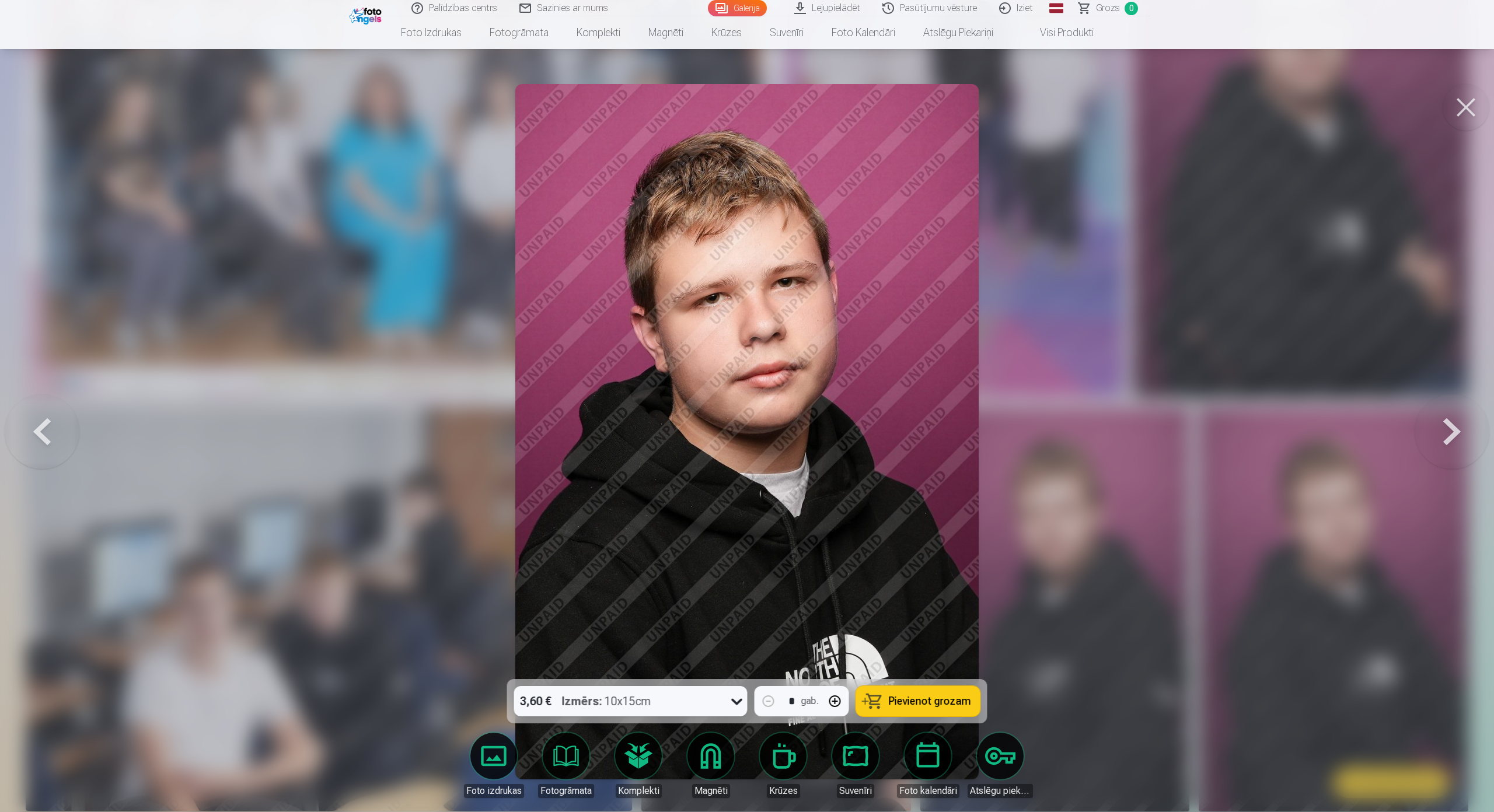
click at [44, 405] on button at bounding box center [42, 432] width 74 height 471
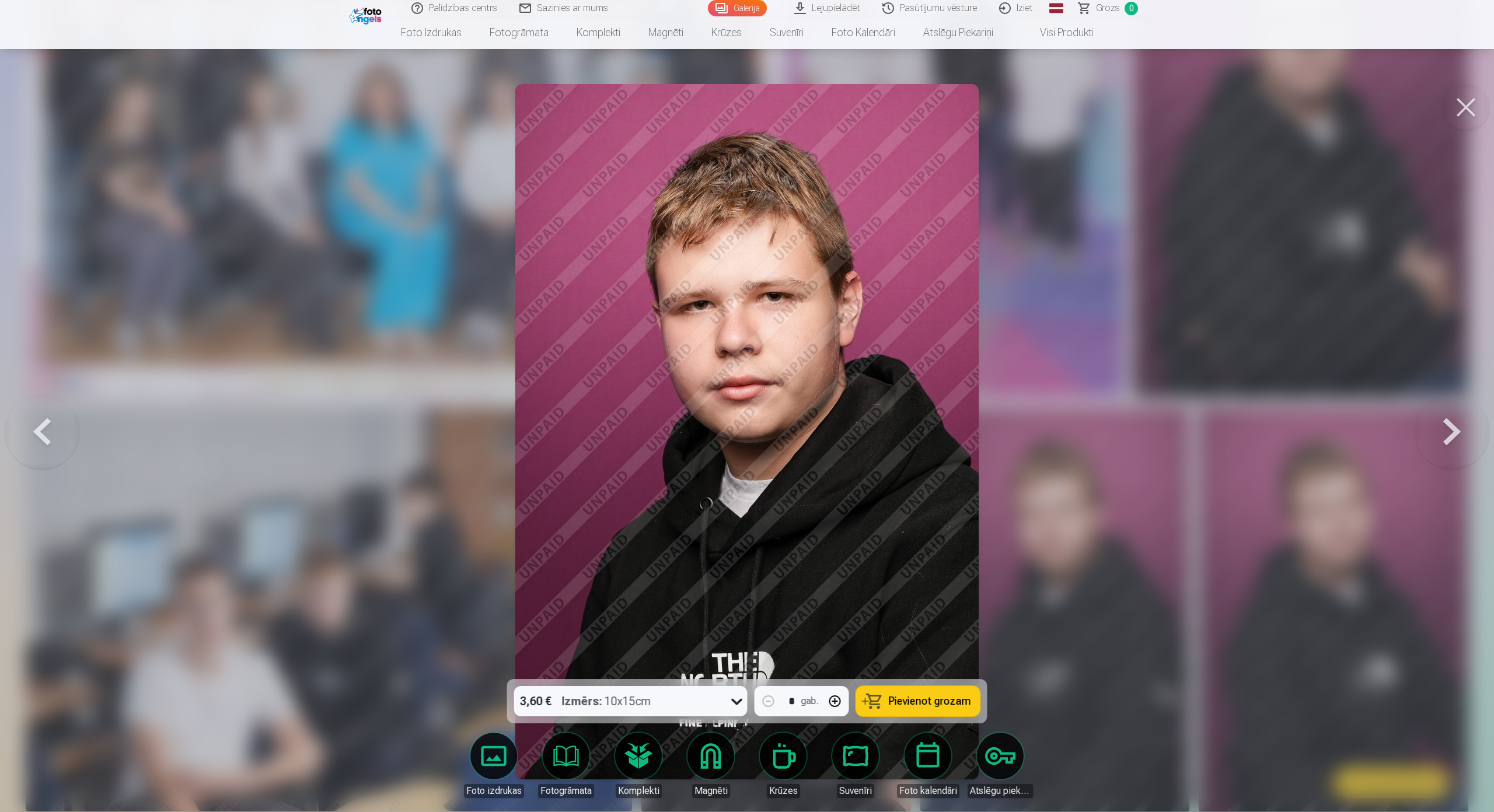
click at [45, 405] on button at bounding box center [42, 432] width 74 height 471
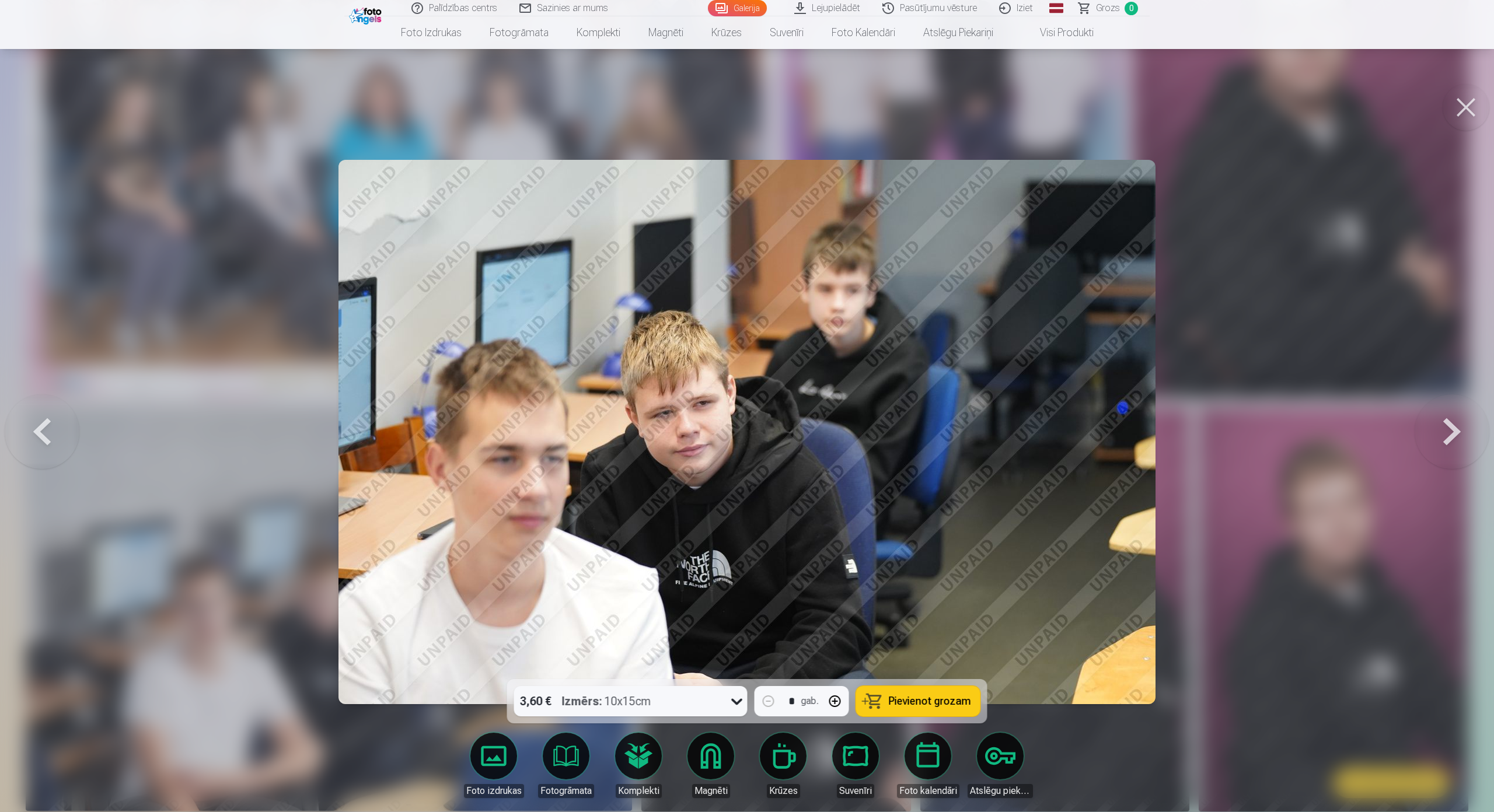
click at [45, 405] on button at bounding box center [42, 432] width 74 height 471
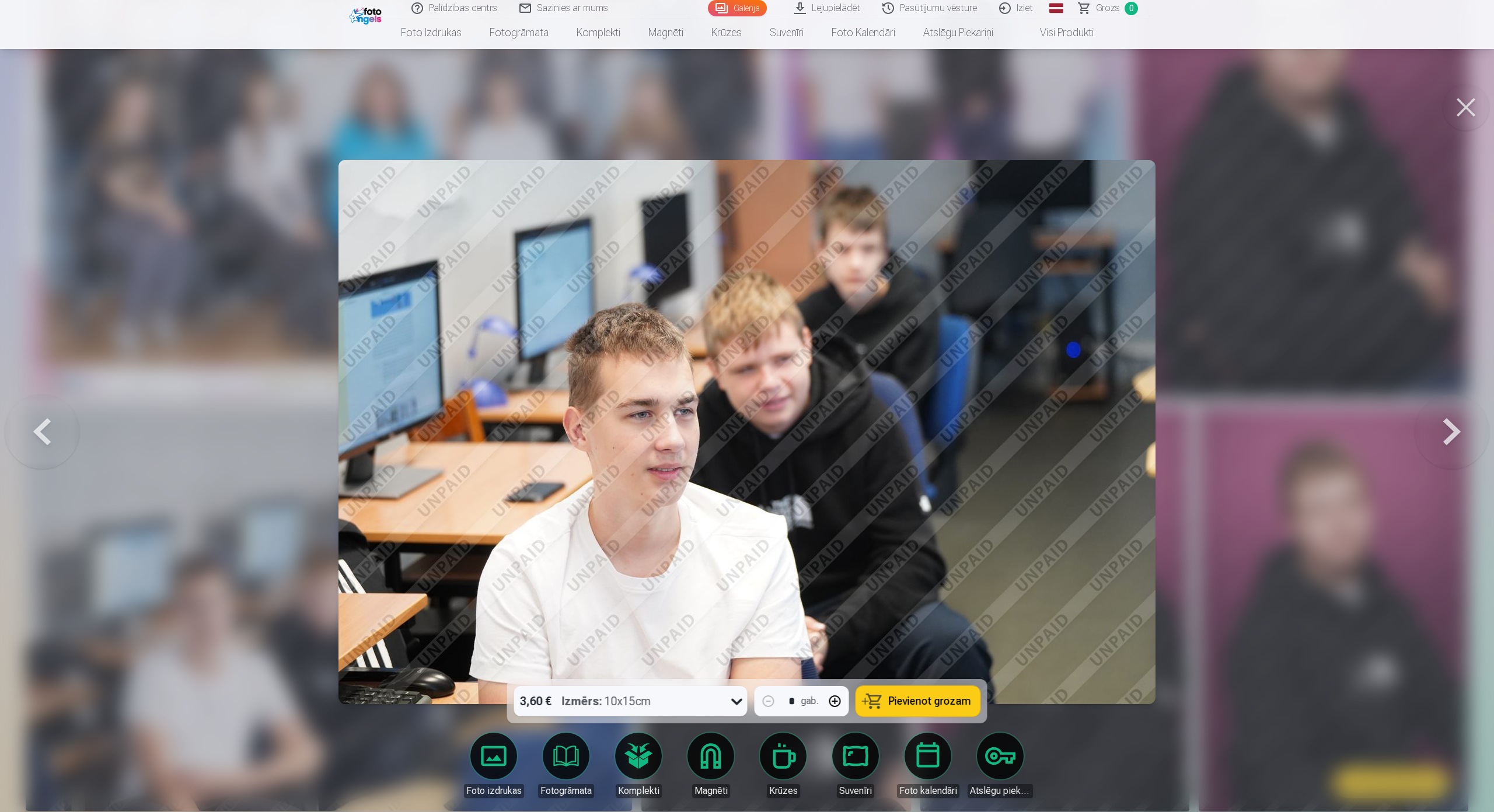
click at [45, 405] on button at bounding box center [42, 432] width 74 height 471
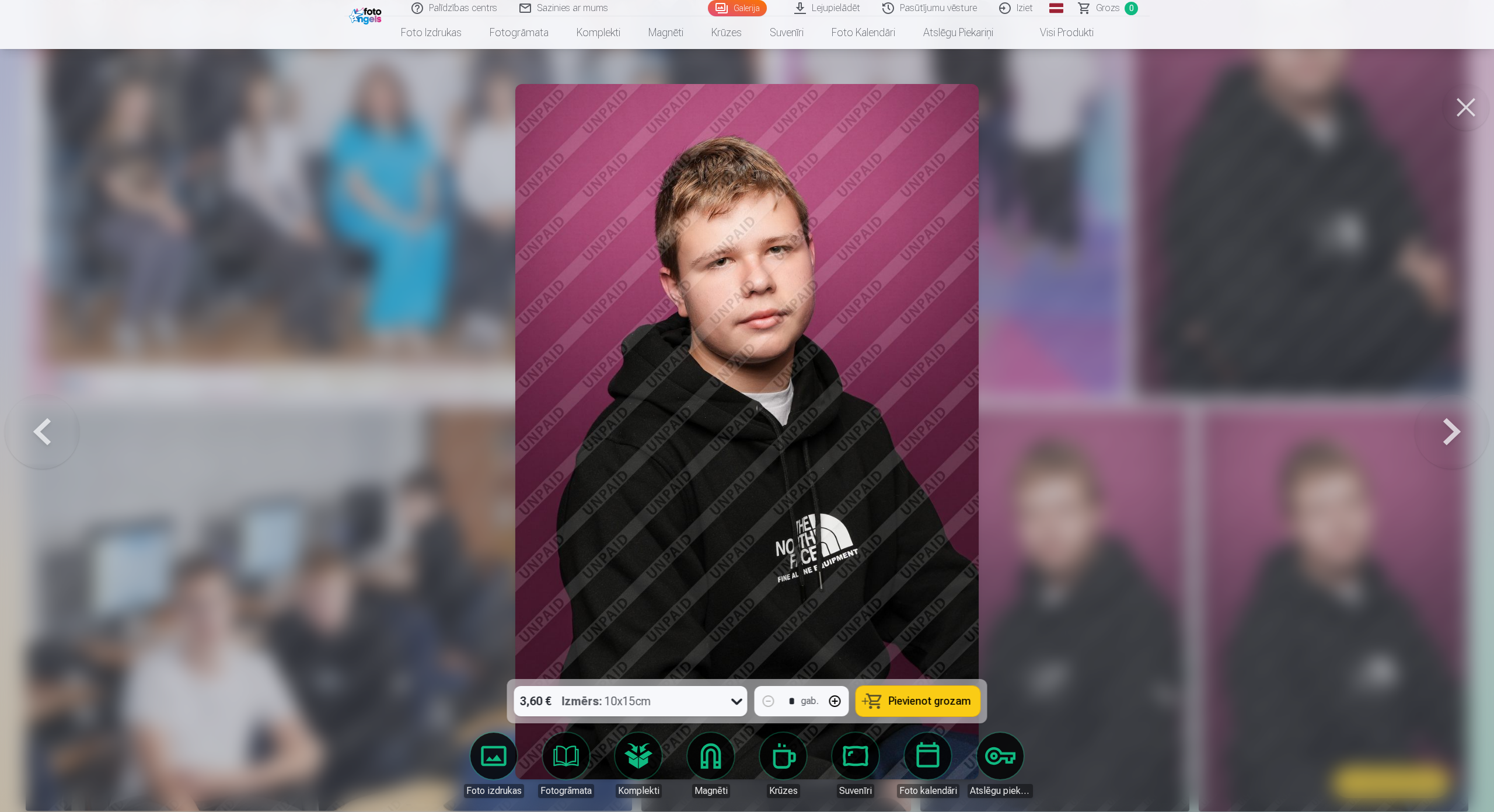
click at [45, 405] on button at bounding box center [42, 432] width 74 height 471
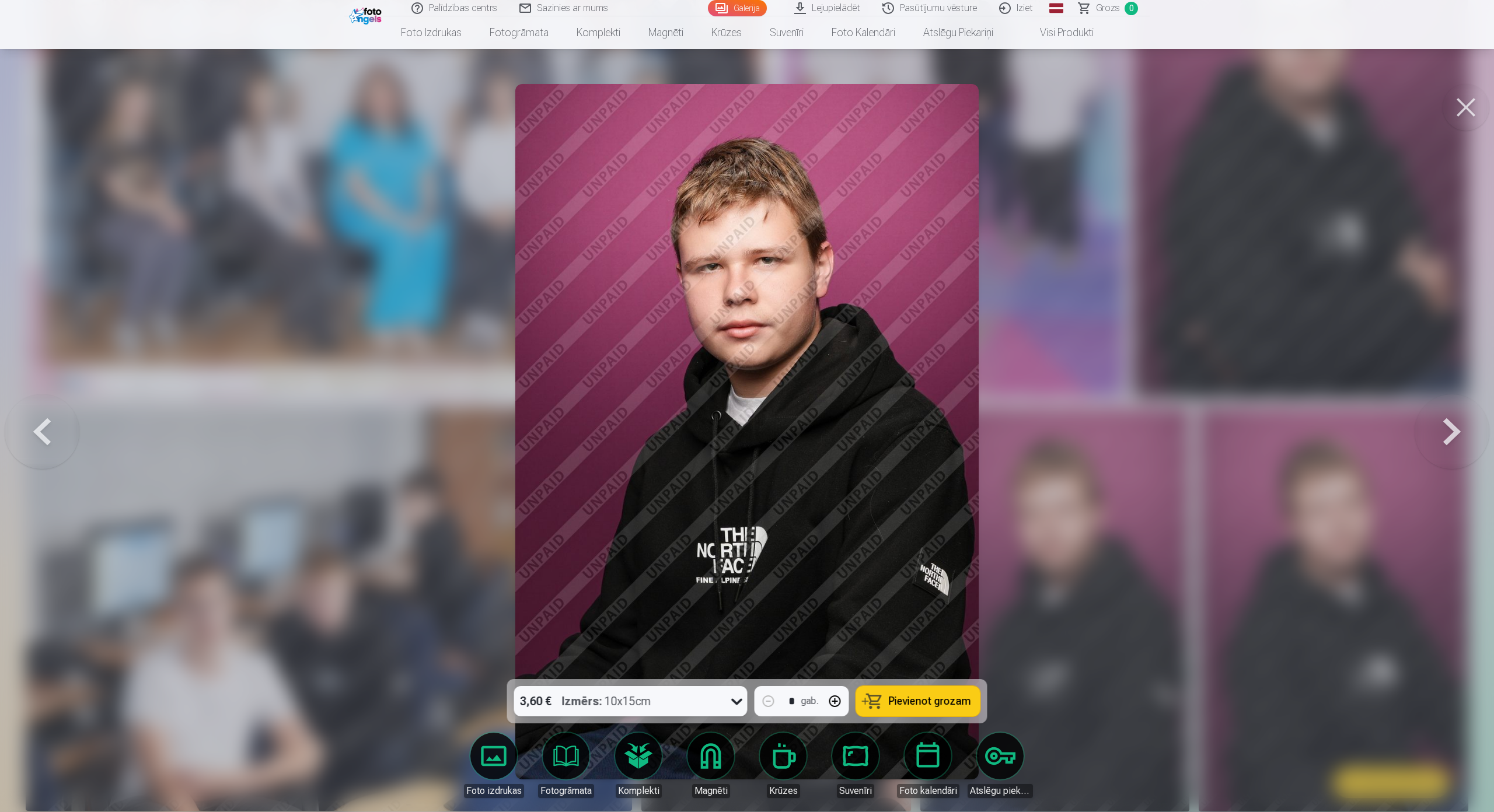
click at [47, 405] on button at bounding box center [42, 432] width 74 height 471
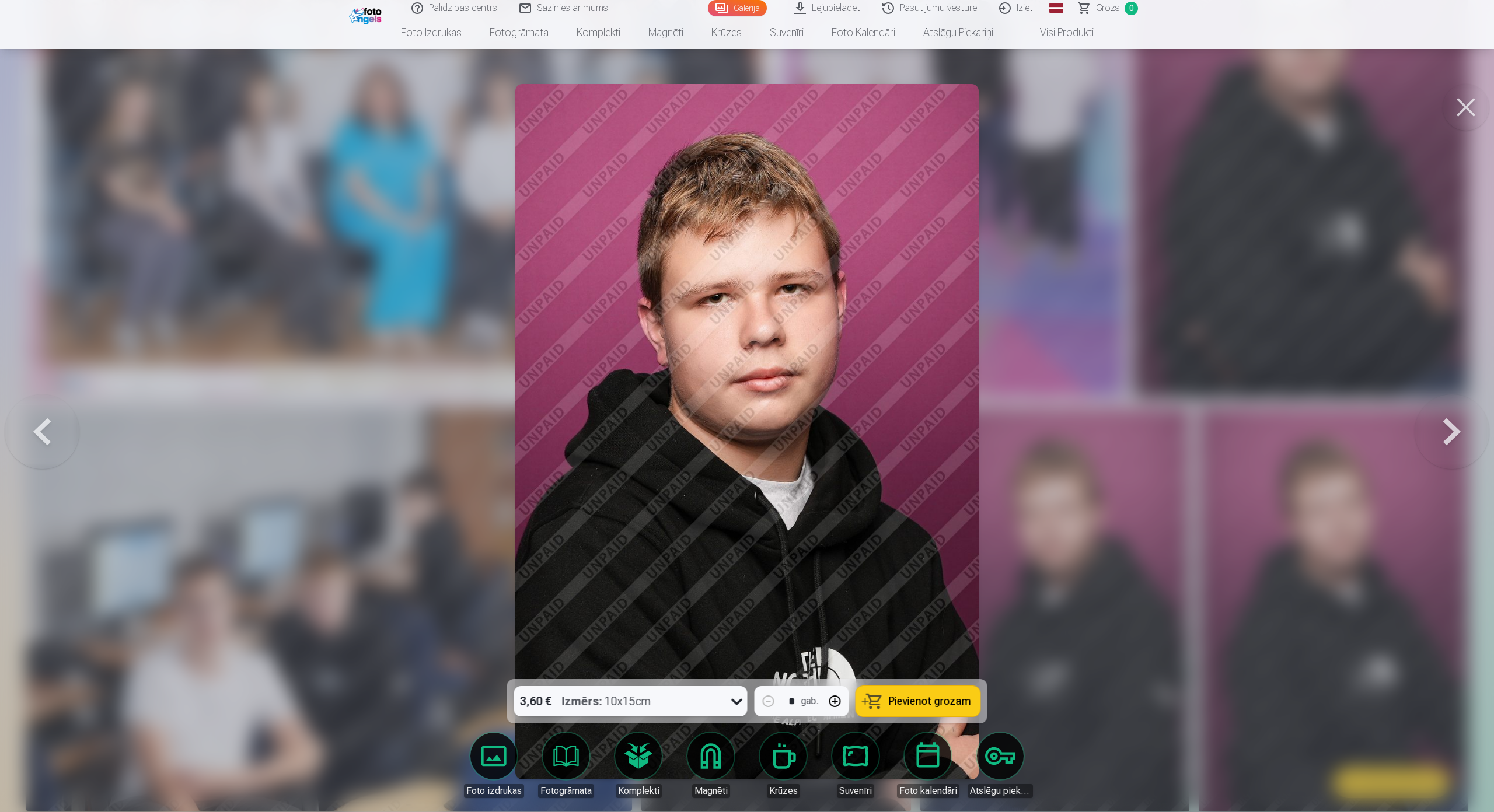
click at [47, 405] on button at bounding box center [42, 432] width 74 height 471
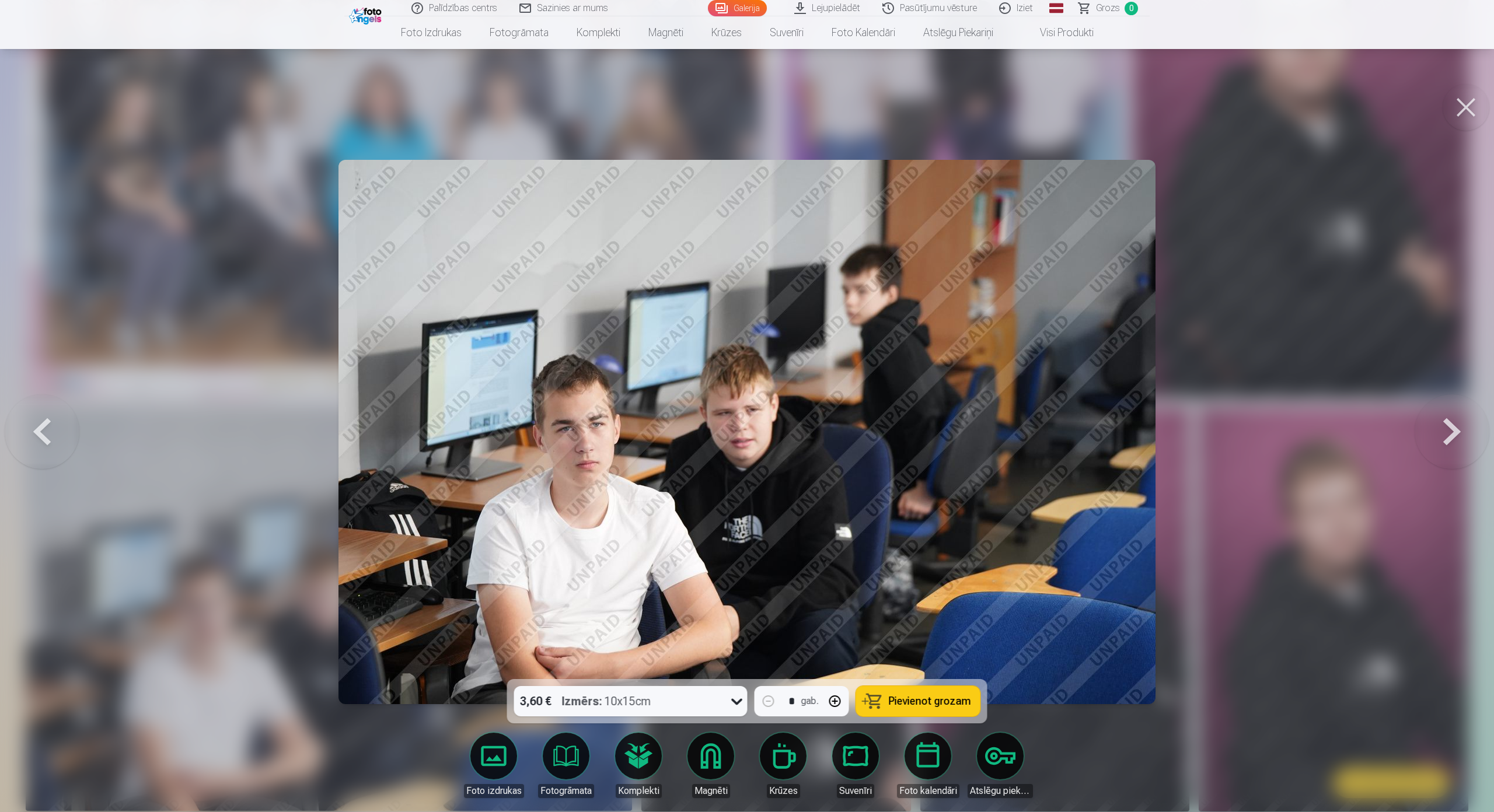
click at [41, 408] on button at bounding box center [42, 432] width 74 height 471
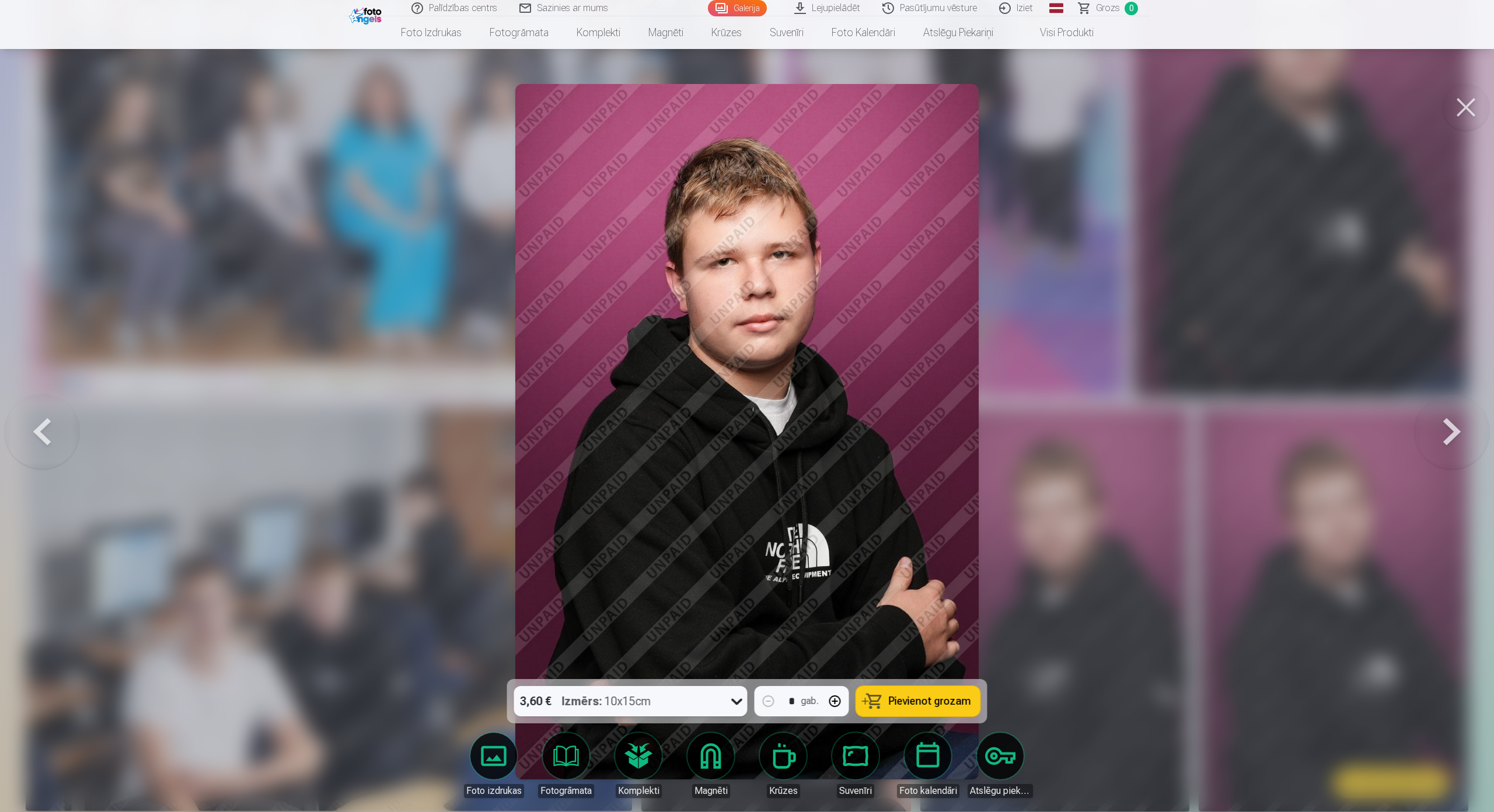
click at [41, 408] on button at bounding box center [42, 432] width 74 height 471
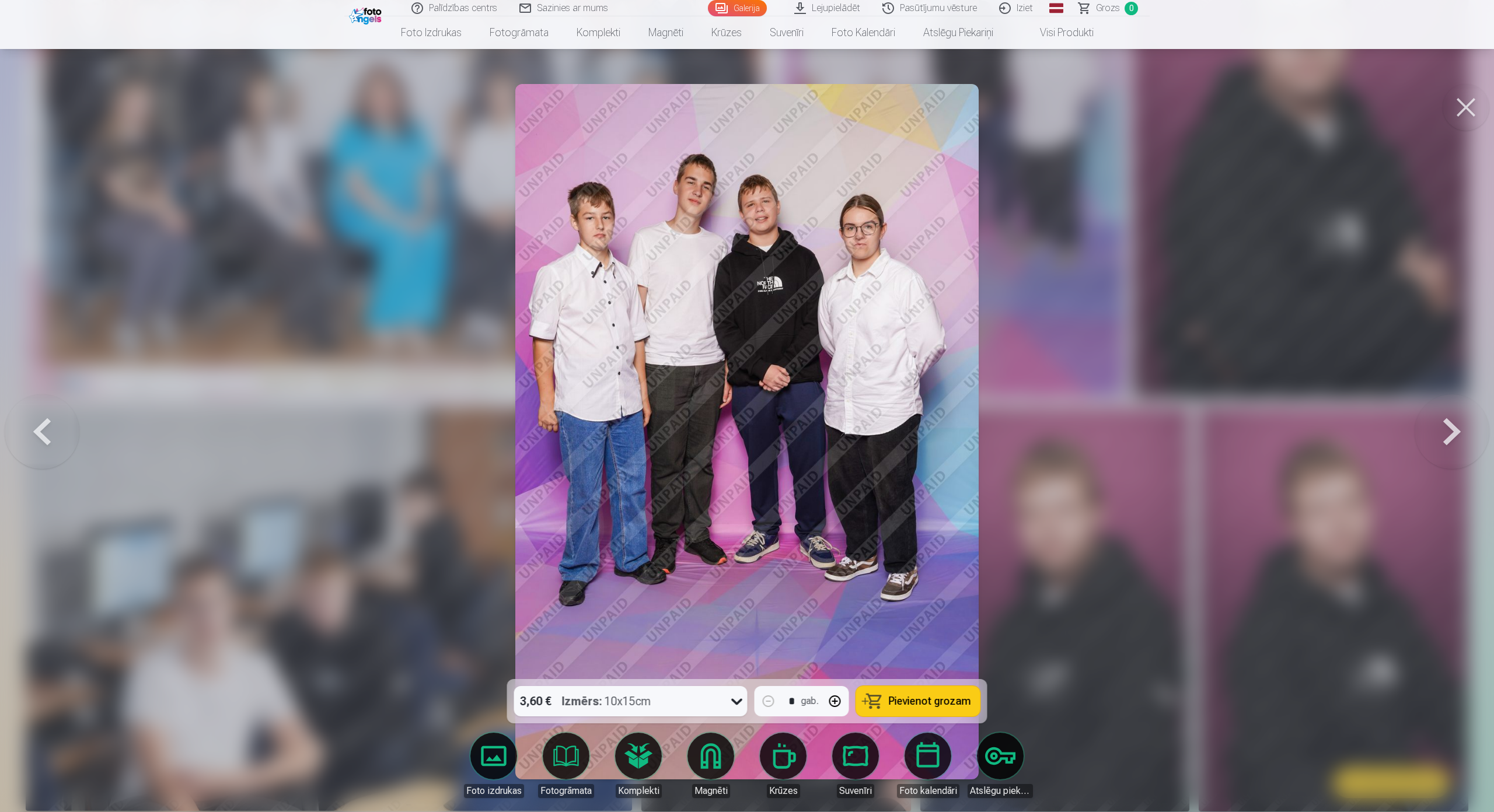
click at [41, 408] on button at bounding box center [42, 432] width 74 height 471
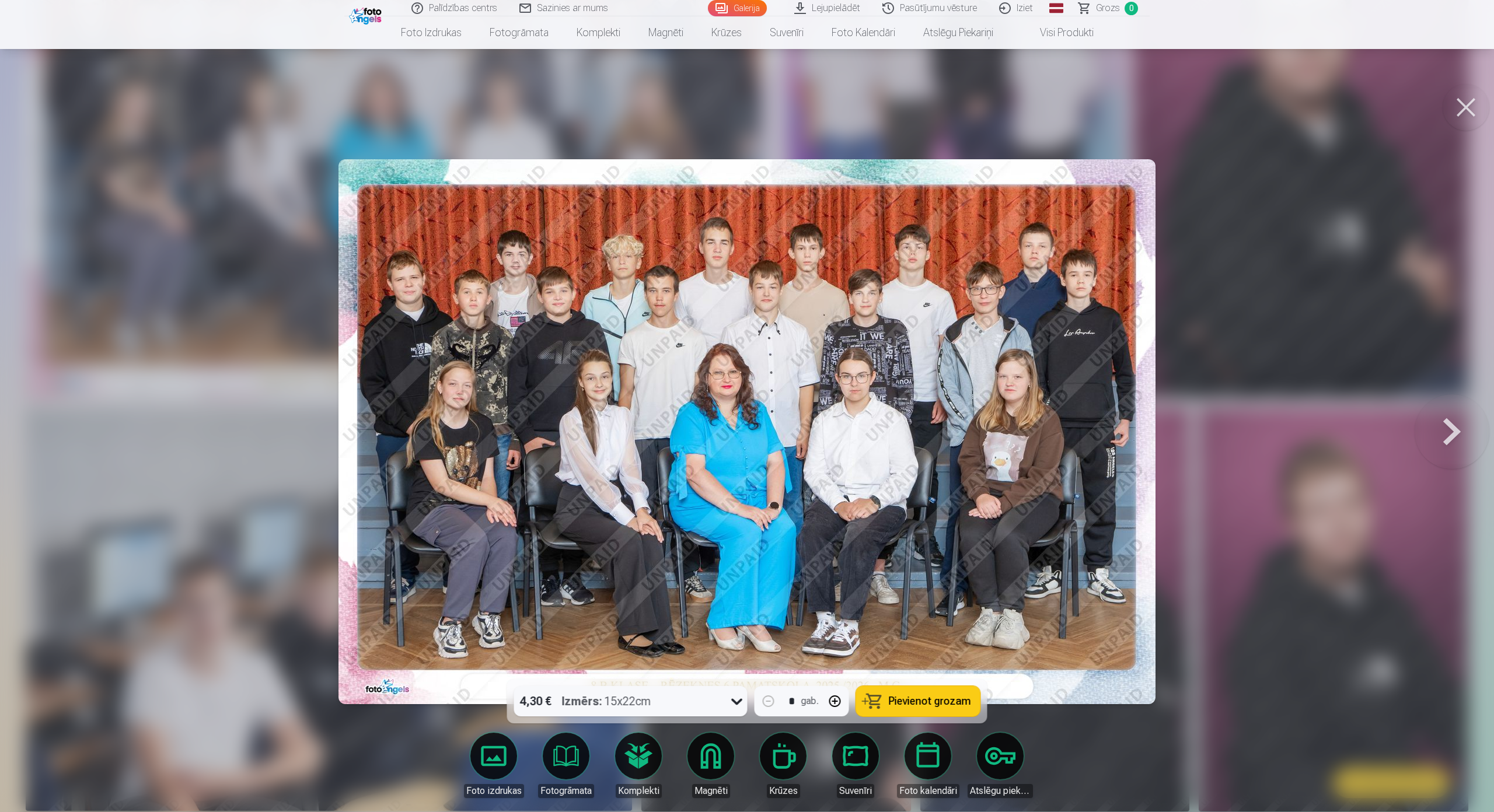
click at [1459, 406] on button at bounding box center [1452, 432] width 74 height 471
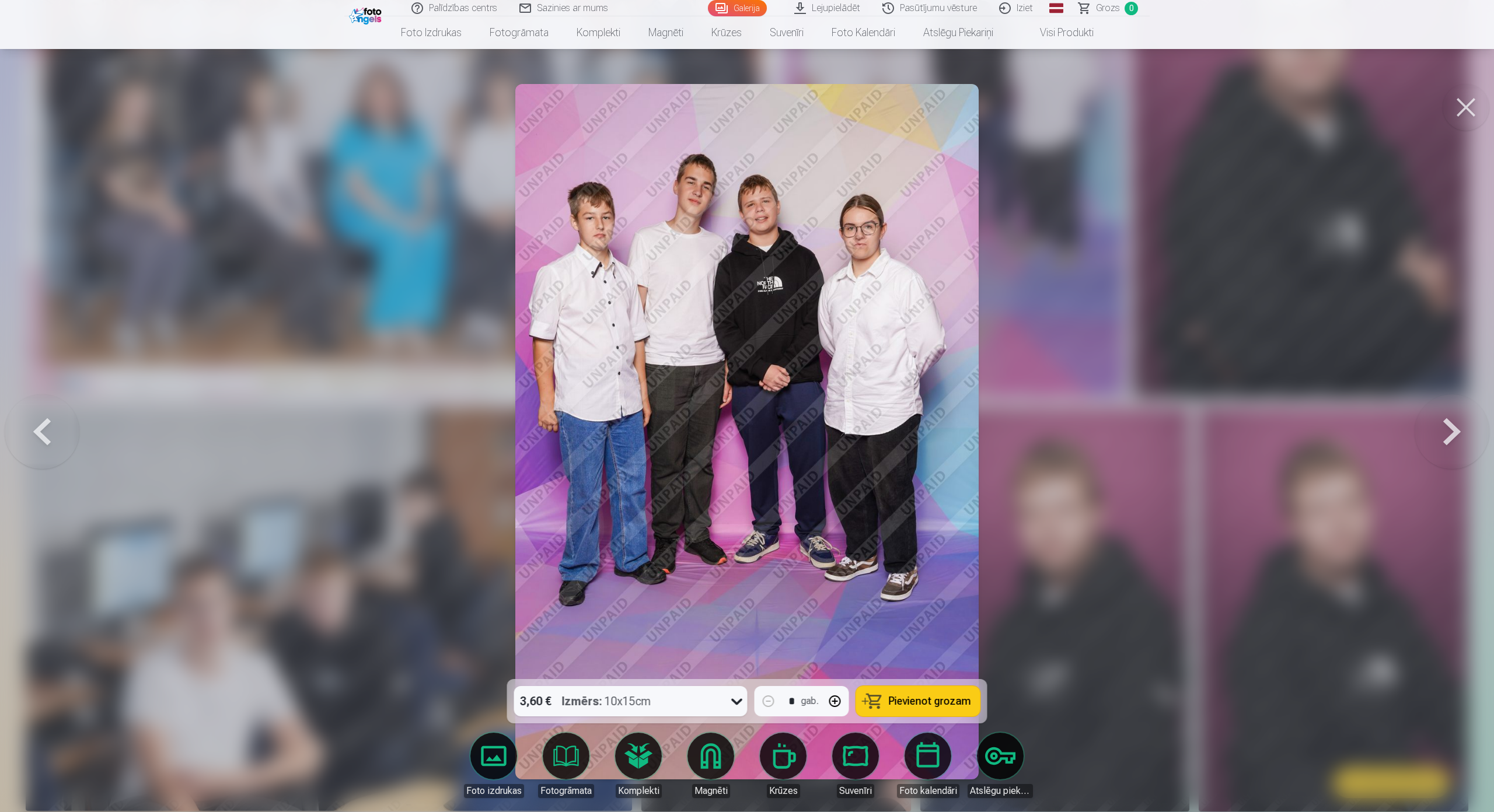
click at [1463, 406] on button at bounding box center [1452, 432] width 74 height 471
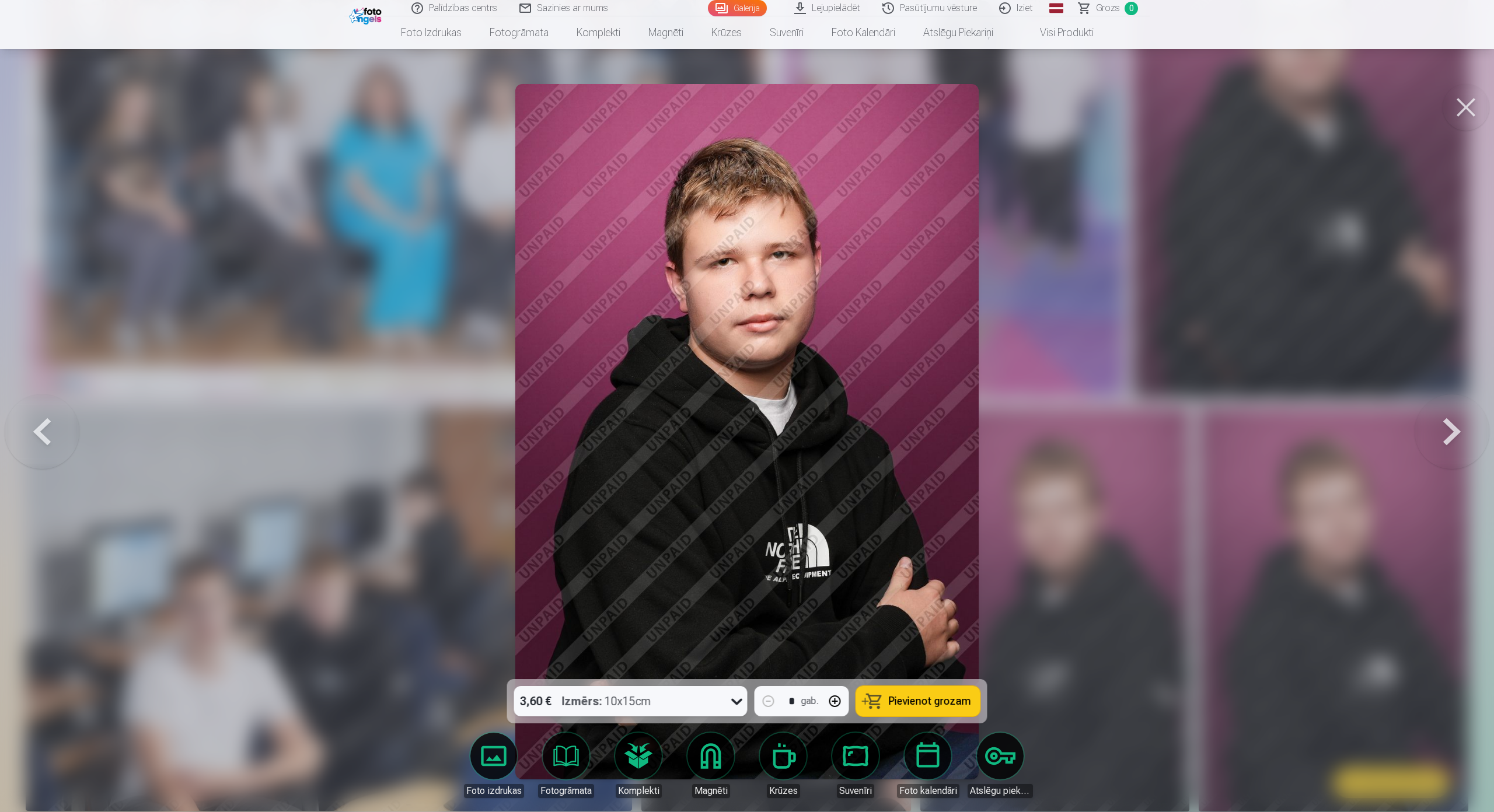
click at [1454, 406] on button at bounding box center [1452, 432] width 74 height 471
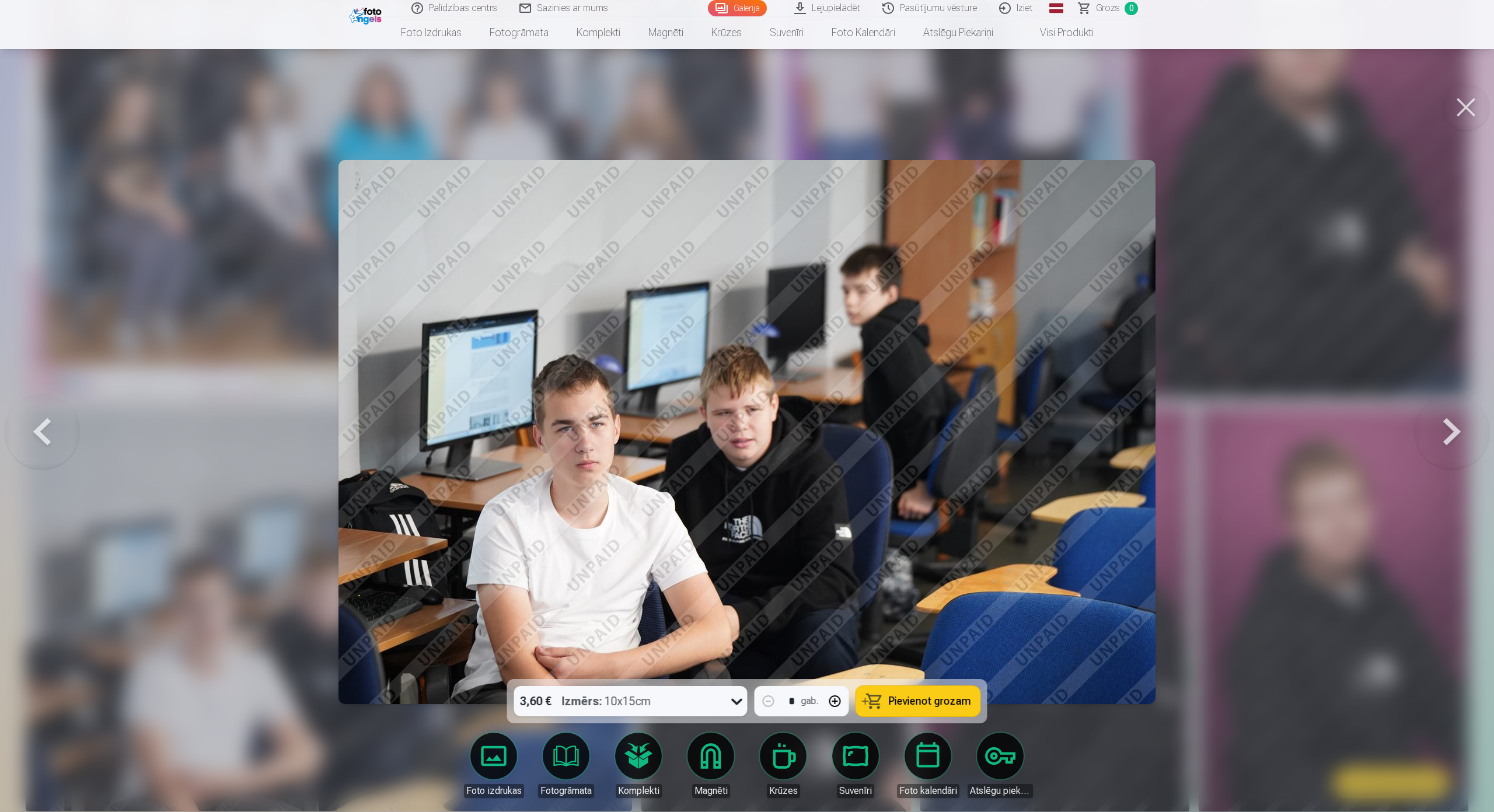
click at [1441, 406] on button at bounding box center [1452, 432] width 74 height 471
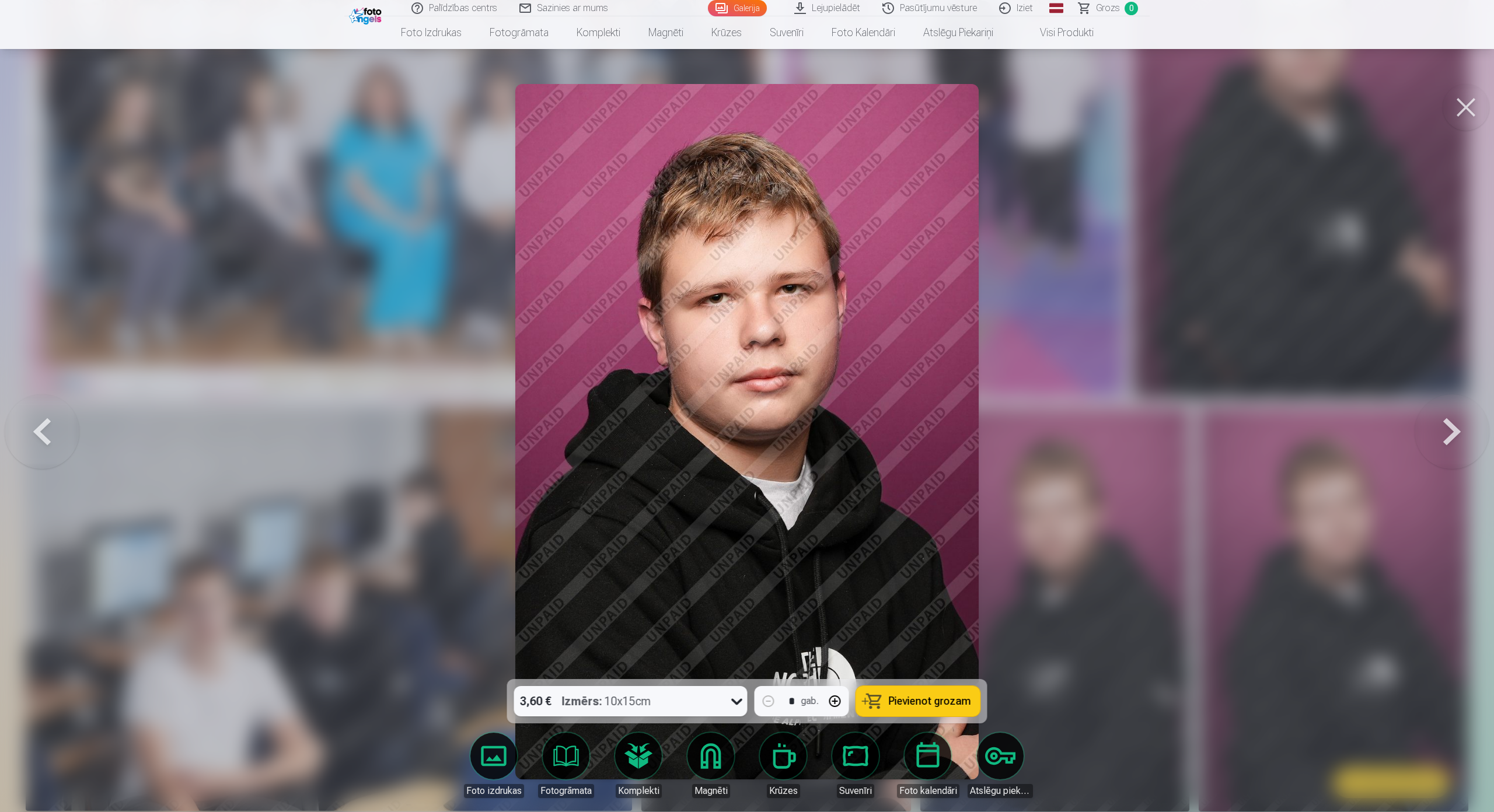
click at [1475, 403] on button at bounding box center [1452, 432] width 74 height 471
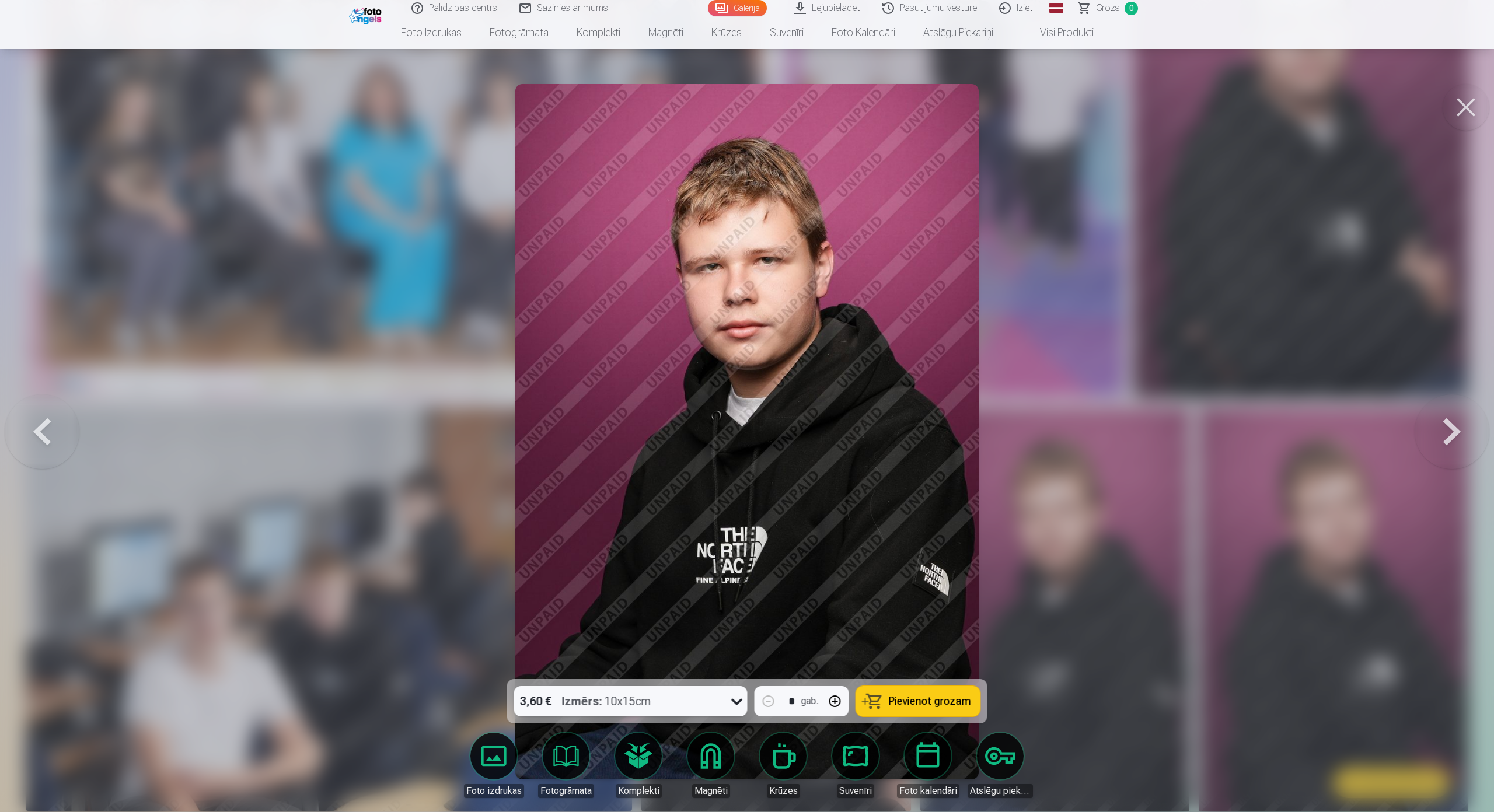
click at [1453, 399] on button at bounding box center [1452, 432] width 74 height 471
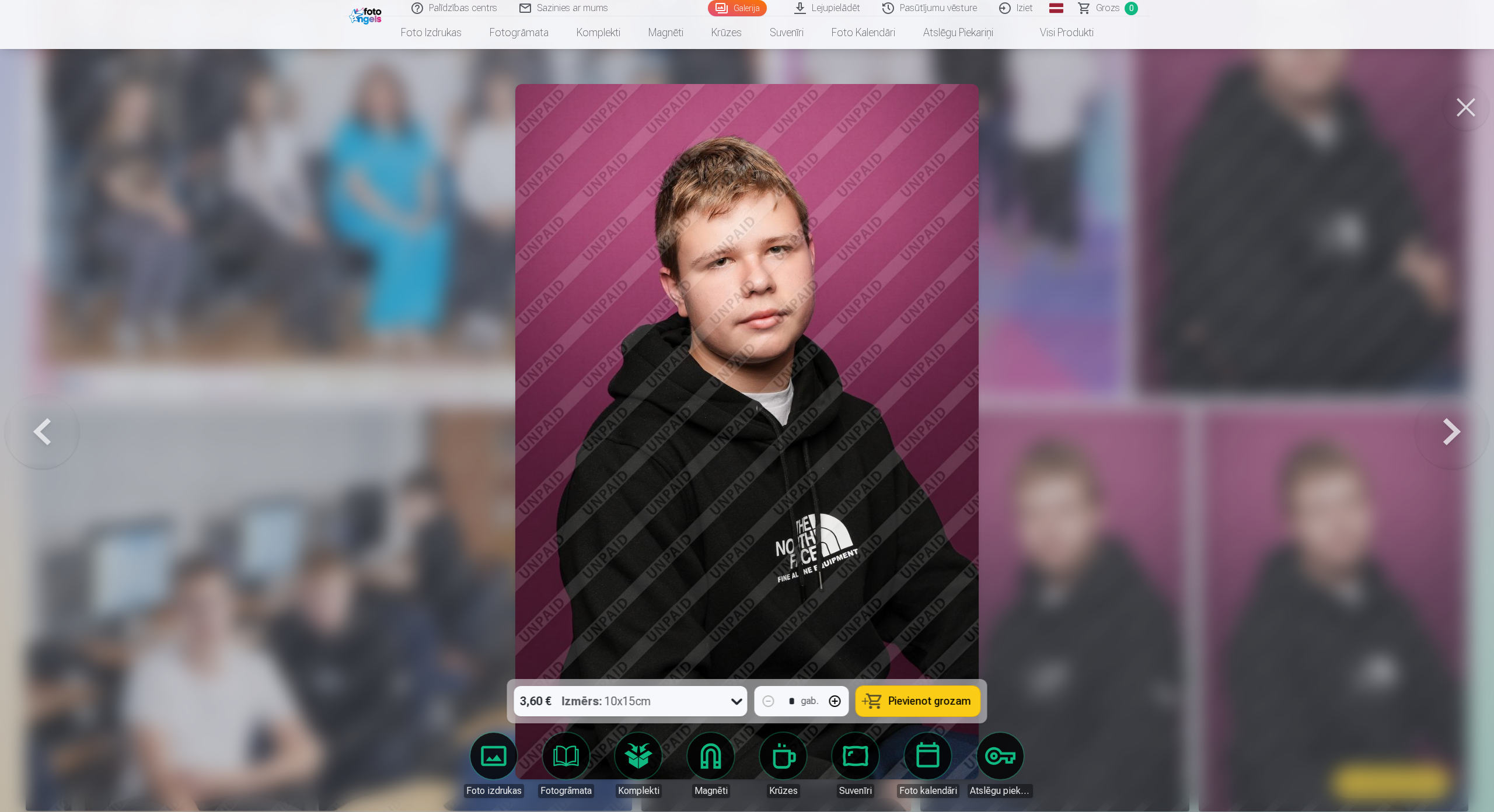
click at [1445, 405] on button at bounding box center [1452, 432] width 74 height 471
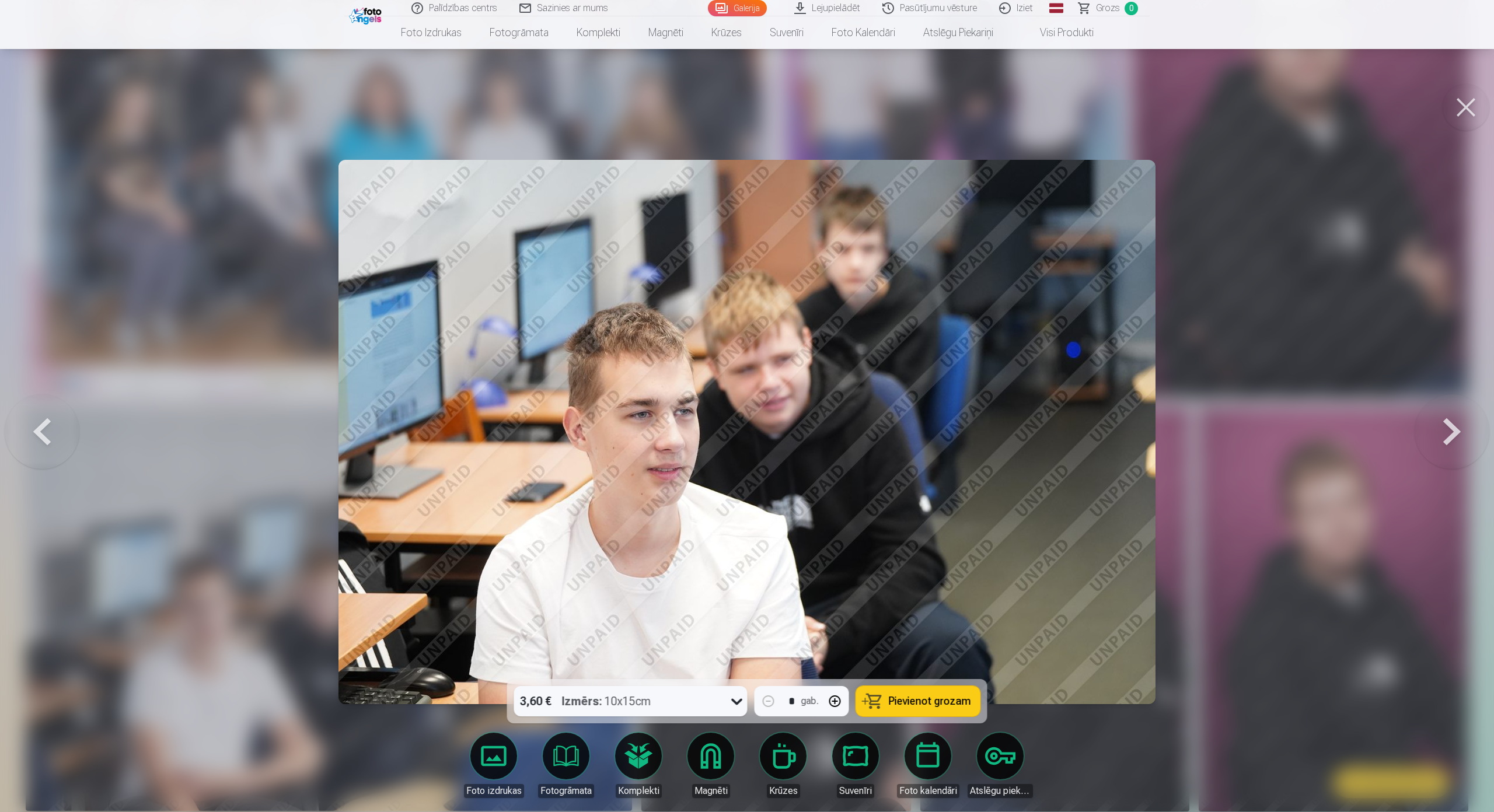
click at [47, 401] on button at bounding box center [42, 432] width 74 height 471
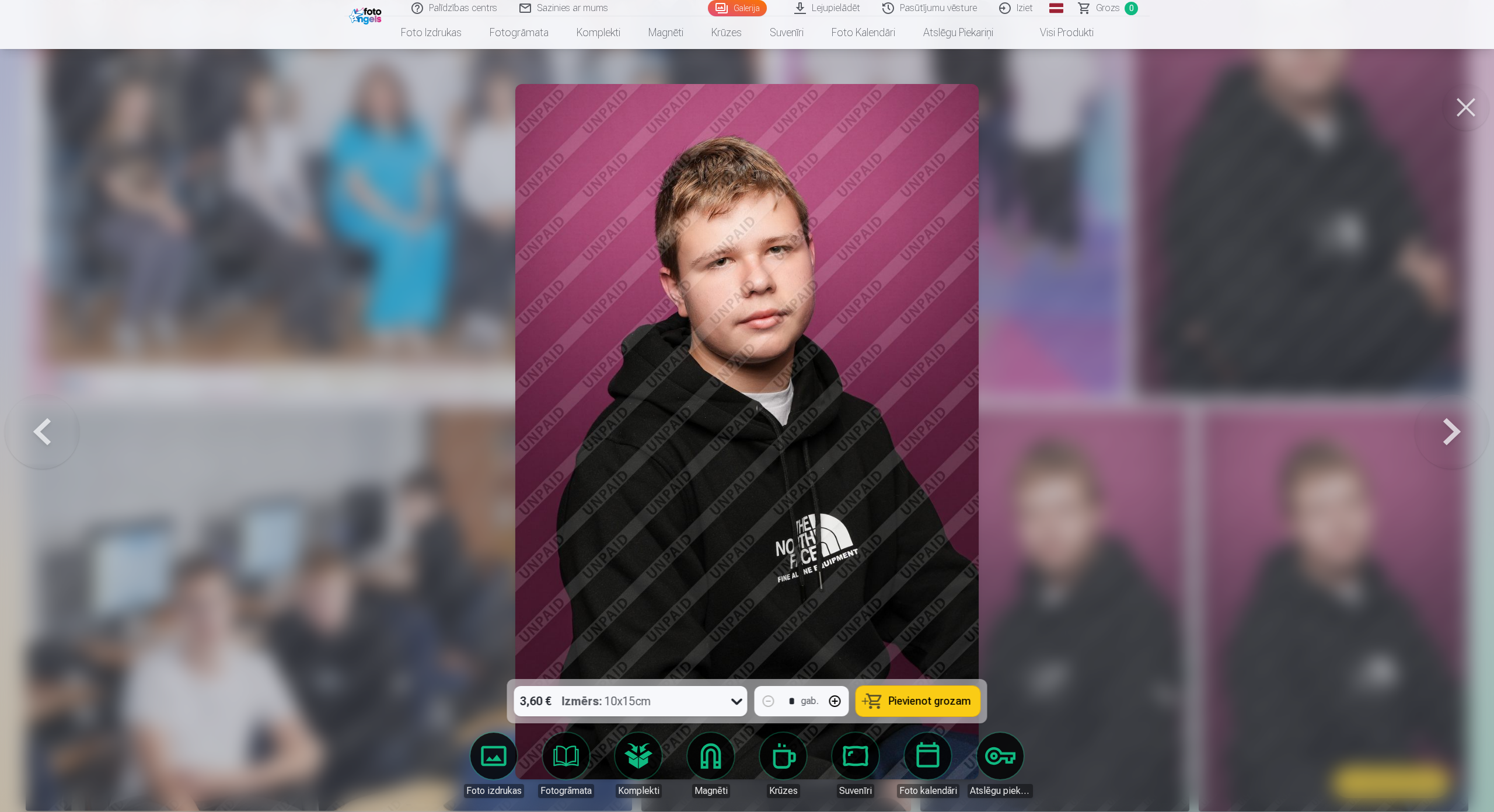
click at [47, 400] on button at bounding box center [42, 432] width 74 height 471
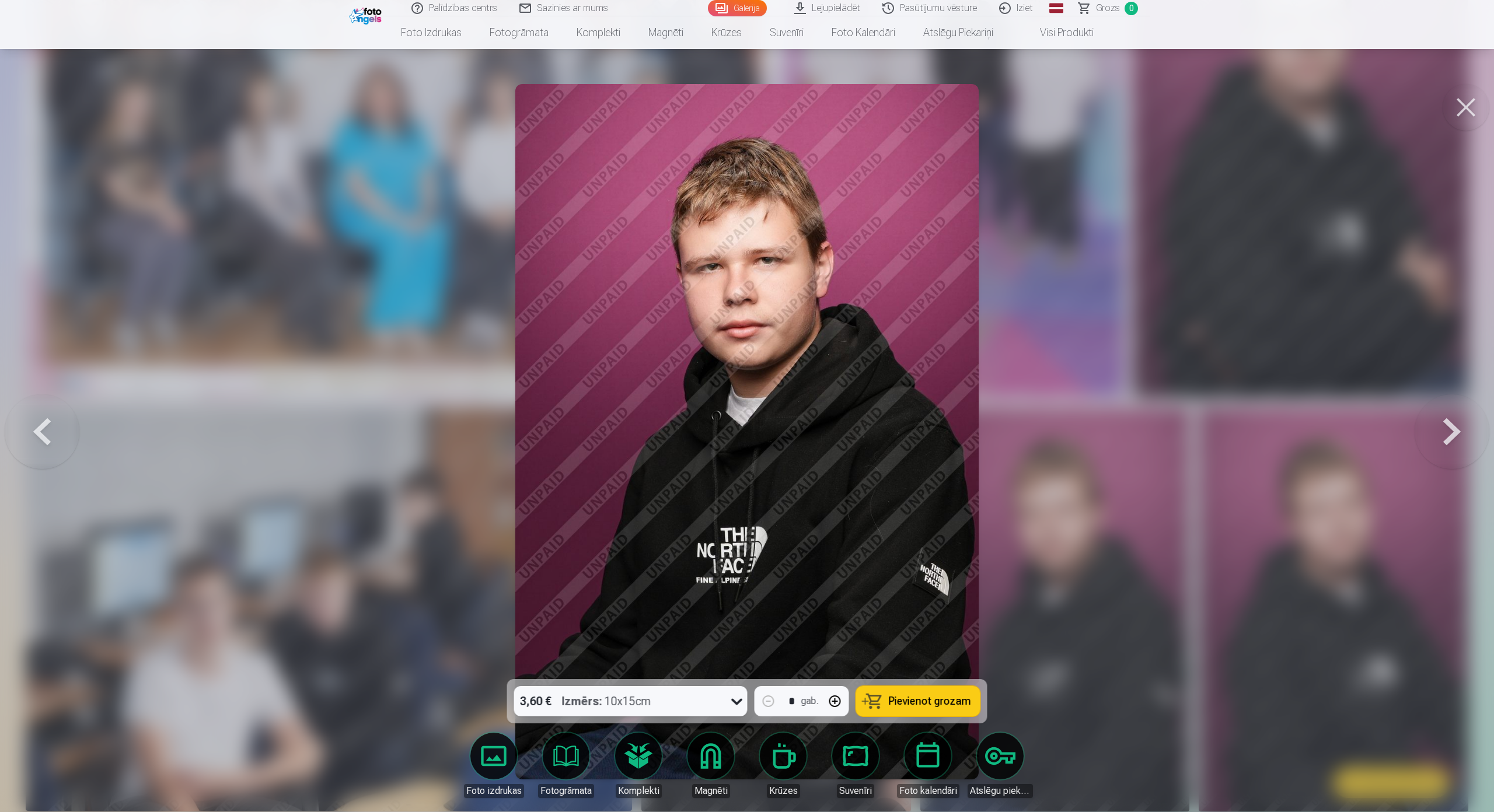
click at [1452, 401] on button at bounding box center [1452, 432] width 74 height 471
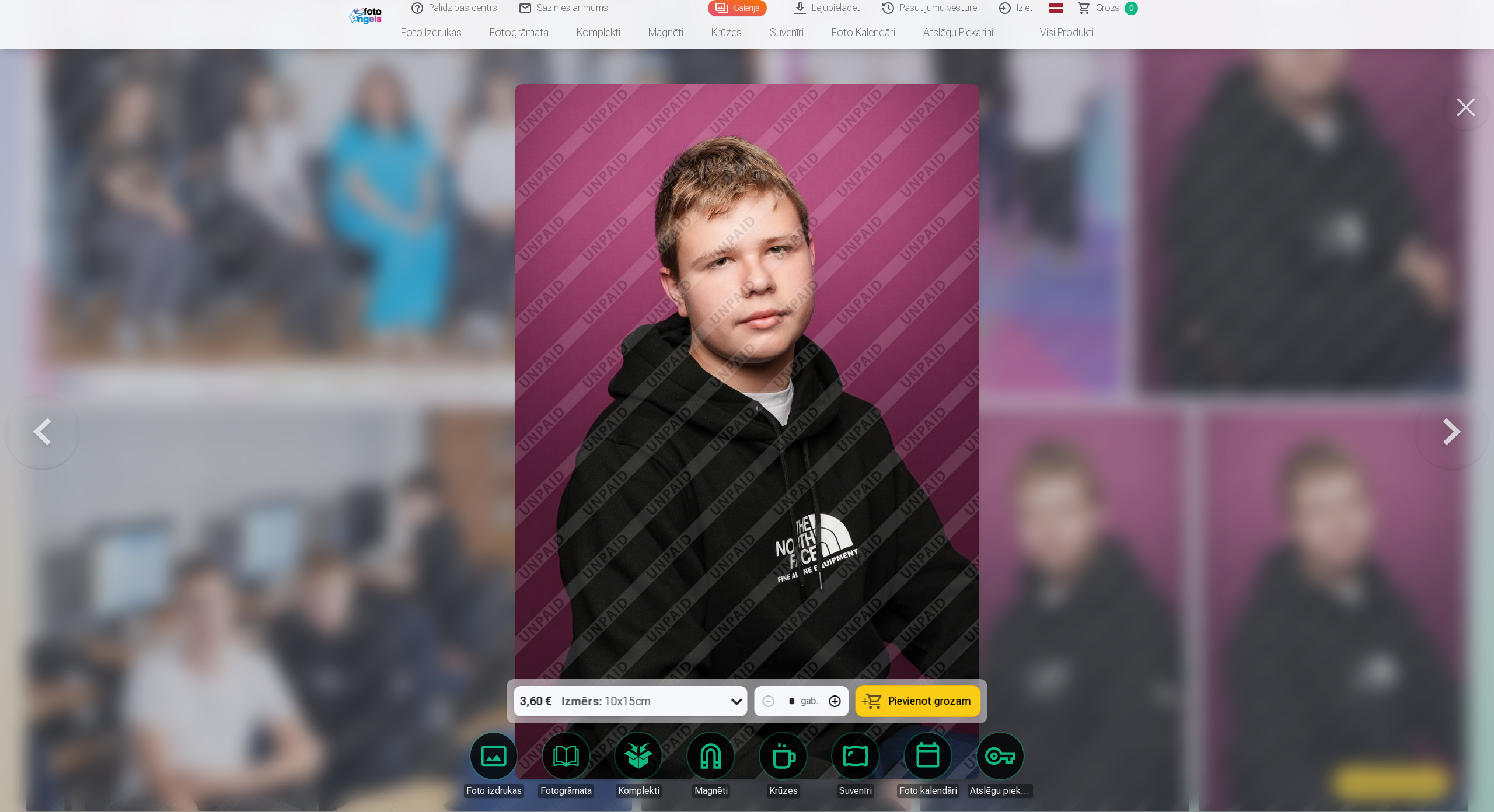
click at [1452, 401] on button at bounding box center [1452, 432] width 74 height 471
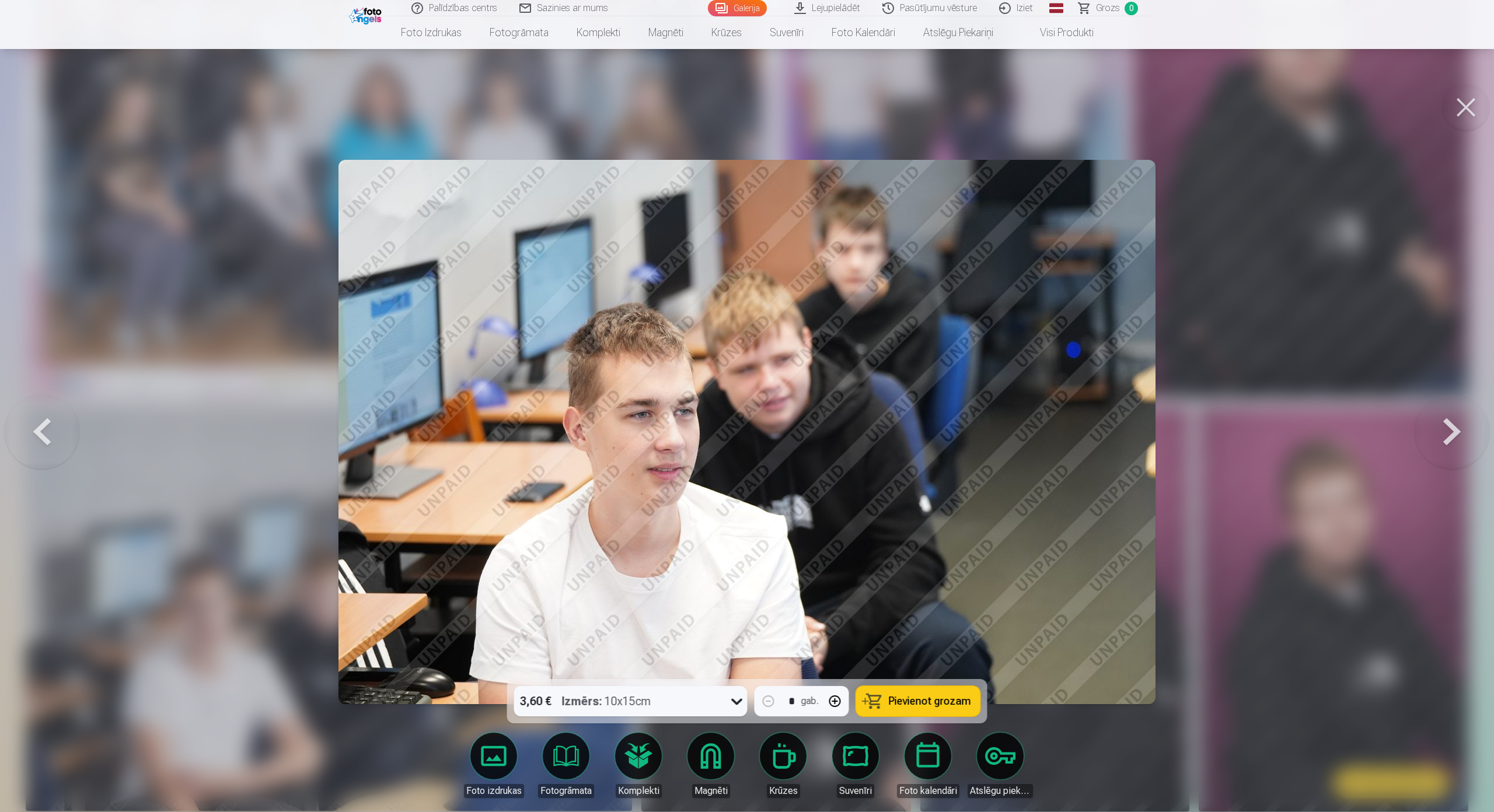
click at [1449, 403] on button at bounding box center [1452, 432] width 74 height 471
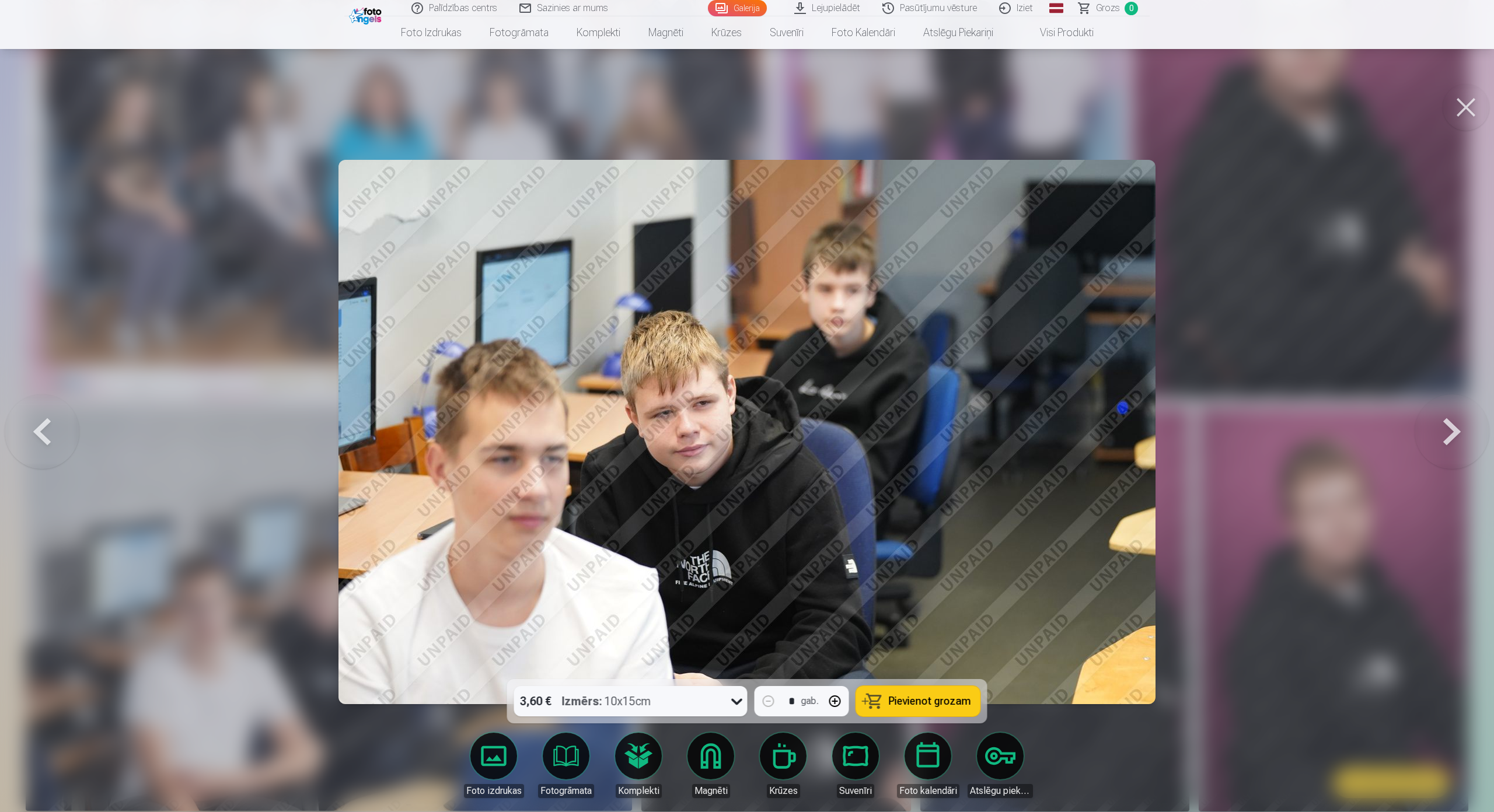
click at [1455, 405] on button at bounding box center [1452, 432] width 74 height 471
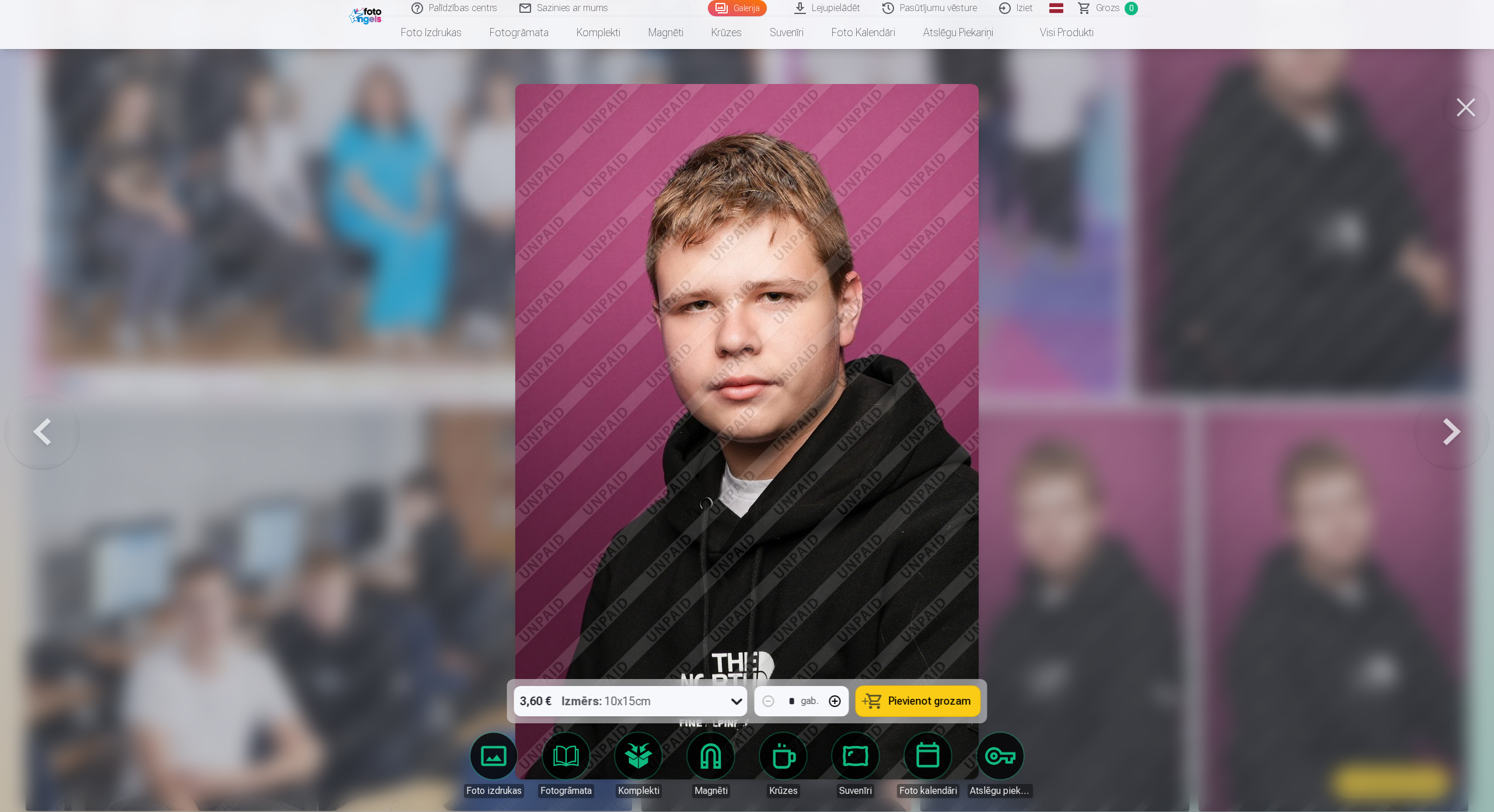
click at [1453, 403] on button at bounding box center [1452, 432] width 74 height 471
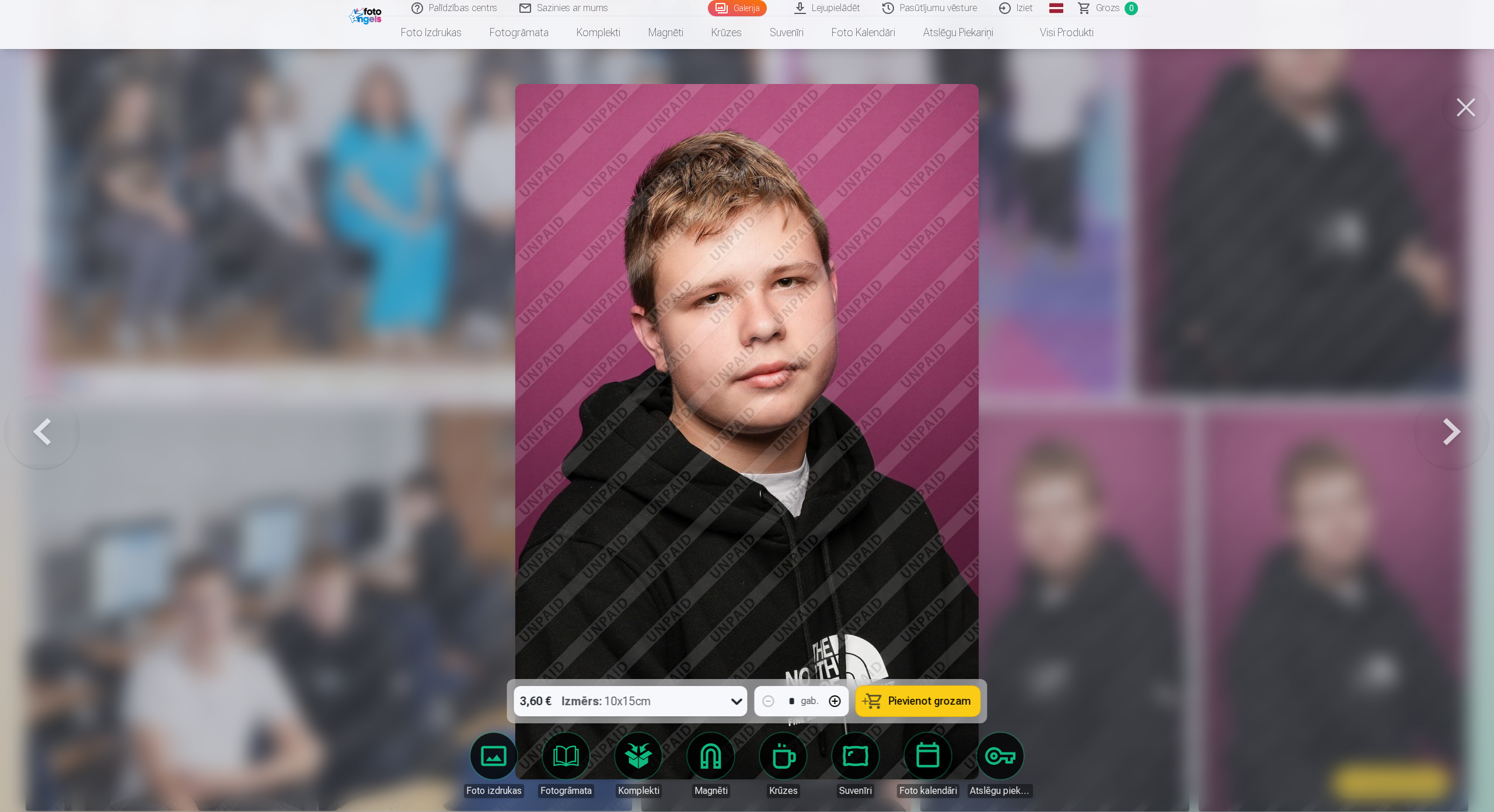
click at [1453, 403] on button at bounding box center [1452, 432] width 74 height 471
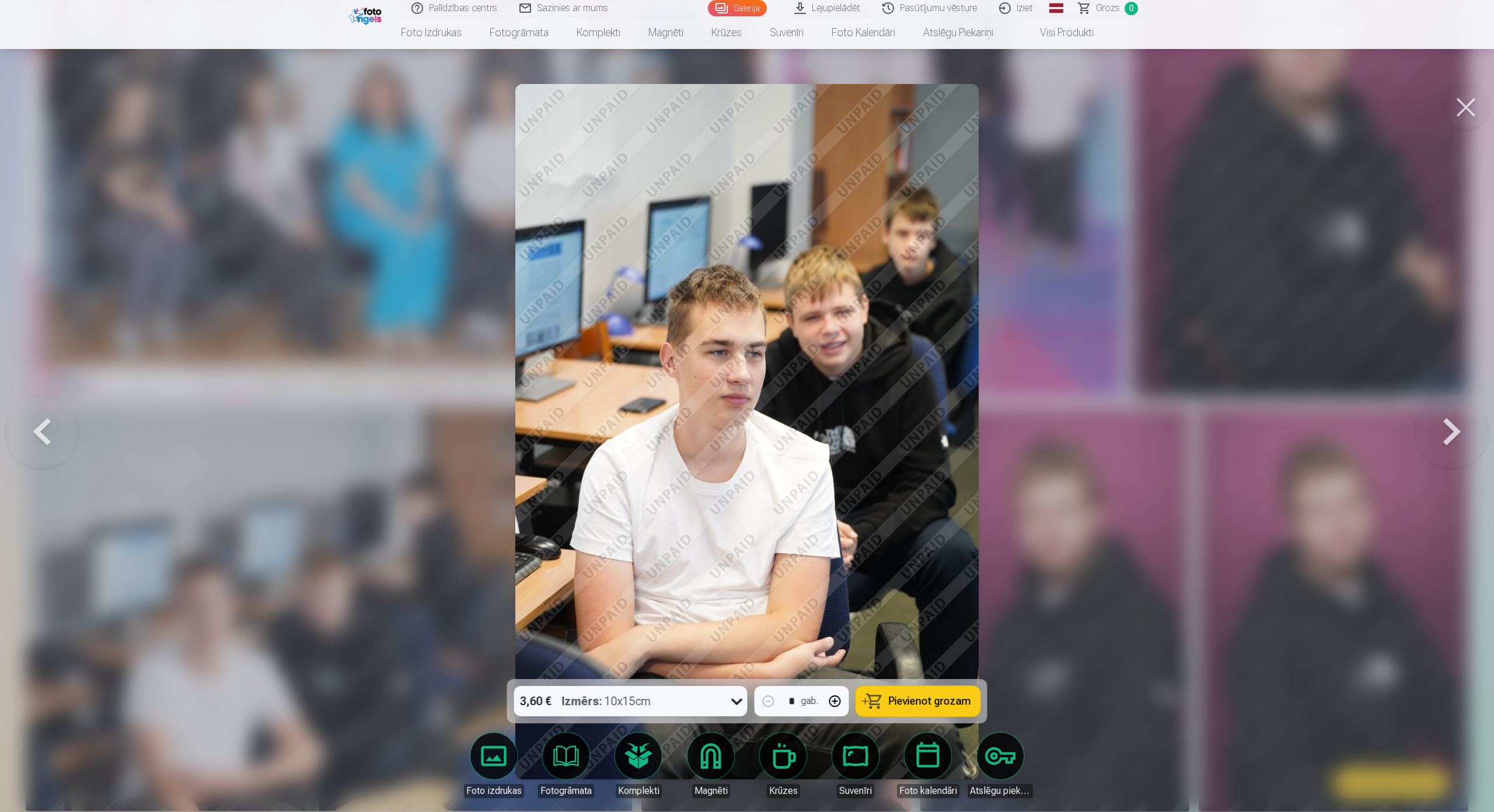
click at [29, 398] on button at bounding box center [42, 432] width 74 height 471
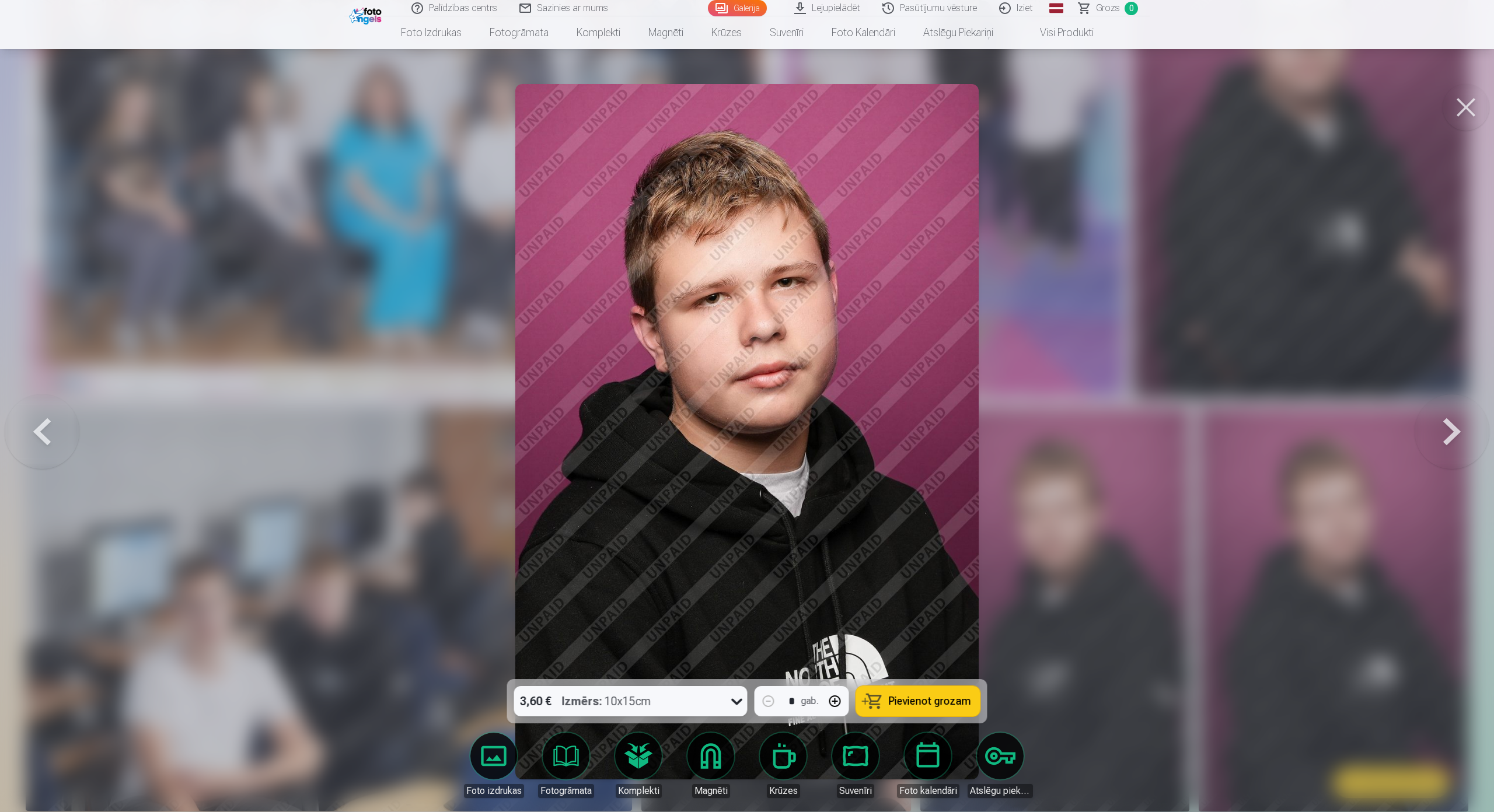
click at [31, 397] on button at bounding box center [42, 432] width 74 height 471
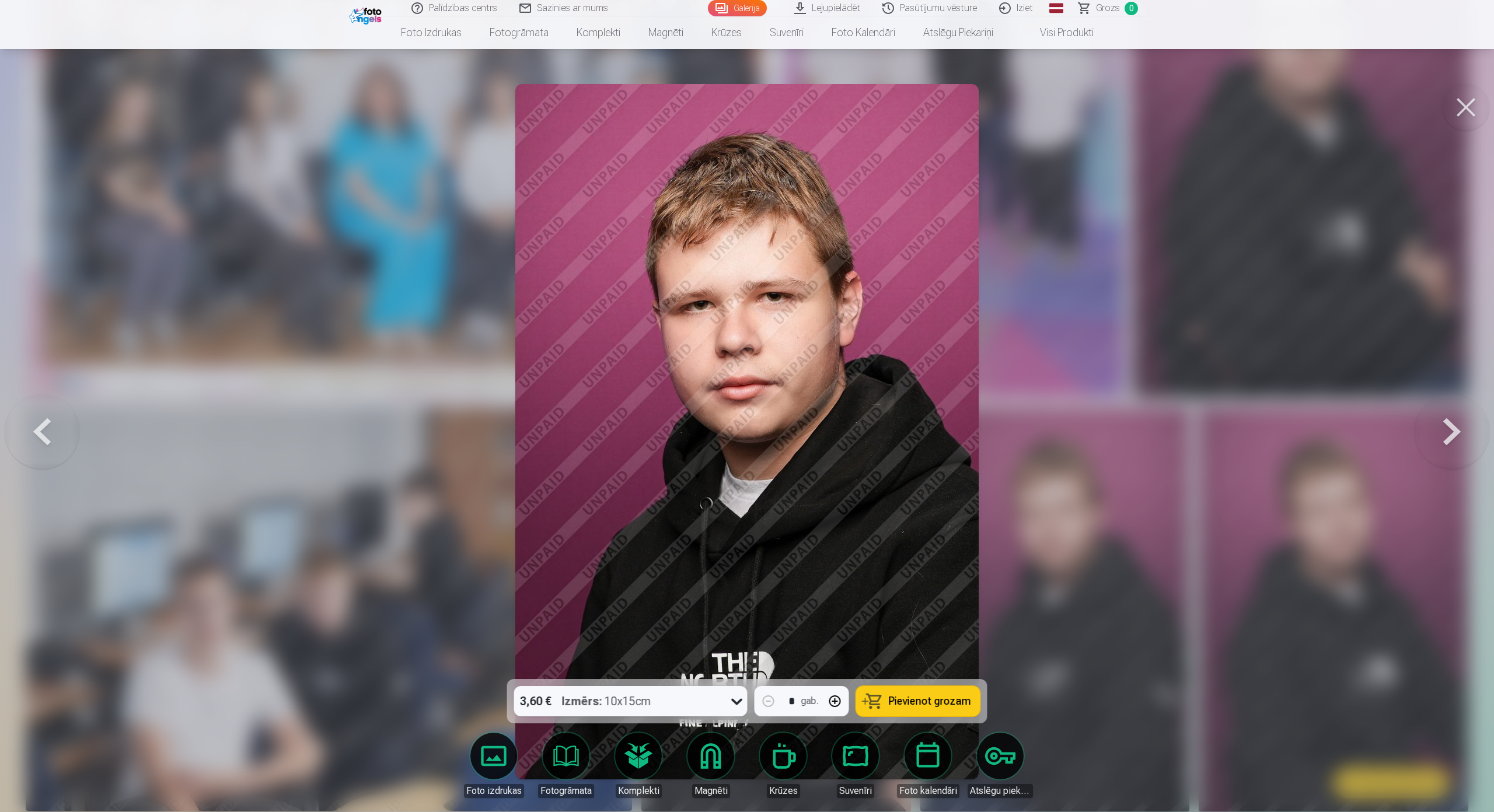
click at [34, 395] on button at bounding box center [42, 432] width 74 height 471
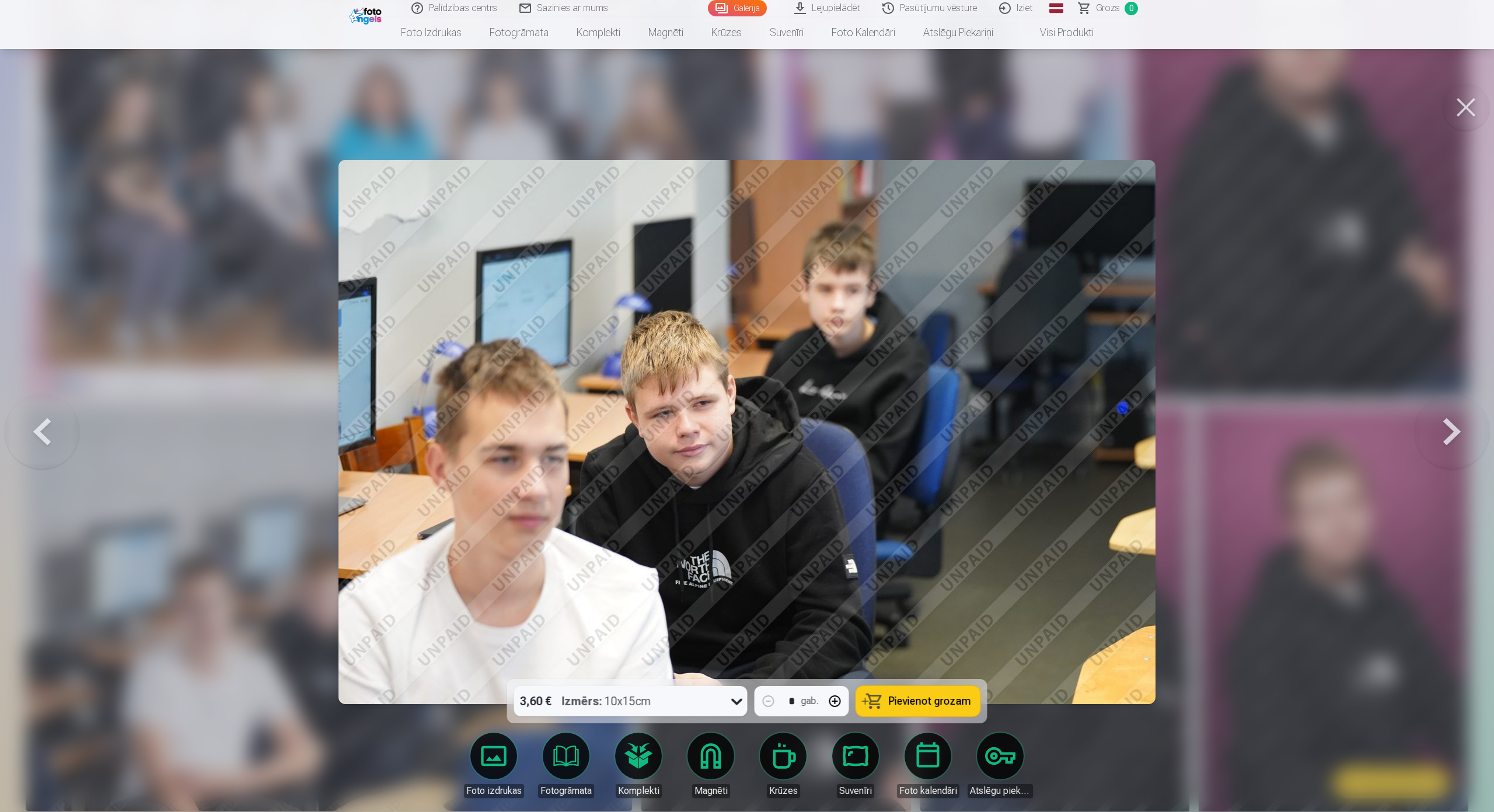
click at [34, 395] on button at bounding box center [42, 432] width 74 height 471
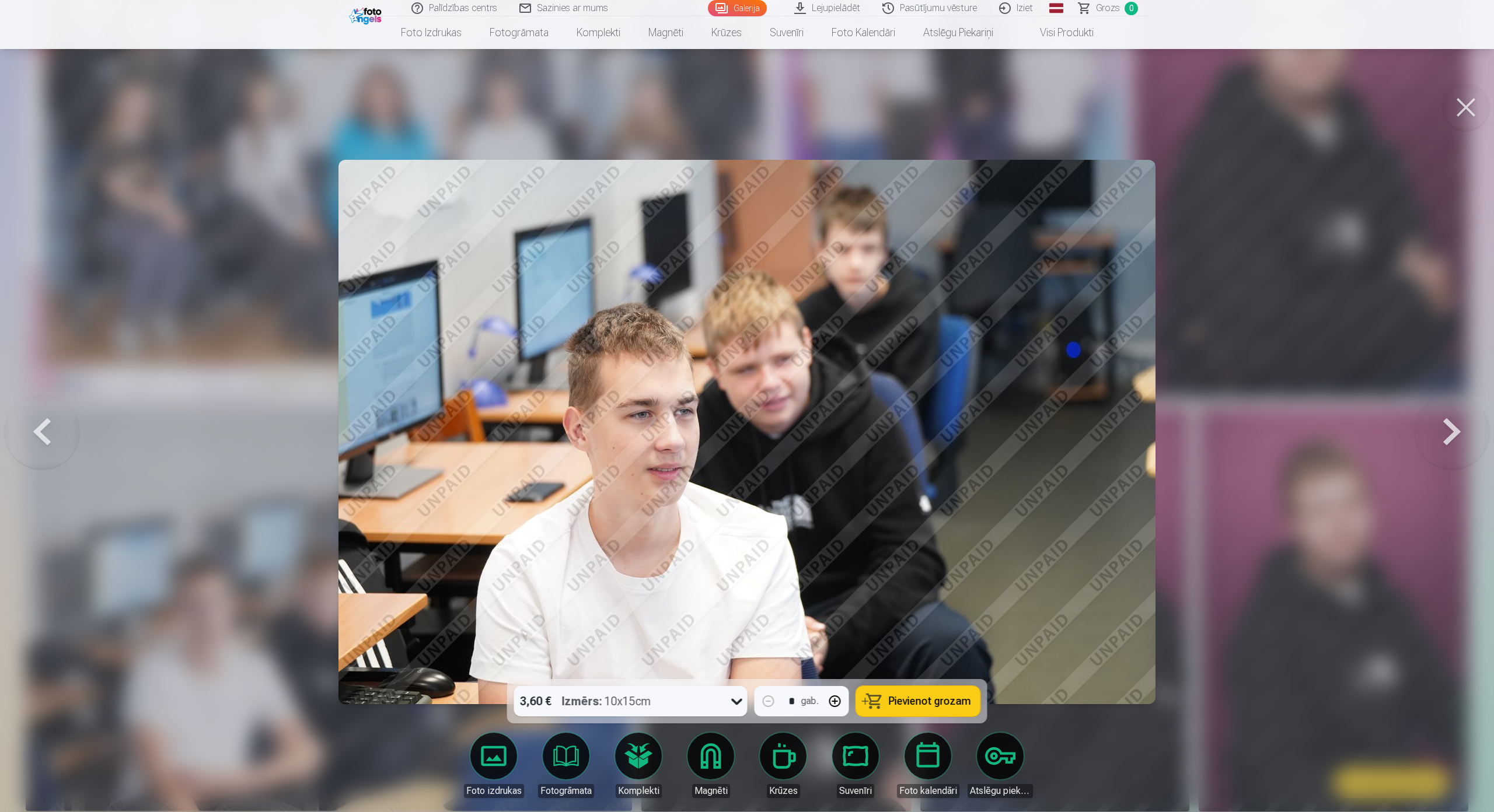
click at [34, 395] on button at bounding box center [42, 432] width 74 height 471
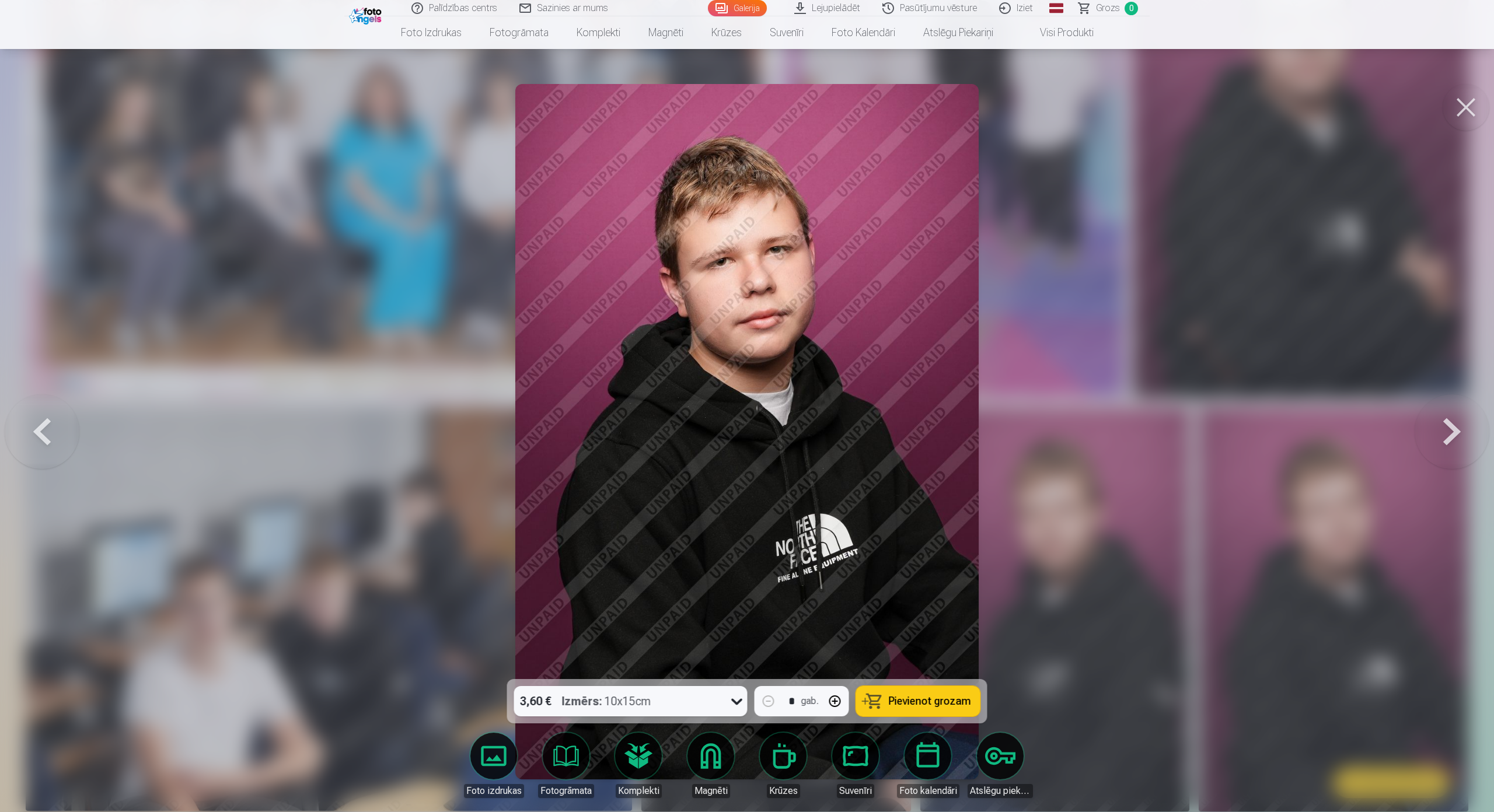
click at [34, 395] on button at bounding box center [42, 432] width 74 height 471
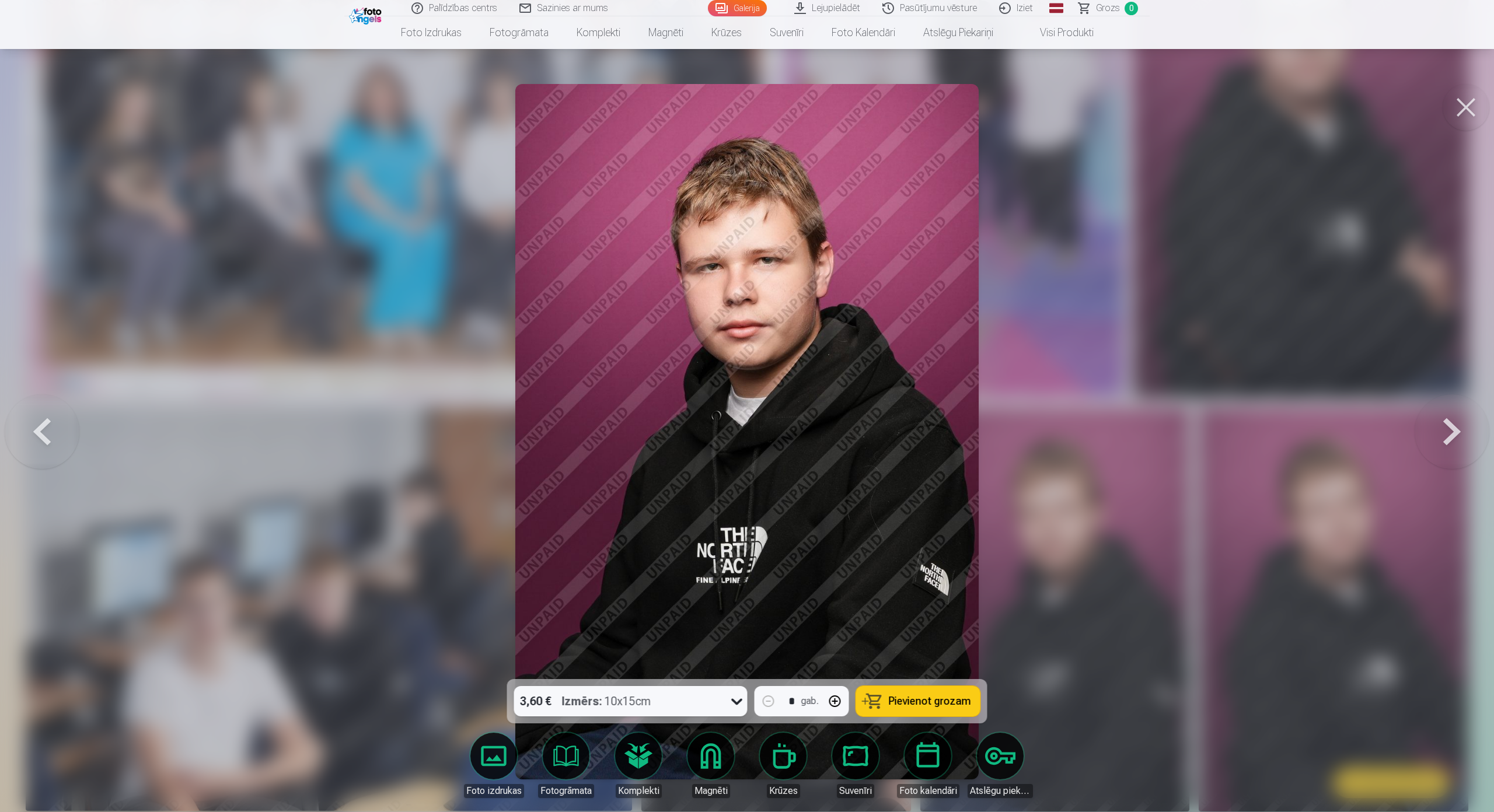
click at [1473, 101] on button at bounding box center [1466, 108] width 46 height 46
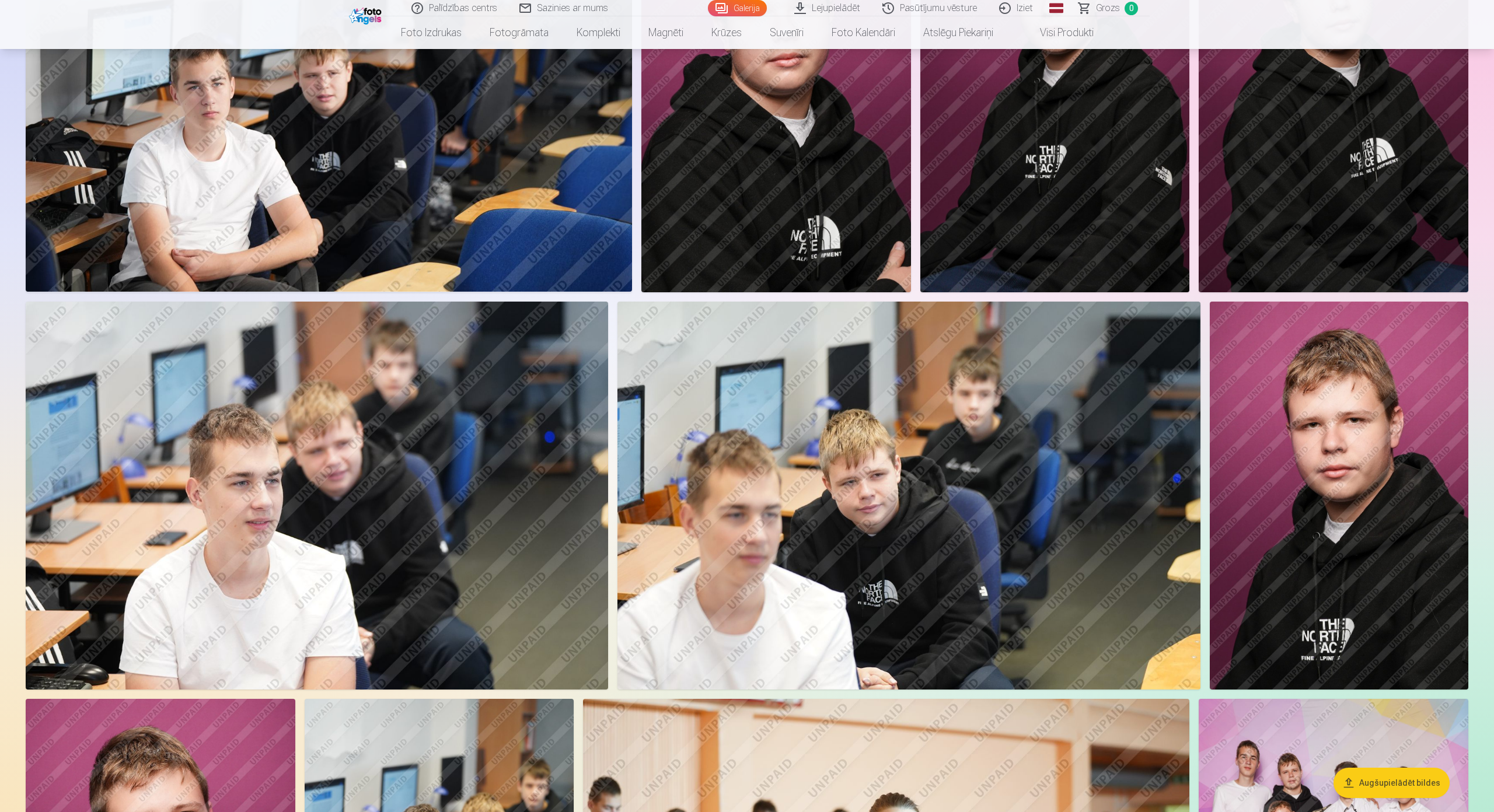
scroll to position [758, 0]
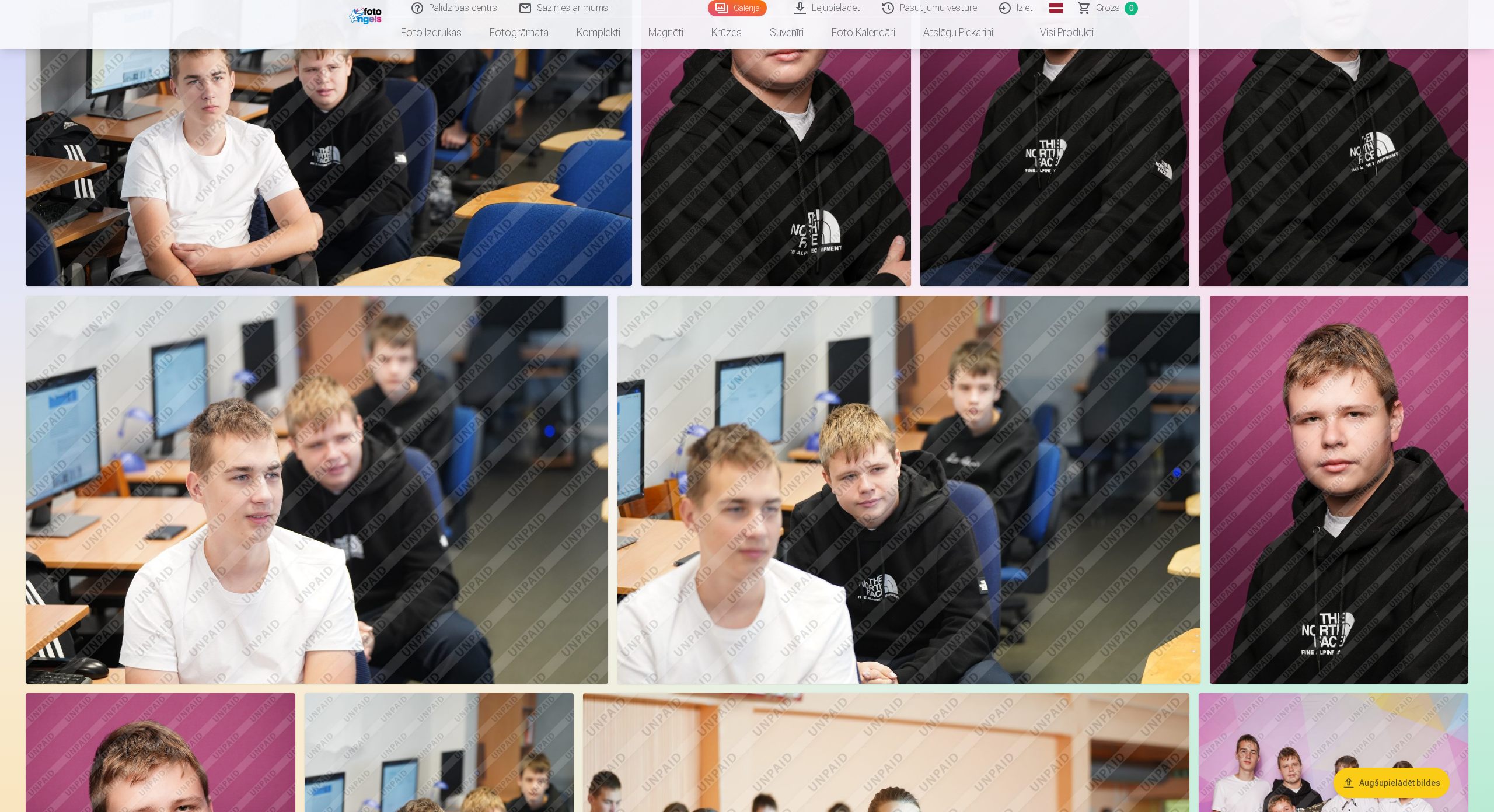
click at [1348, 446] on img at bounding box center [1339, 490] width 258 height 388
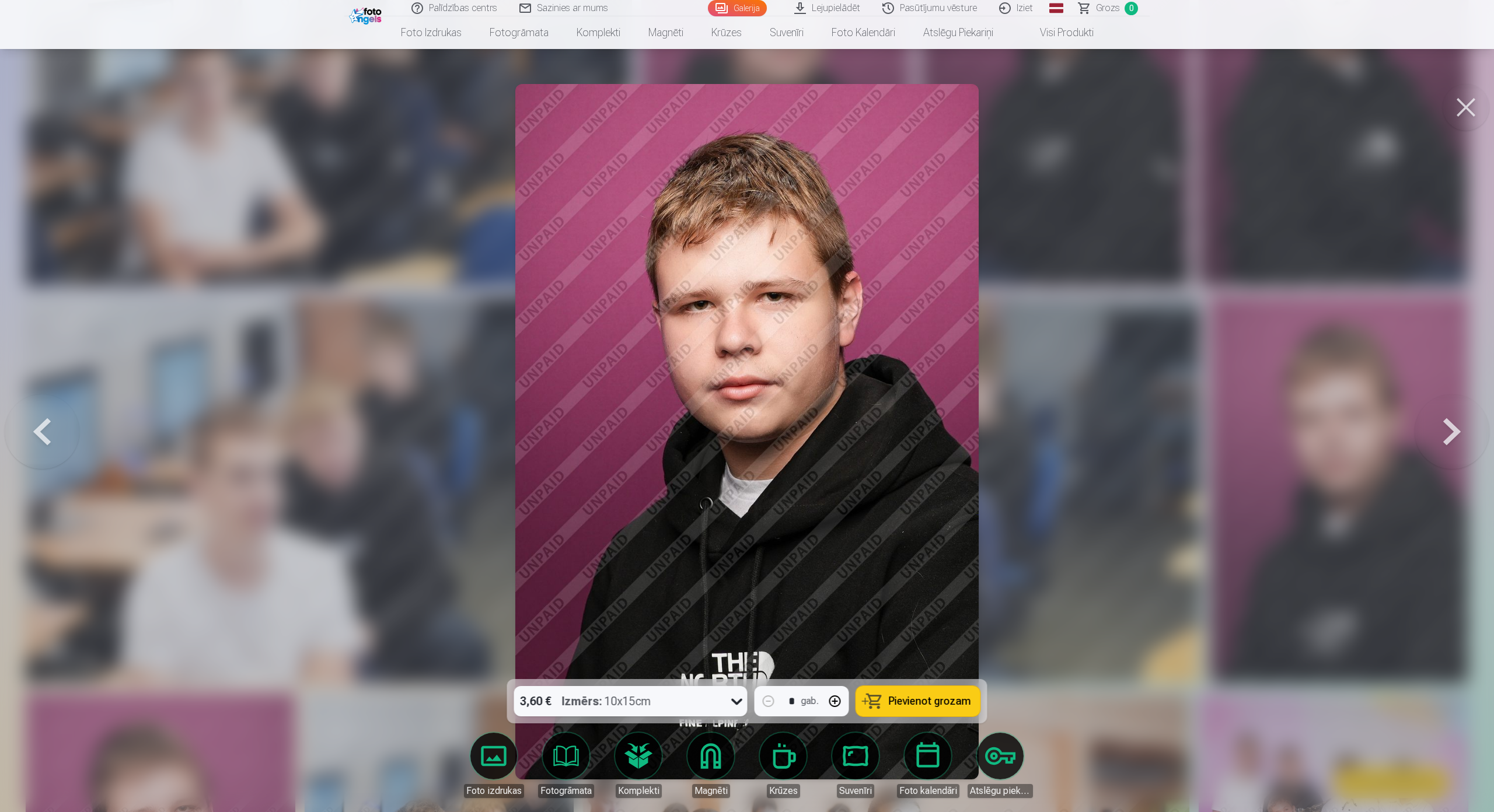
scroll to position [759, 0]
click at [41, 398] on button at bounding box center [42, 432] width 74 height 471
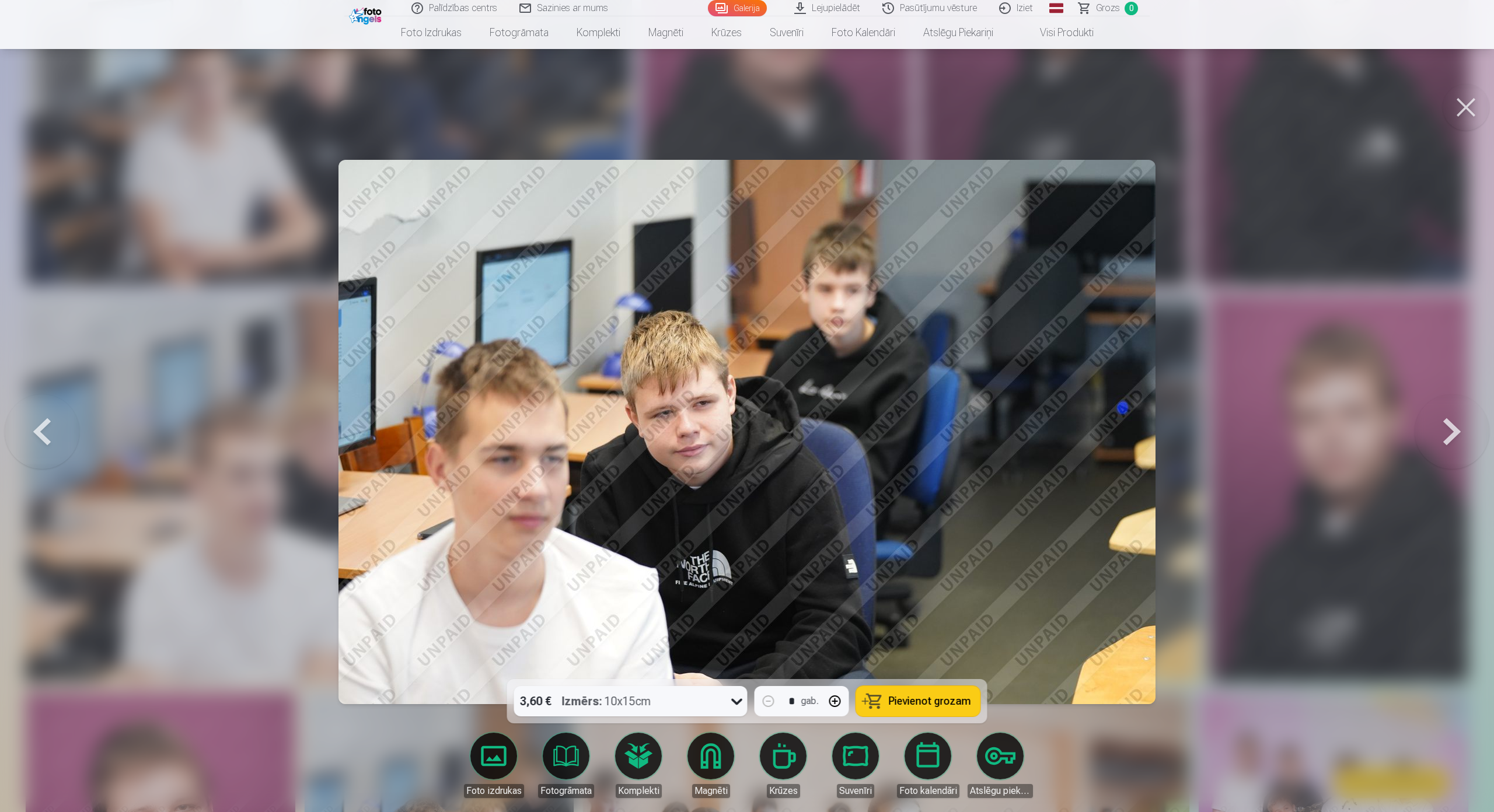
click at [41, 398] on button at bounding box center [42, 432] width 74 height 471
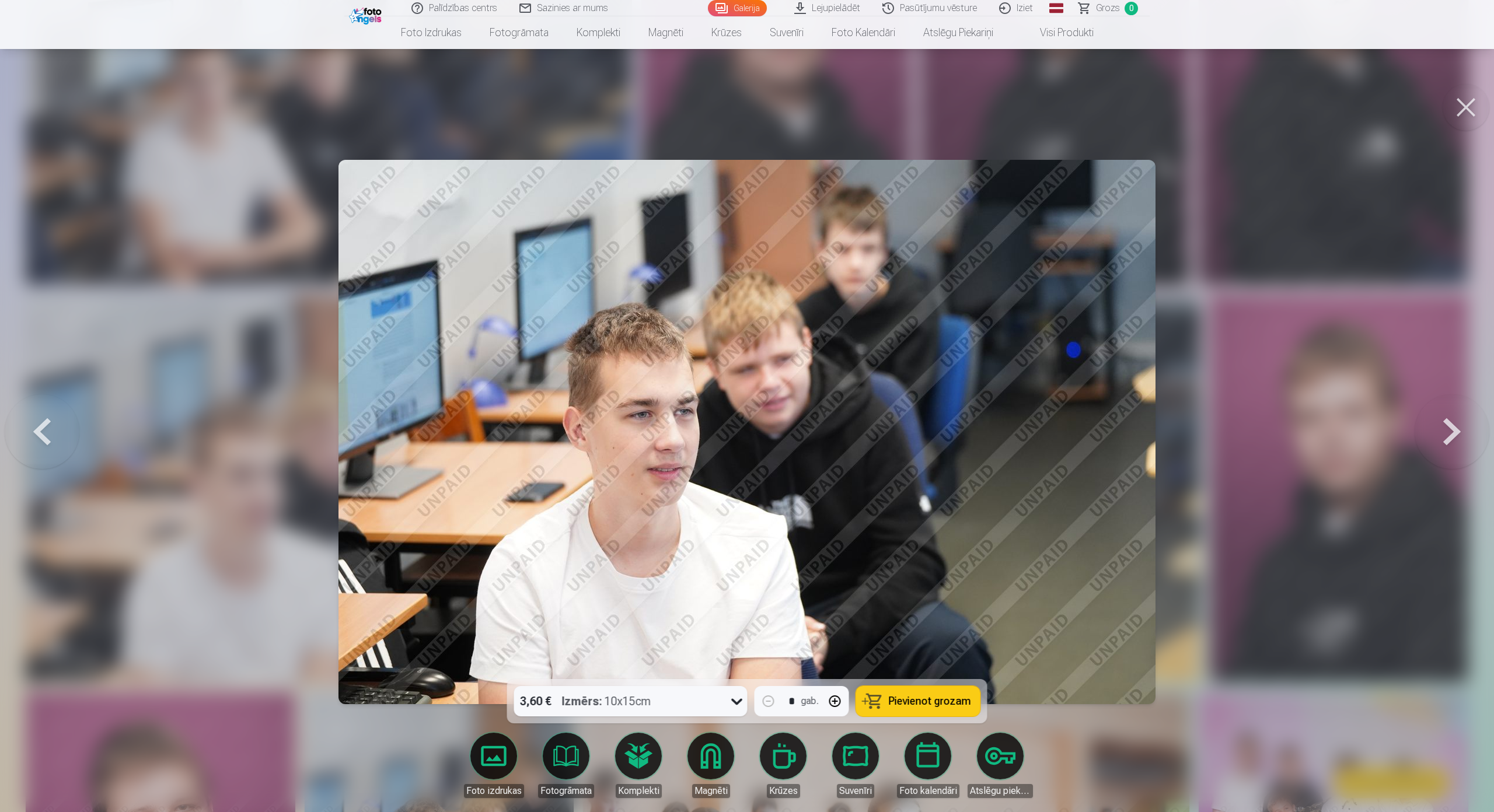
click at [41, 398] on button at bounding box center [42, 432] width 74 height 471
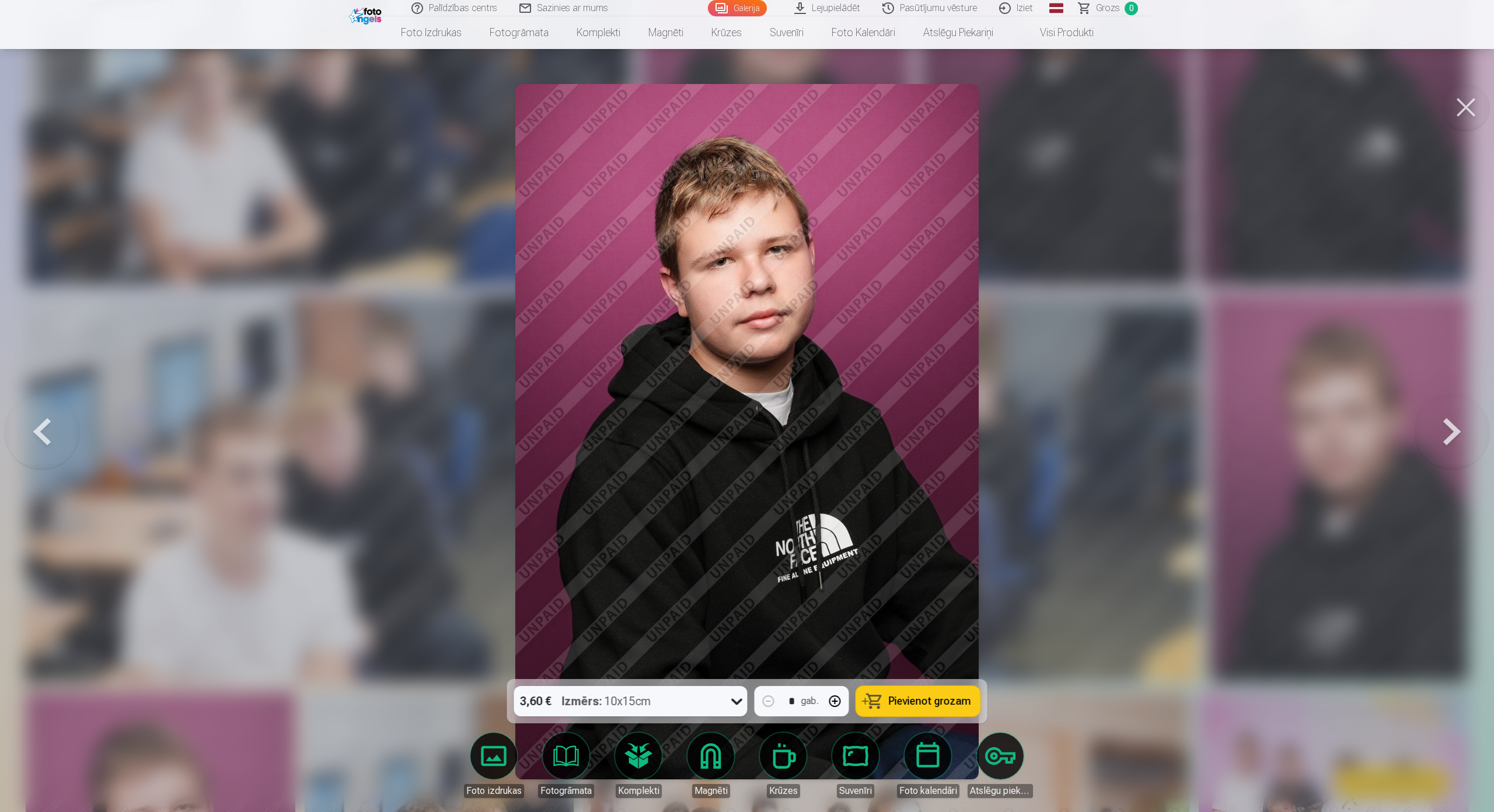
click at [42, 393] on button at bounding box center [42, 432] width 74 height 471
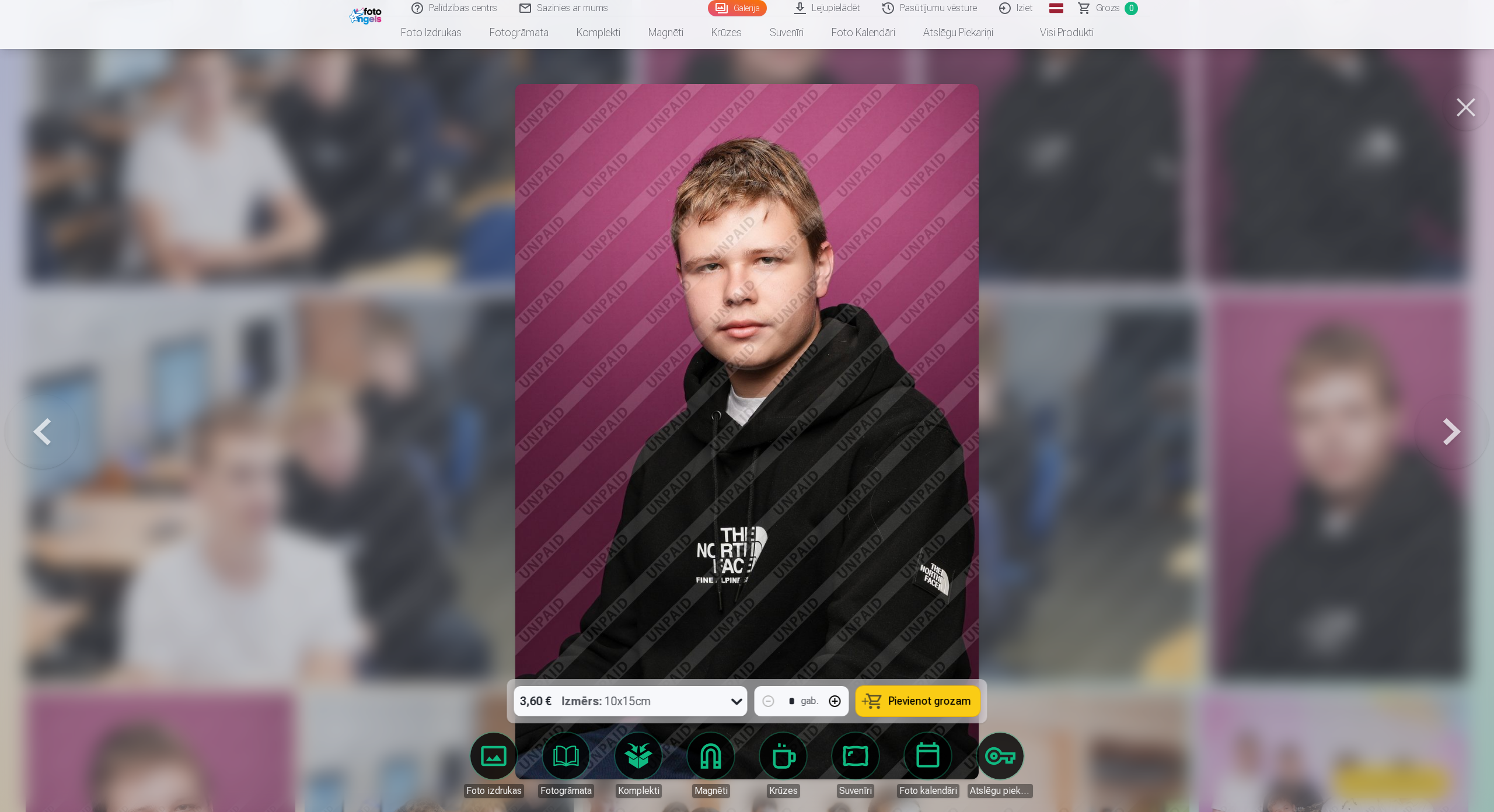
click at [1450, 403] on button at bounding box center [1452, 432] width 74 height 471
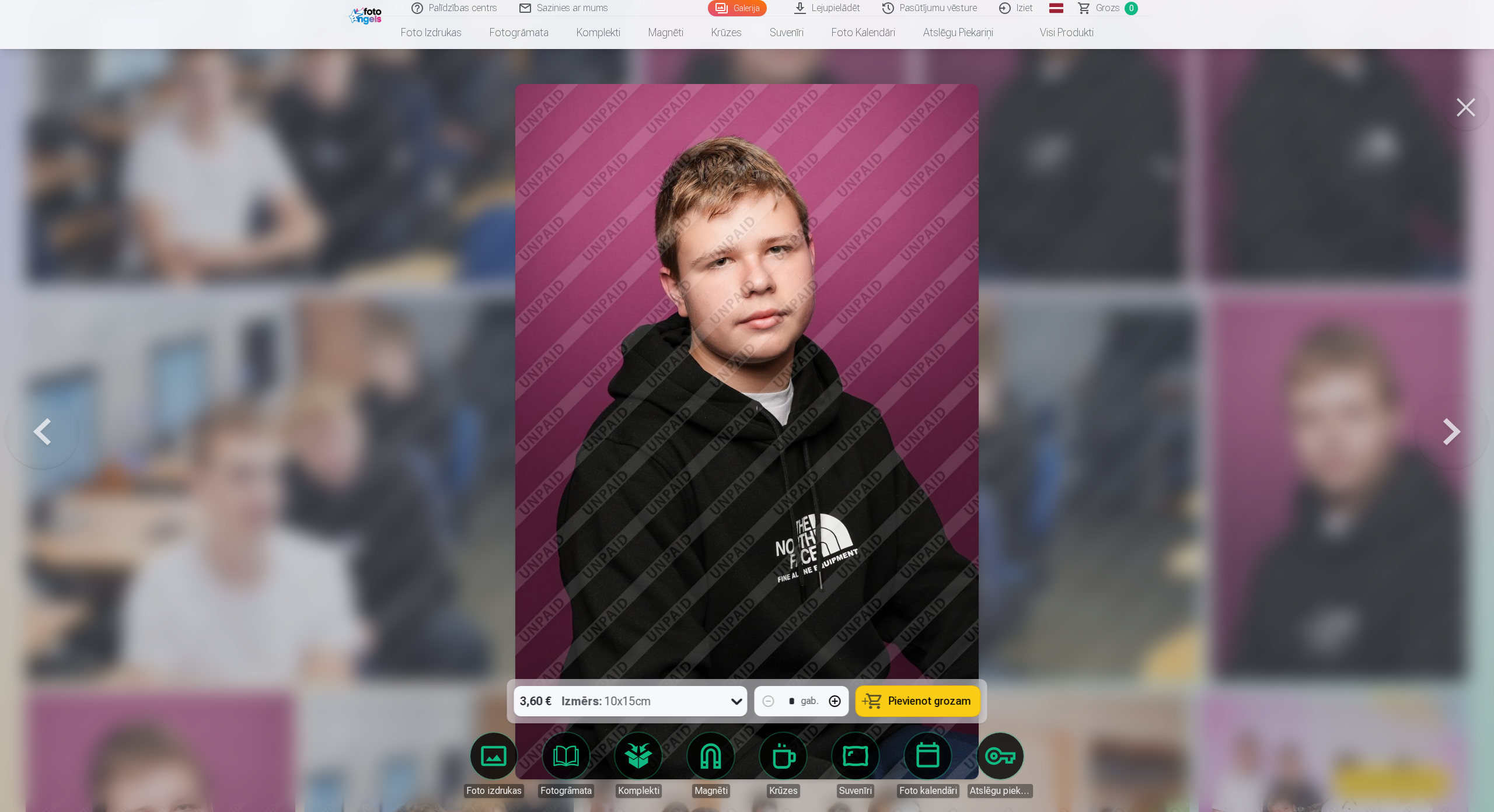
click at [1450, 403] on button at bounding box center [1452, 432] width 74 height 471
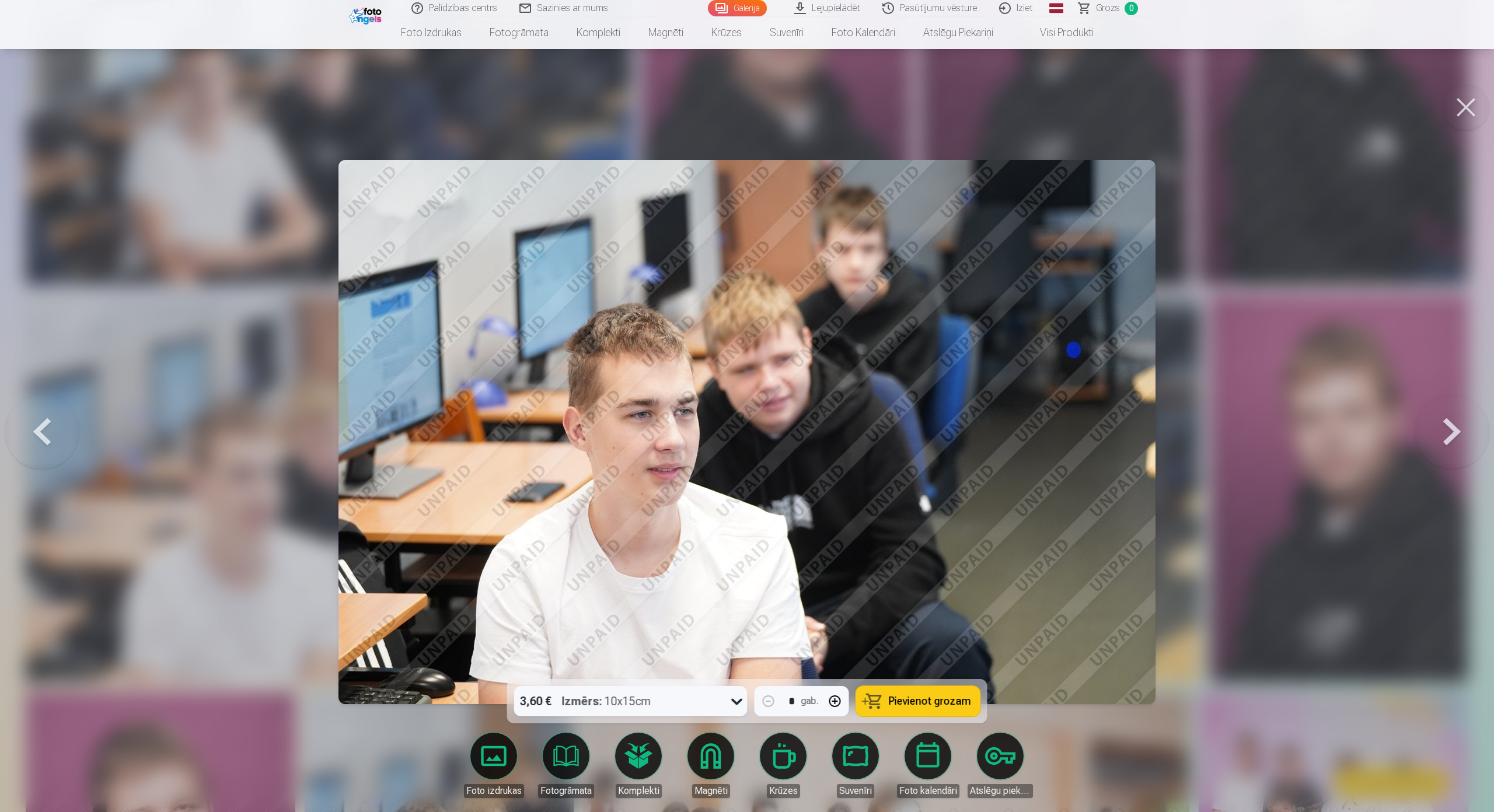
click at [1450, 403] on button at bounding box center [1452, 432] width 74 height 471
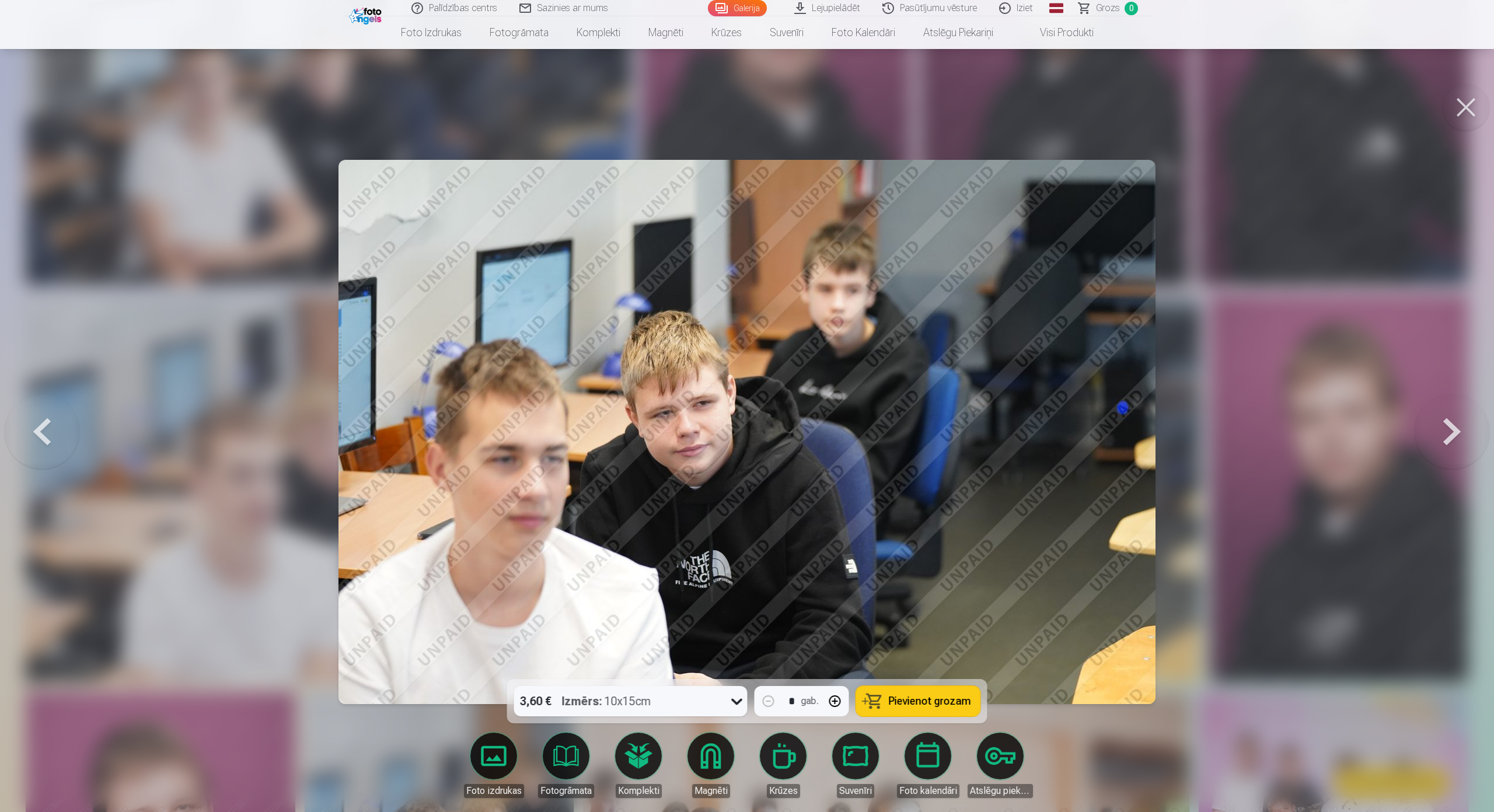
click at [1450, 403] on button at bounding box center [1452, 432] width 74 height 471
